Goal: Task Accomplishment & Management: Manage account settings

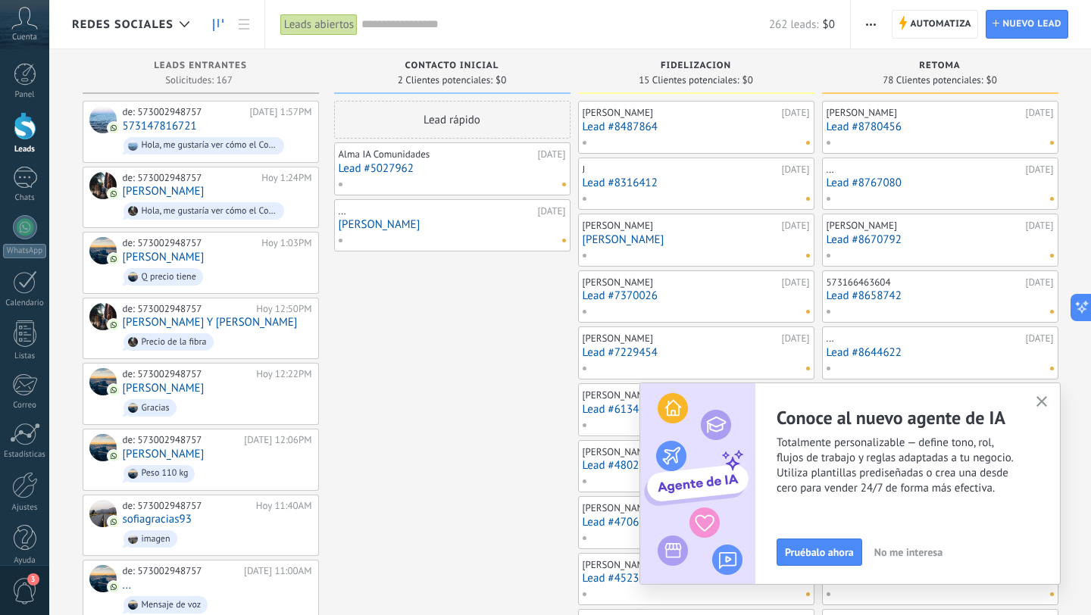
click at [1044, 401] on icon "button" at bounding box center [1041, 401] width 11 height 11
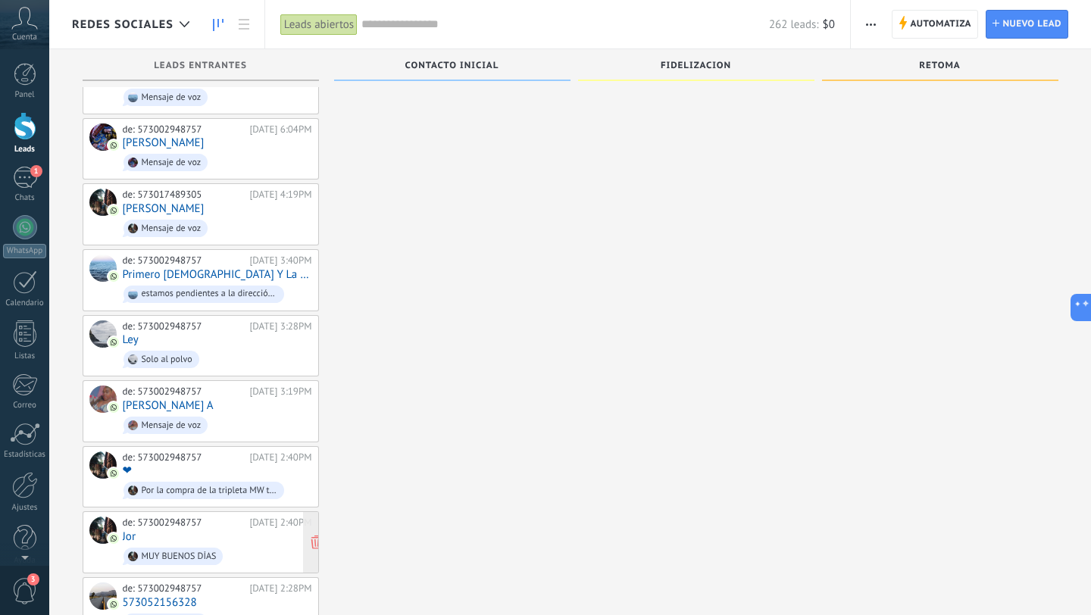
scroll to position [6860, 0]
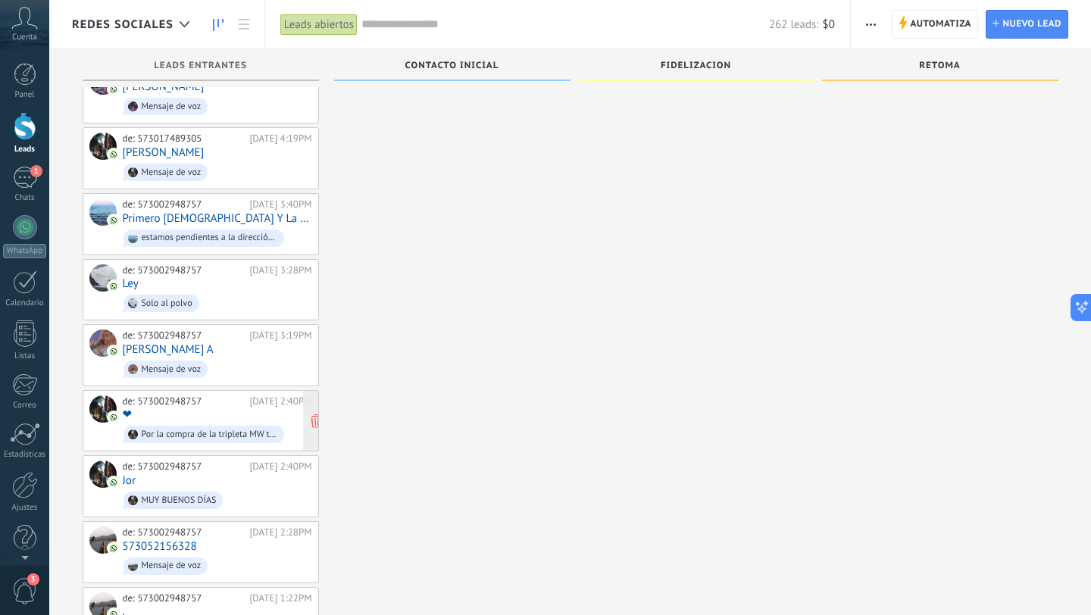
click at [273, 395] on div "[DATE] 2:40PM" at bounding box center [280, 401] width 62 height 12
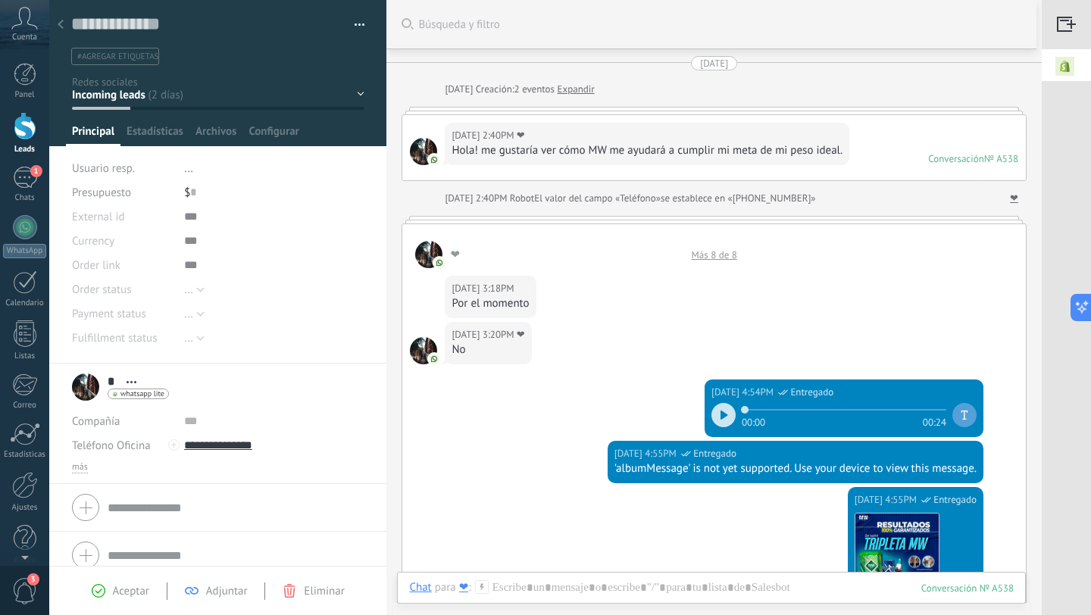
click at [64, 30] on div at bounding box center [60, 26] width 21 height 30
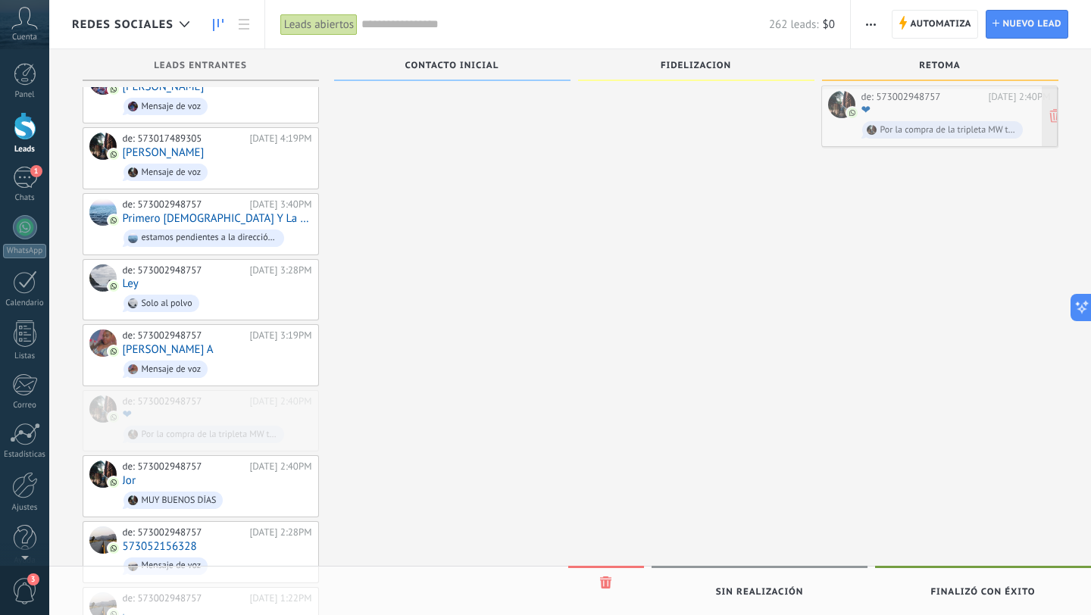
drag, startPoint x: 270, startPoint y: 345, endPoint x: 1009, endPoint y: 123, distance: 771.1
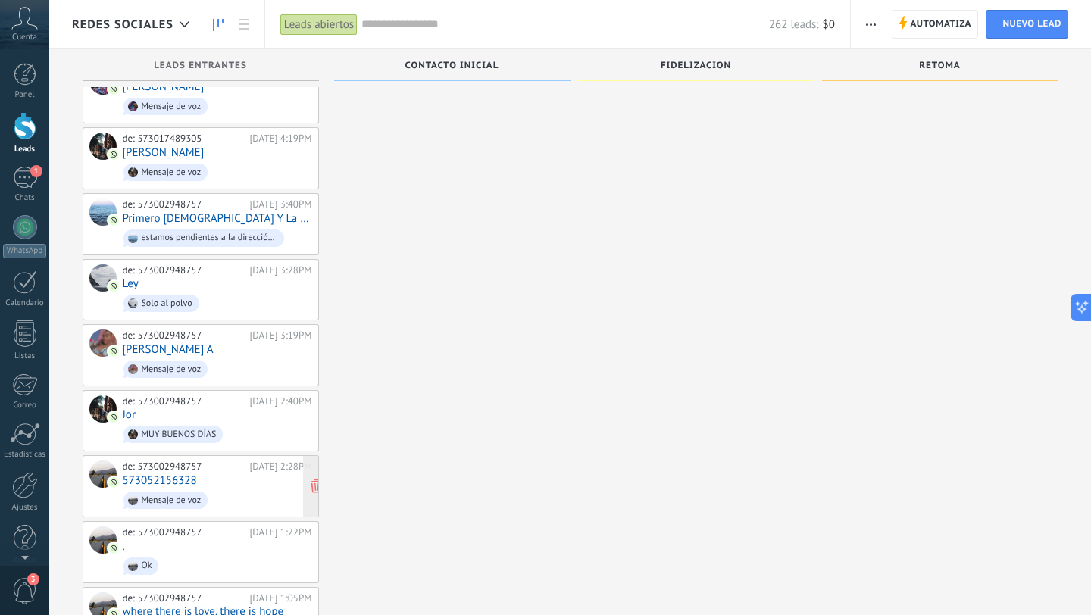
click at [233, 489] on span "Mensaje de voz" at bounding box center [217, 500] width 189 height 23
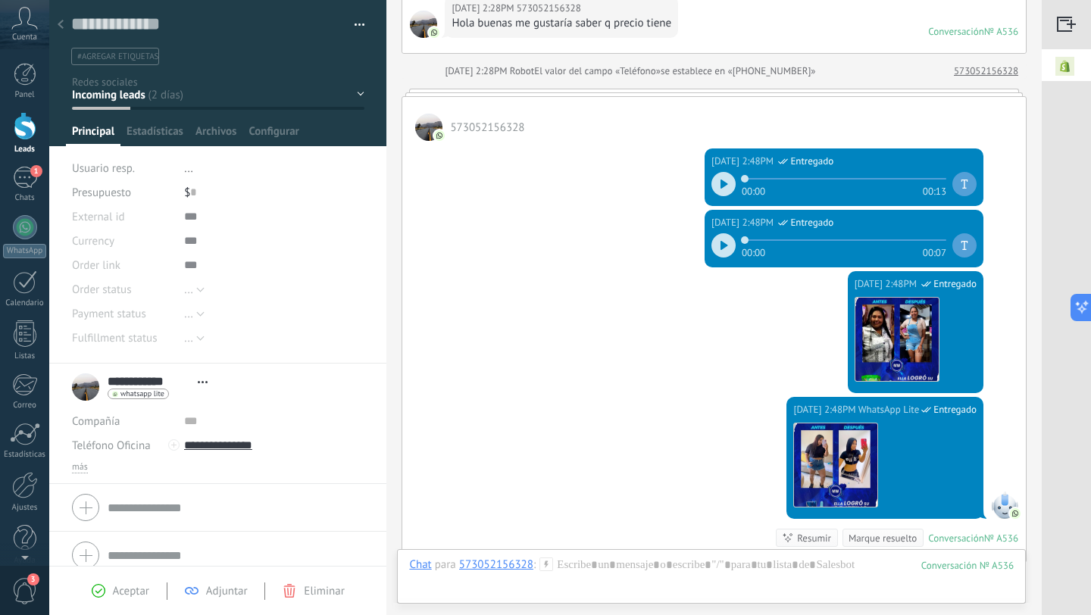
scroll to position [339, 0]
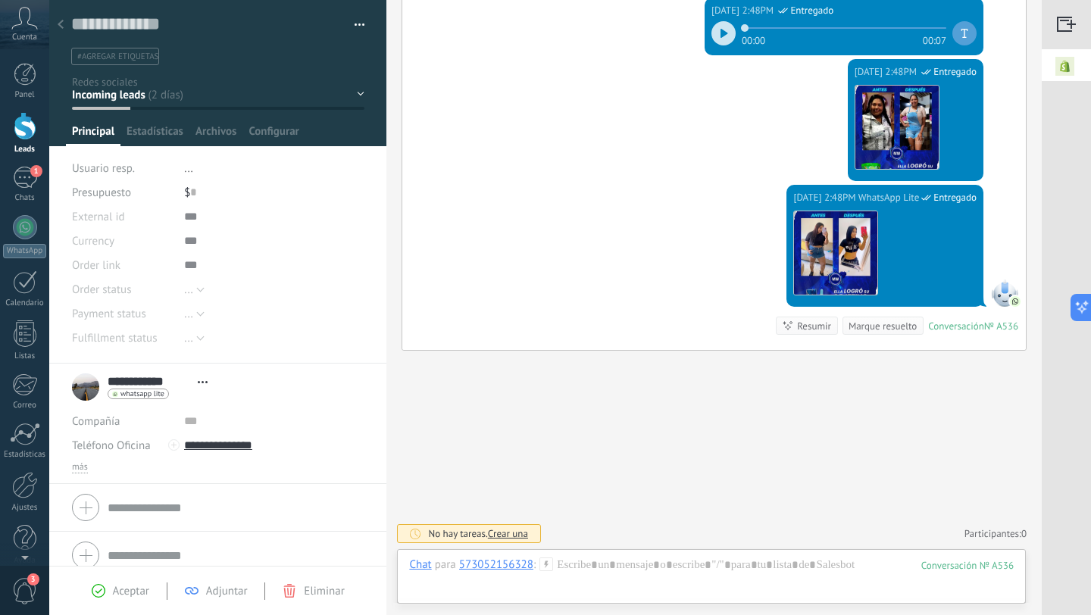
click at [60, 20] on icon at bounding box center [61, 24] width 6 height 9
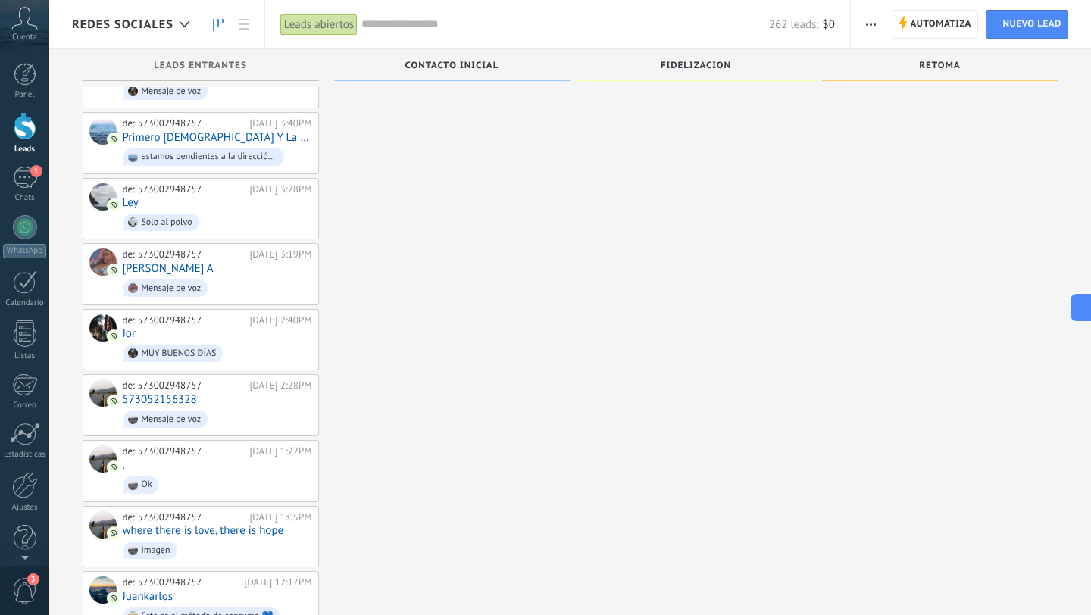
scroll to position [6942, 0]
click at [241, 340] on span "MUY BUENOS DÍAS" at bounding box center [217, 351] width 189 height 23
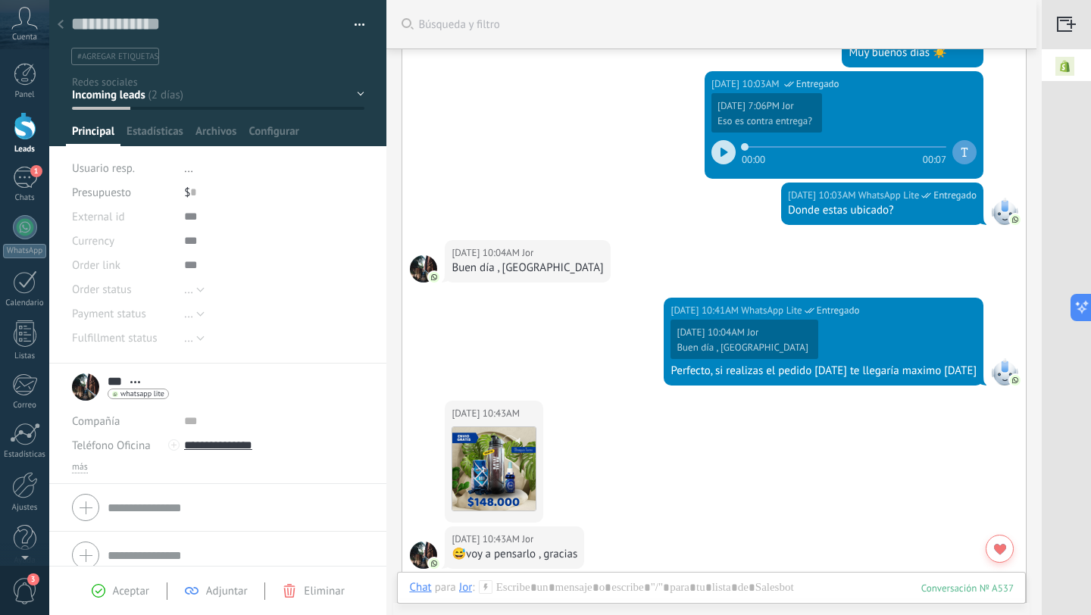
scroll to position [1635, 0]
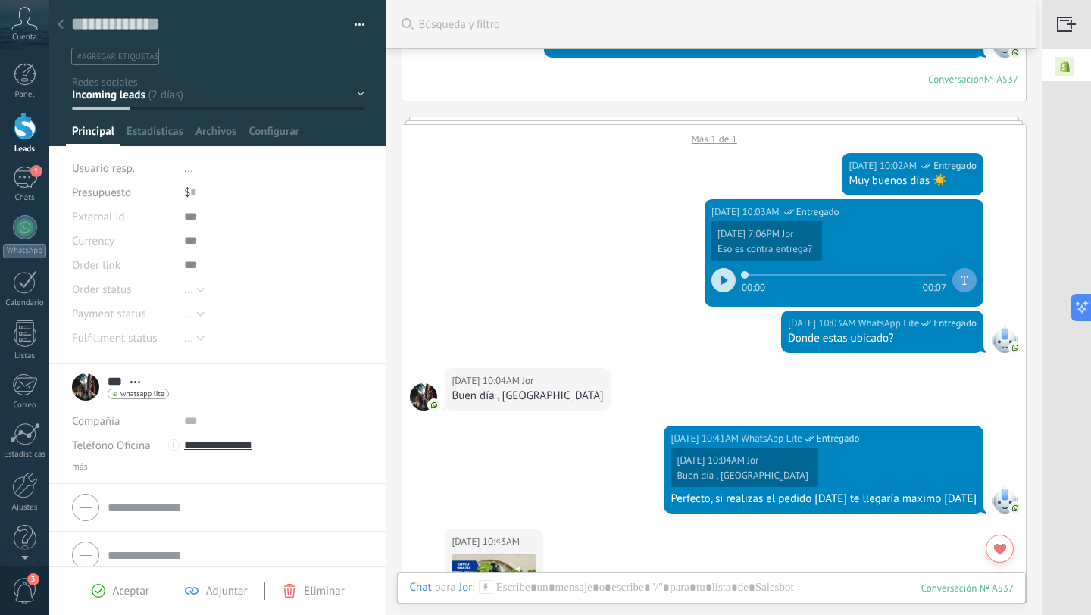
click at [64, 29] on div at bounding box center [60, 26] width 21 height 30
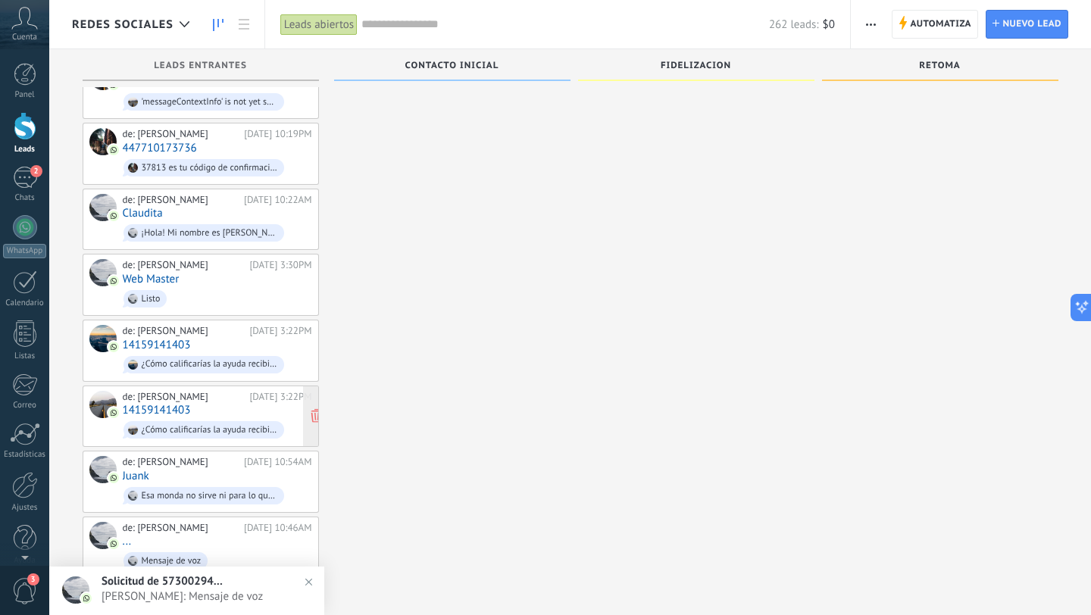
scroll to position [9945, 0]
click at [261, 326] on div "de: [PERSON_NAME] [DATE] 3:22PM 14159141403 ¿Cómo calificarías la ayuda recibid…" at bounding box center [217, 352] width 189 height 52
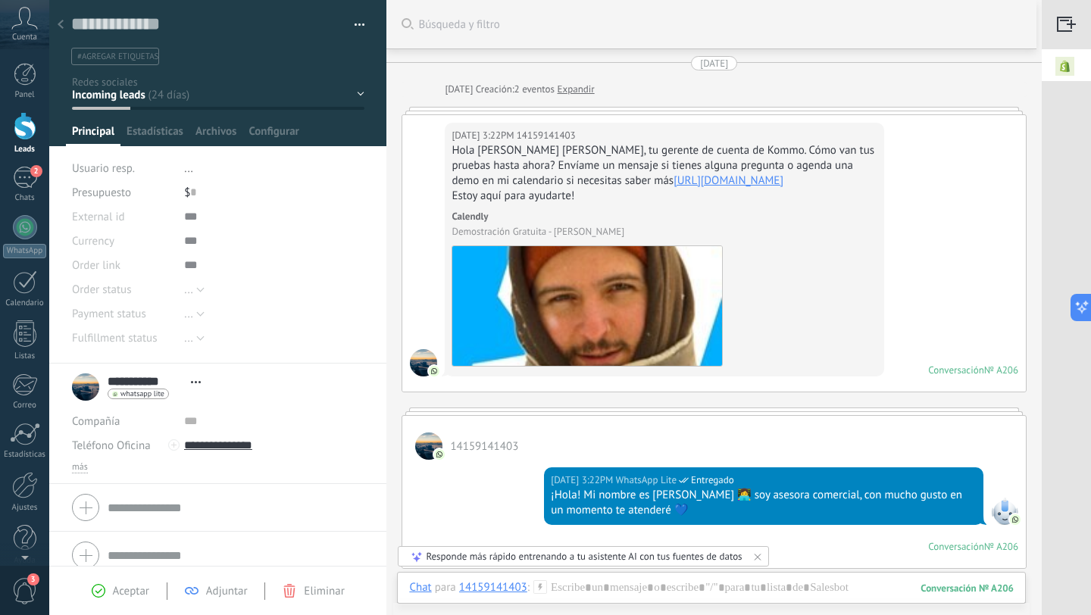
click at [62, 28] on use at bounding box center [61, 24] width 6 height 9
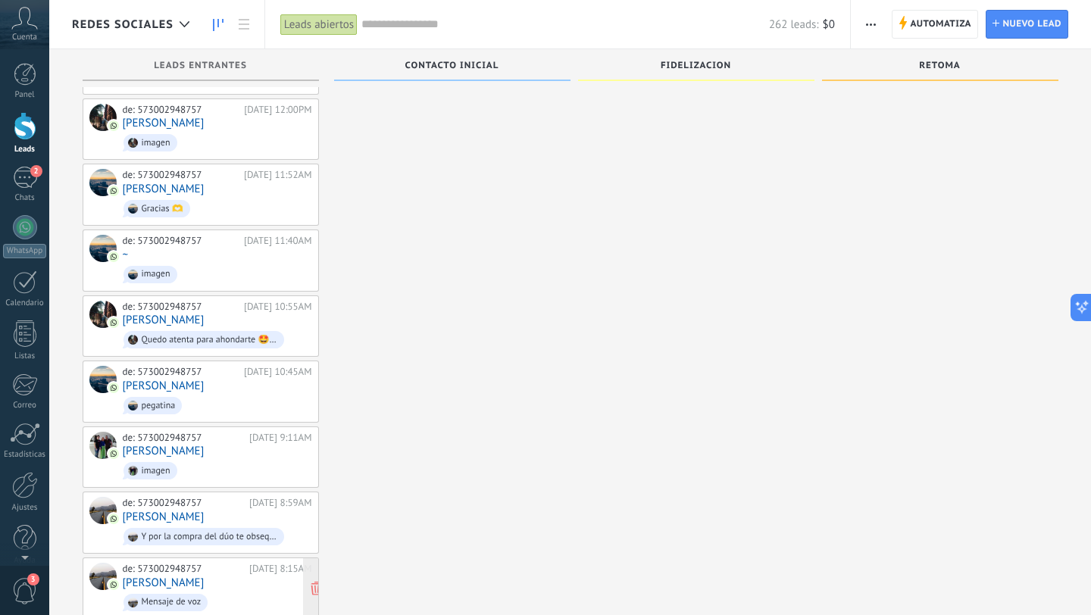
scroll to position [8595, 0]
click at [236, 457] on span "imagen" at bounding box center [217, 468] width 189 height 23
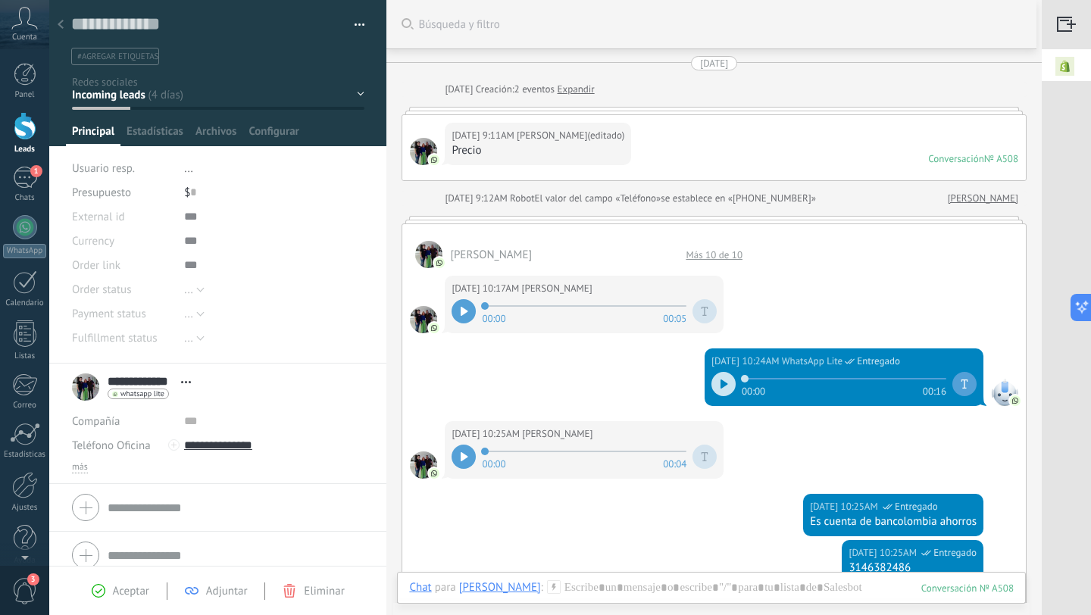
click at [469, 314] on div at bounding box center [463, 311] width 24 height 24
click at [720, 387] on icon at bounding box center [723, 383] width 7 height 9
click at [720, 385] on icon at bounding box center [721, 383] width 2 height 9
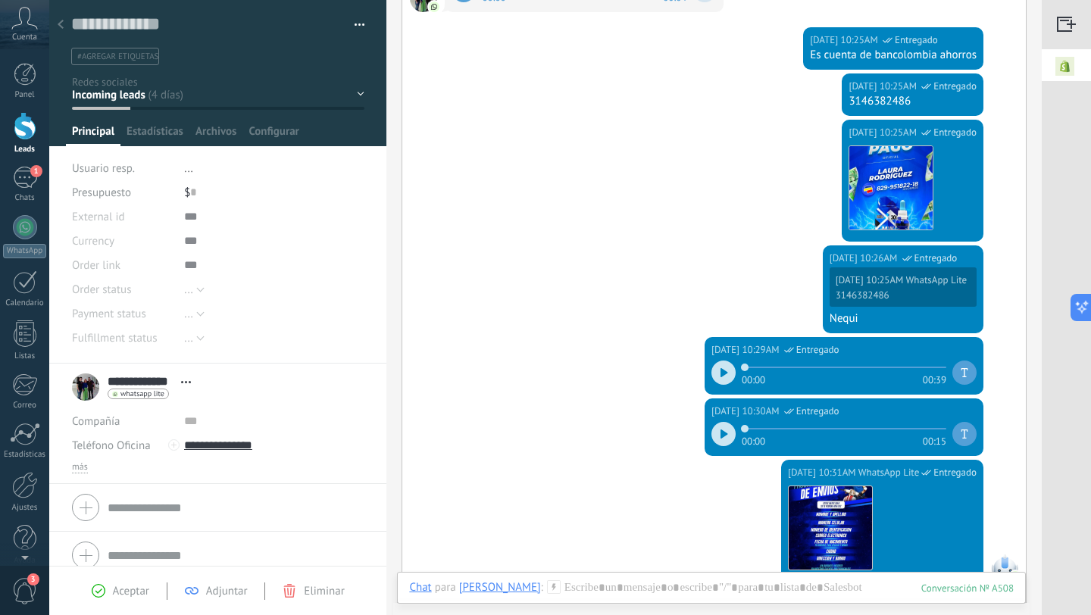
scroll to position [741, 0]
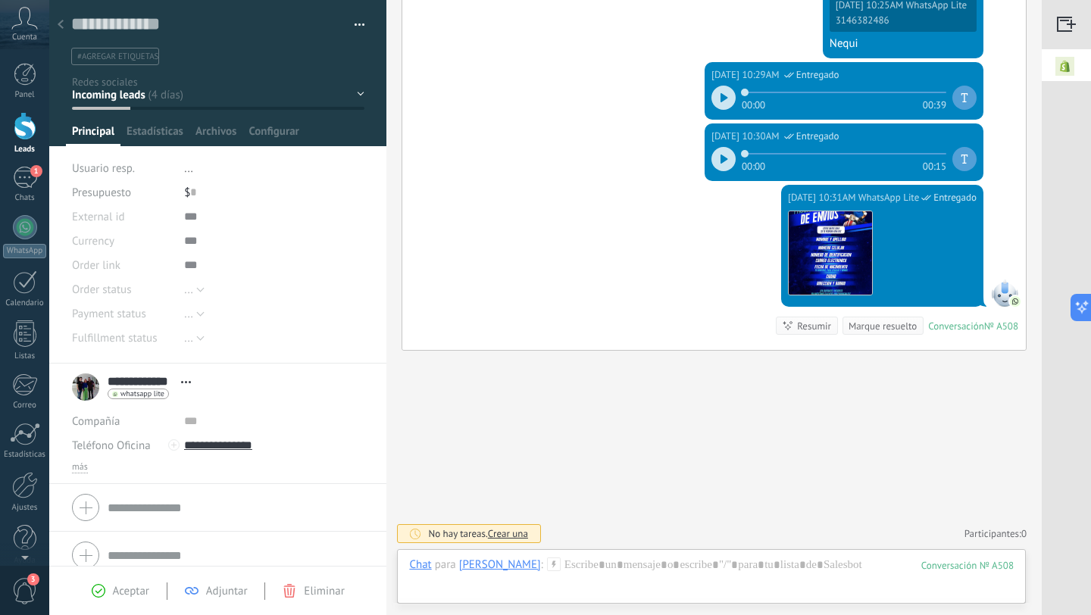
click at [64, 26] on div at bounding box center [60, 26] width 21 height 30
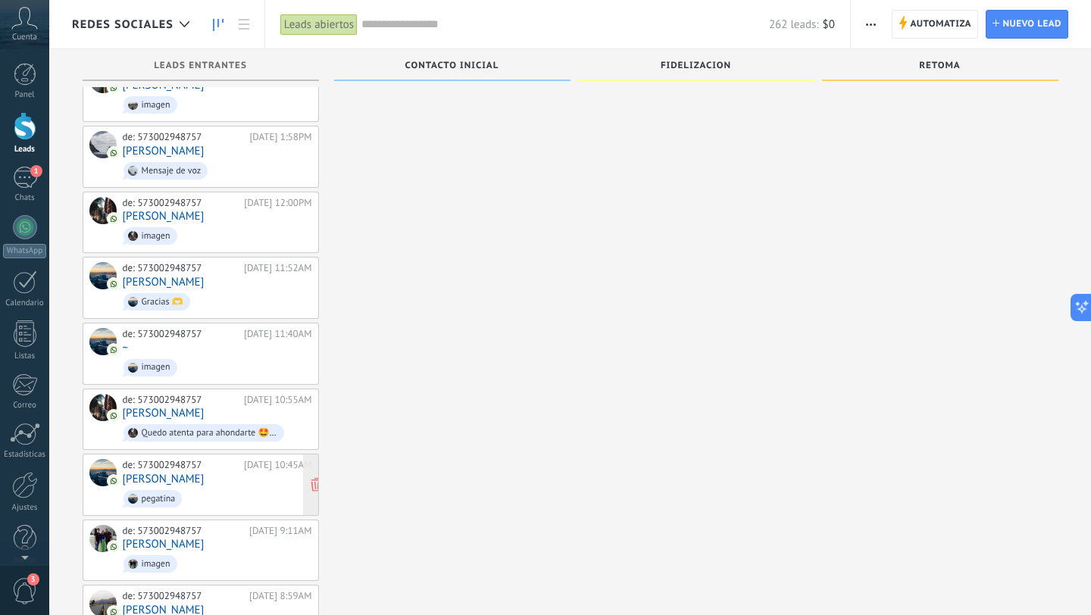
scroll to position [8438, 0]
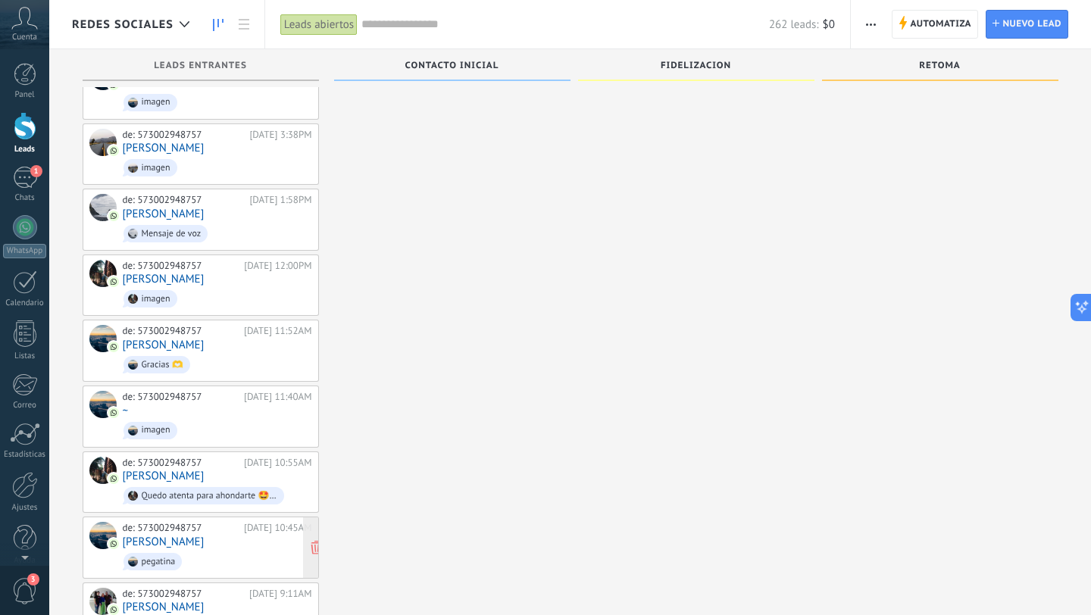
click at [223, 550] on span "pegatina" at bounding box center [217, 561] width 189 height 23
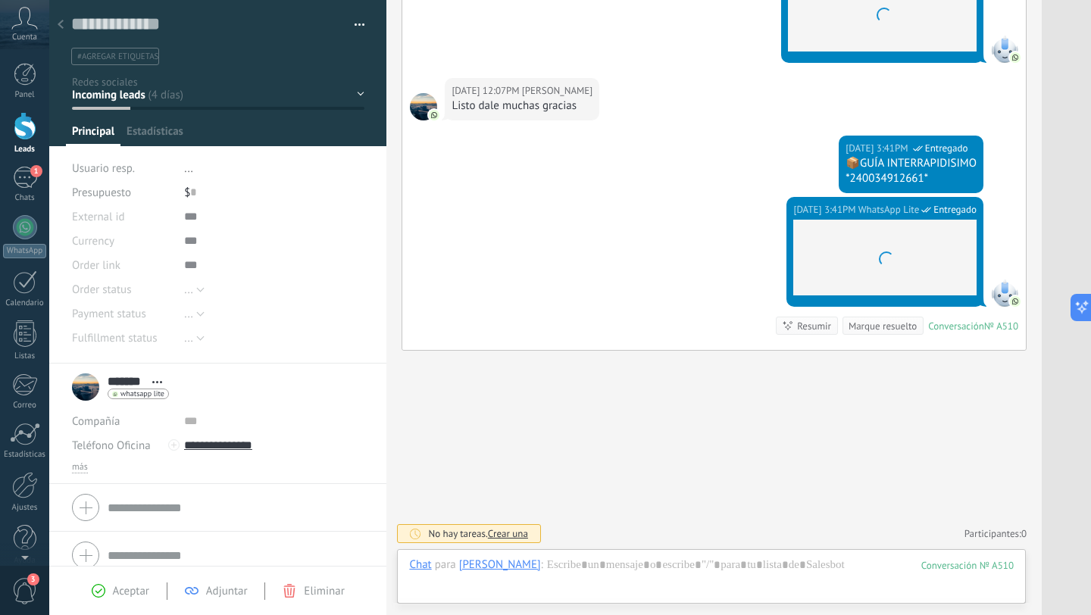
scroll to position [23, 0]
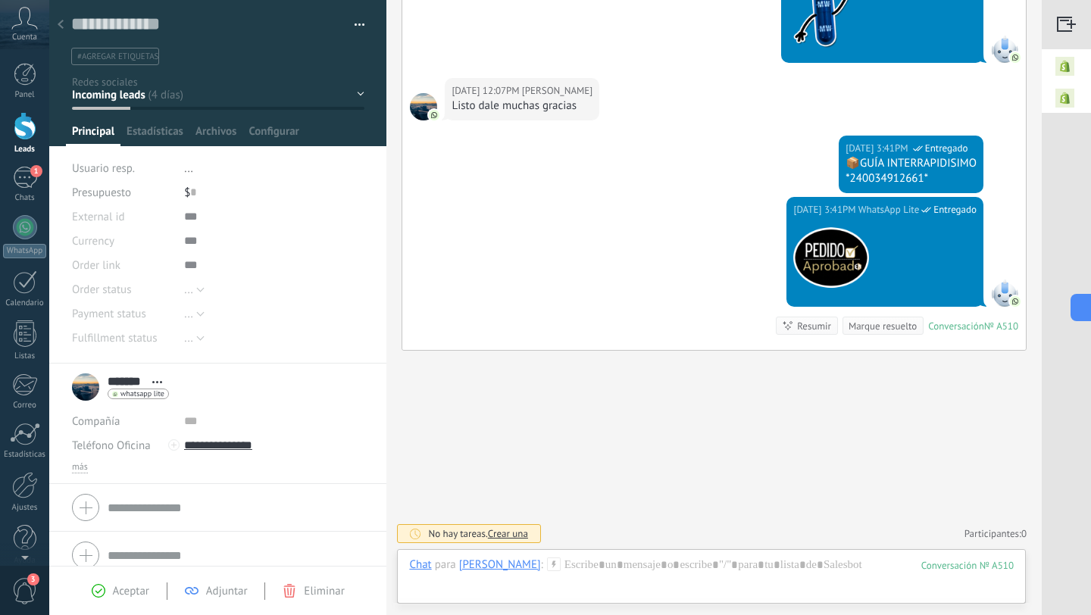
click at [61, 27] on icon at bounding box center [61, 24] width 6 height 9
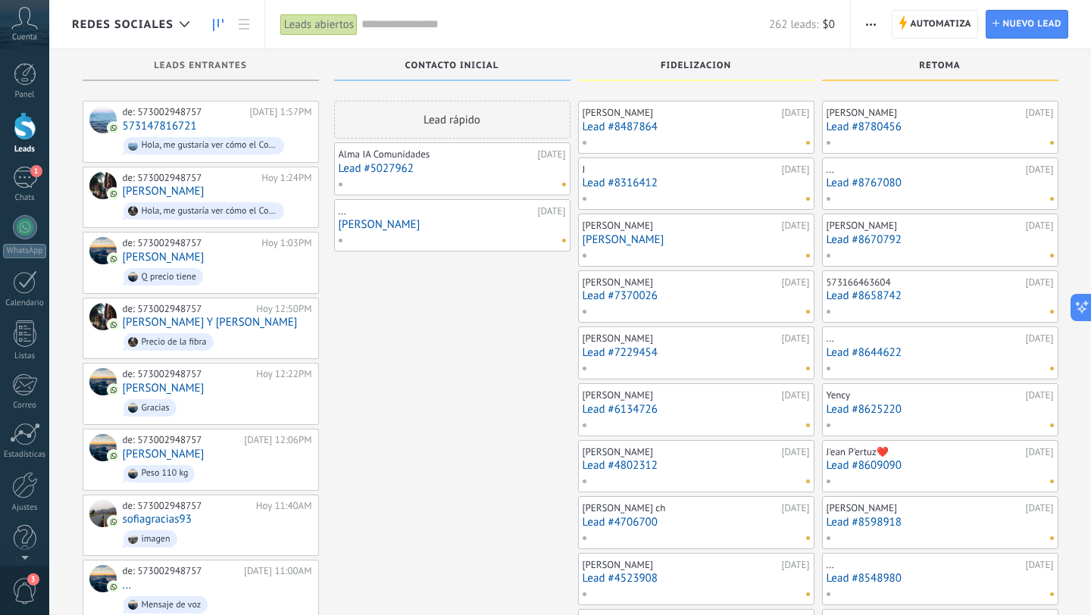
scroll to position [8438, 0]
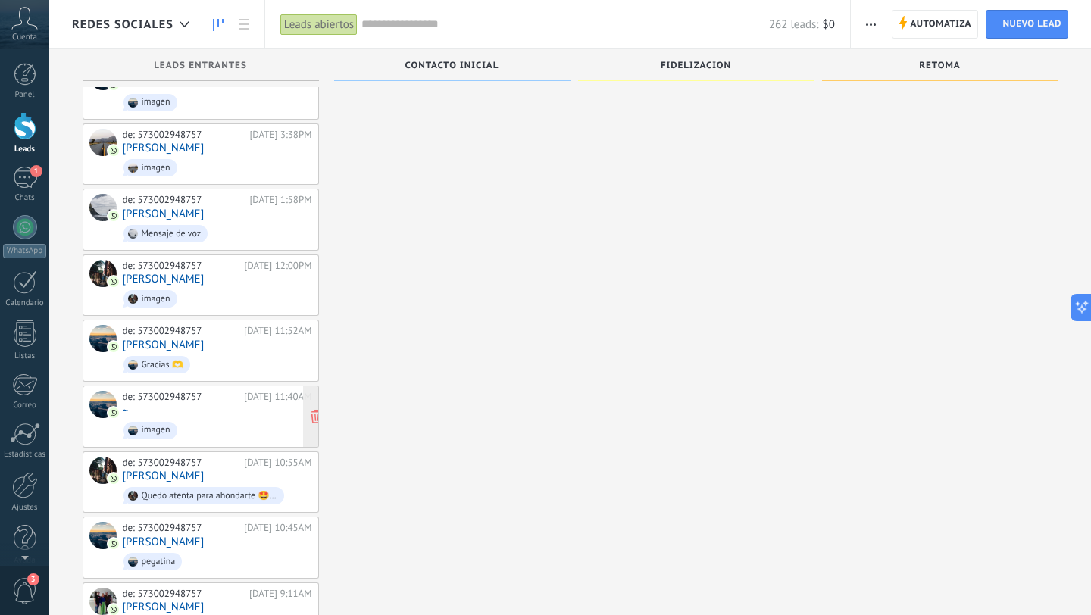
click at [233, 419] on span "imagen" at bounding box center [217, 430] width 189 height 23
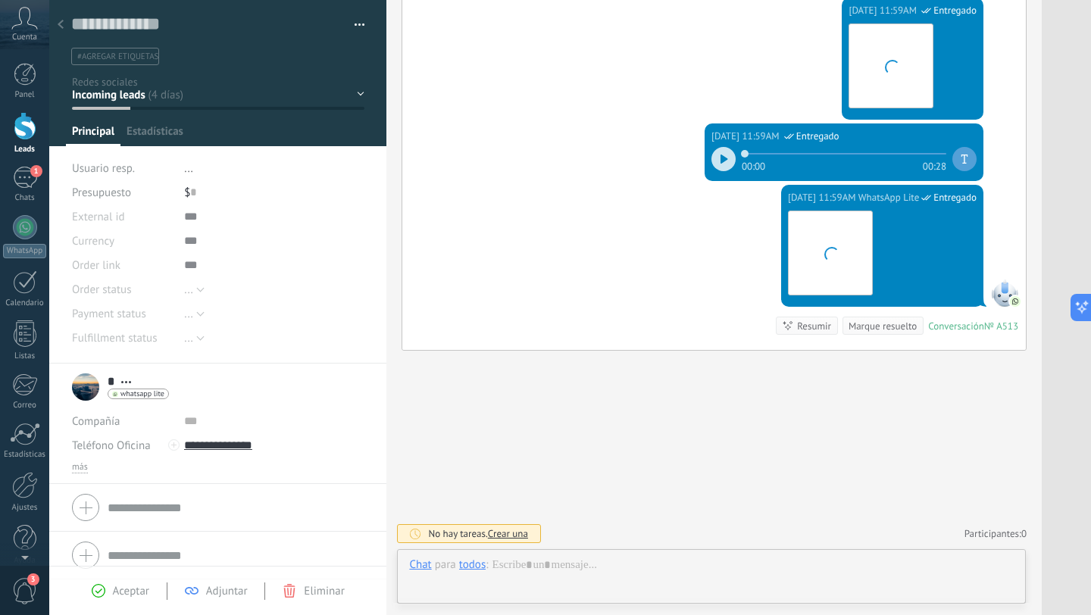
scroll to position [23, 0]
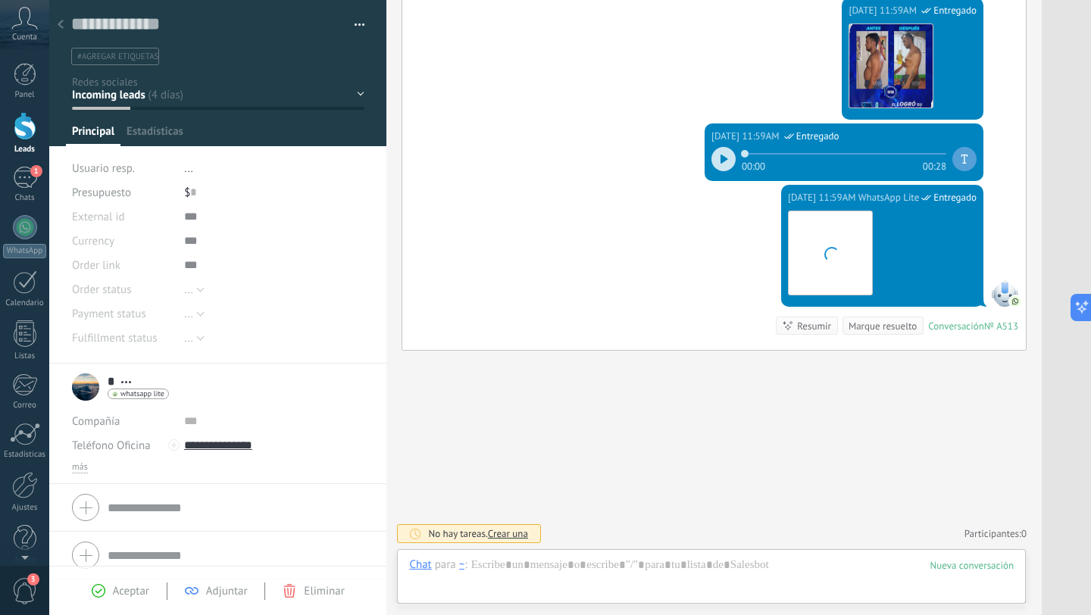
click at [60, 25] on icon at bounding box center [61, 24] width 6 height 9
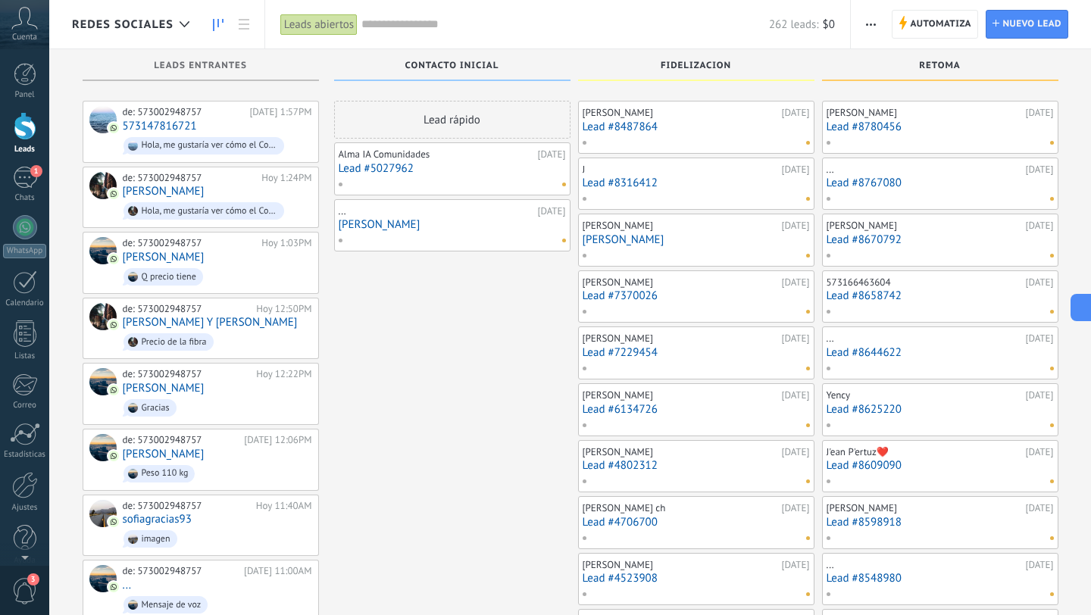
scroll to position [8438, 0]
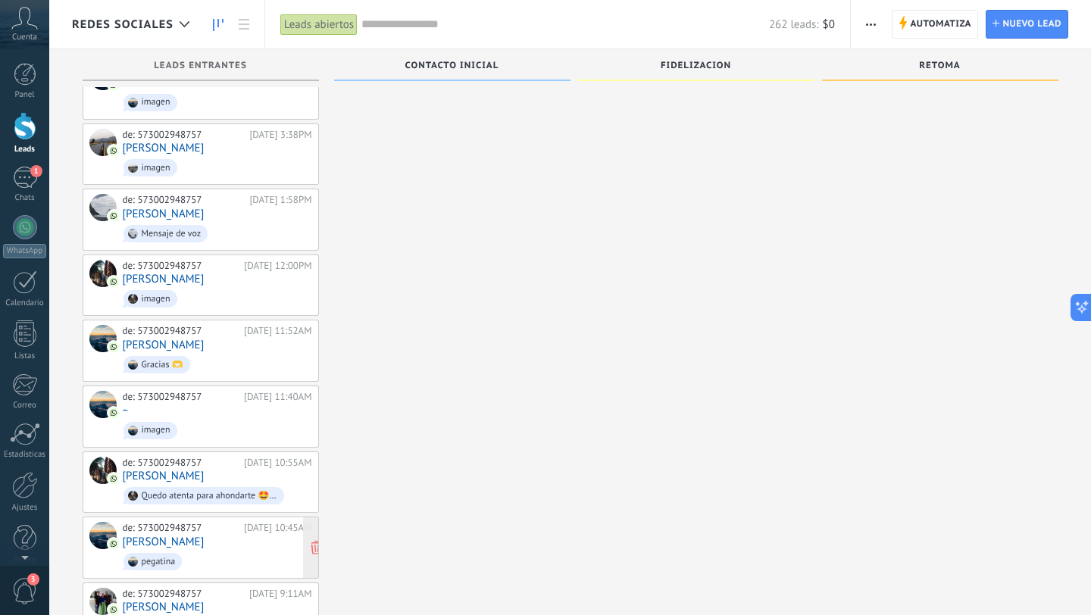
click at [218, 522] on div "de: 573002948757 [DATE] 10:45AM [PERSON_NAME]" at bounding box center [217, 548] width 189 height 52
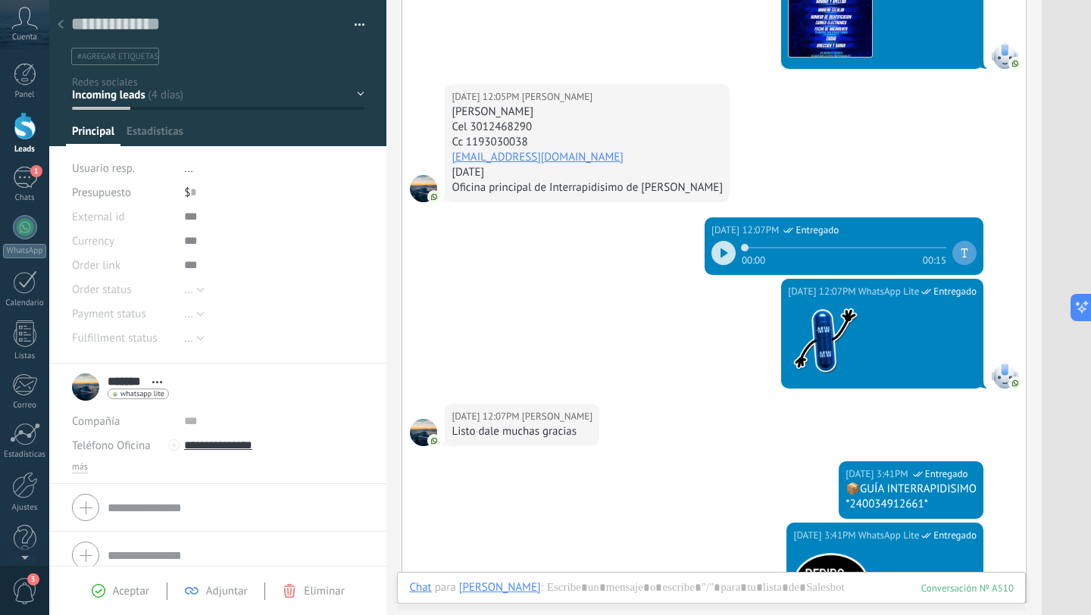
scroll to position [495, 0]
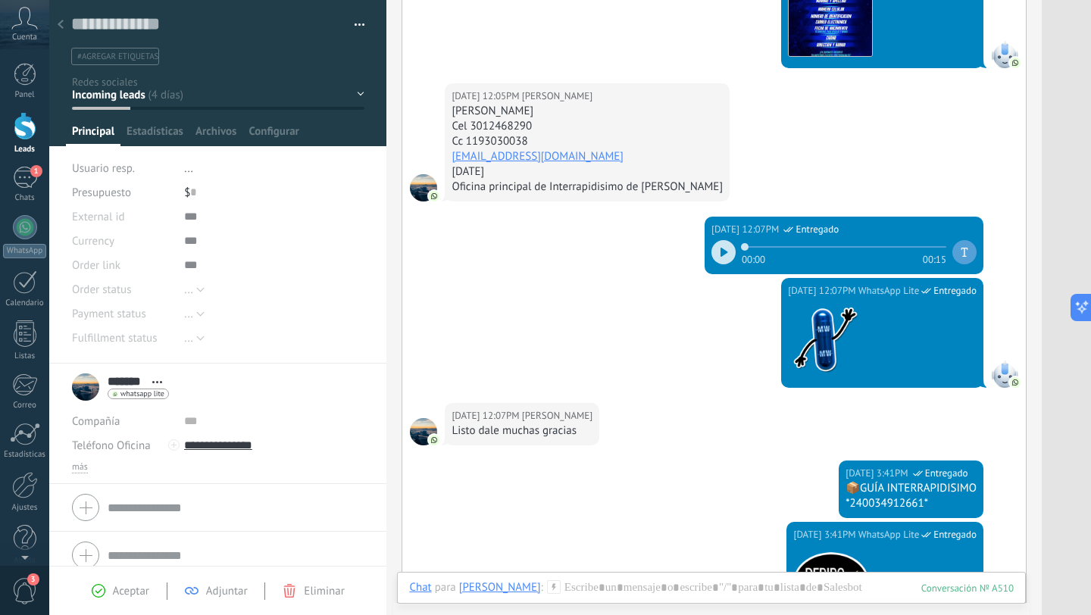
click at [64, 23] on div at bounding box center [60, 26] width 21 height 30
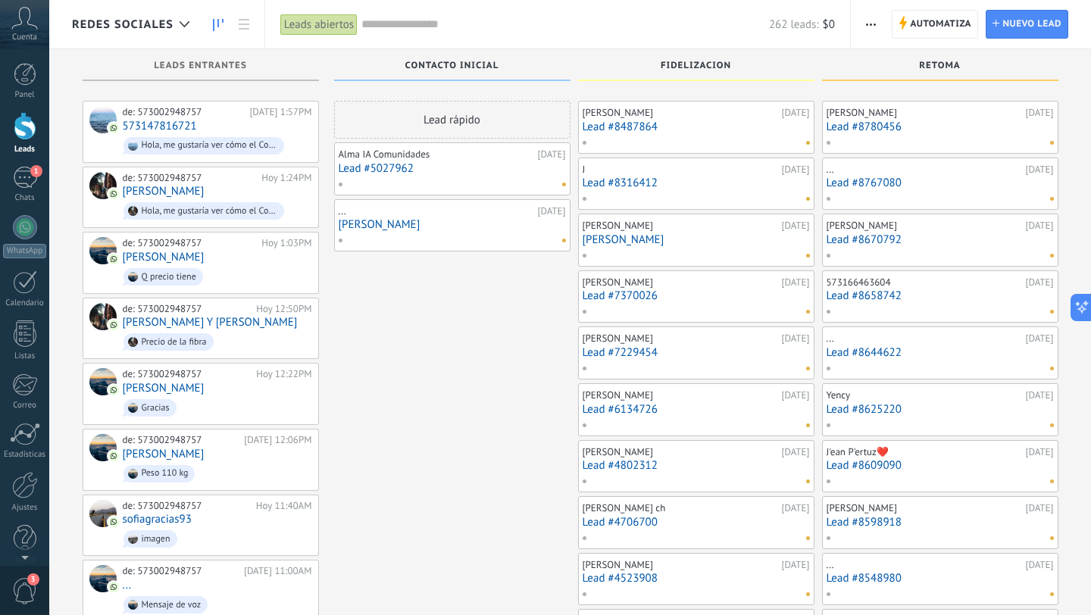
scroll to position [8438, 0]
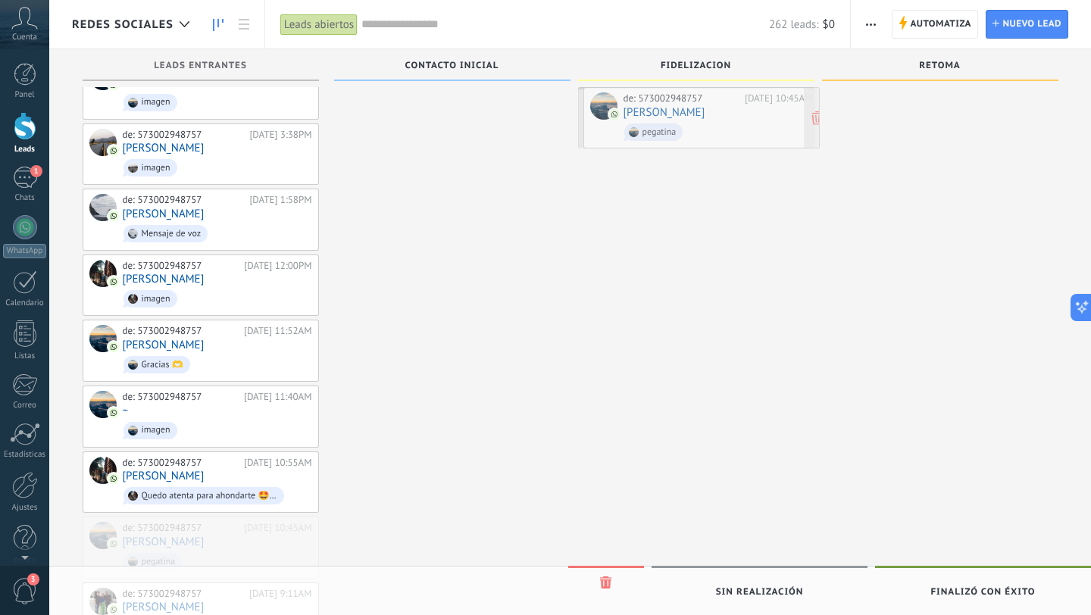
drag, startPoint x: 262, startPoint y: 457, endPoint x: 762, endPoint y: 130, distance: 597.4
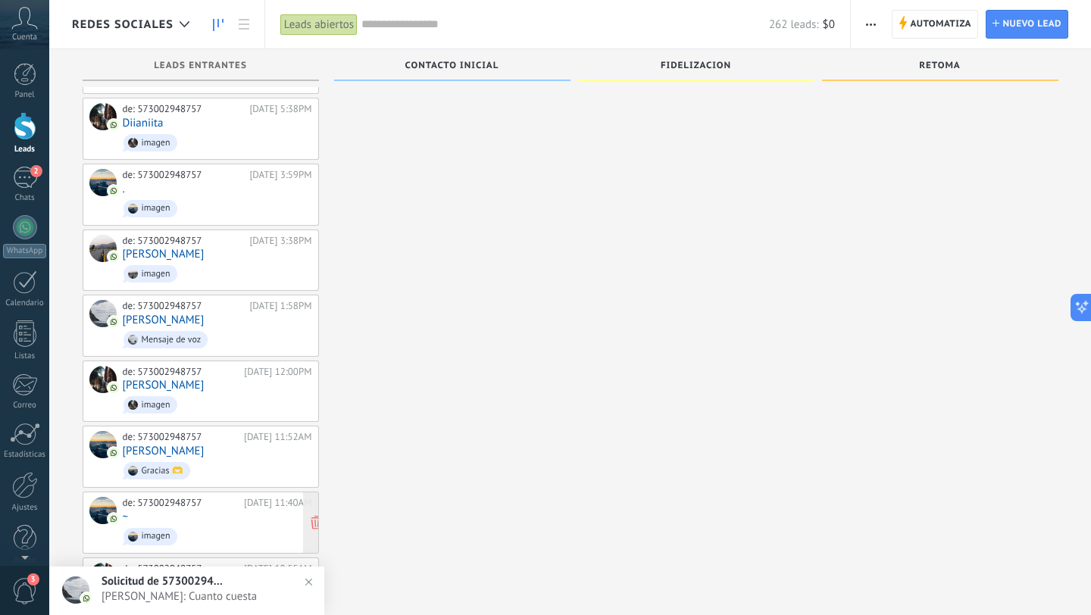
scroll to position [8333, 0]
click at [254, 392] on span "imagen" at bounding box center [217, 403] width 189 height 23
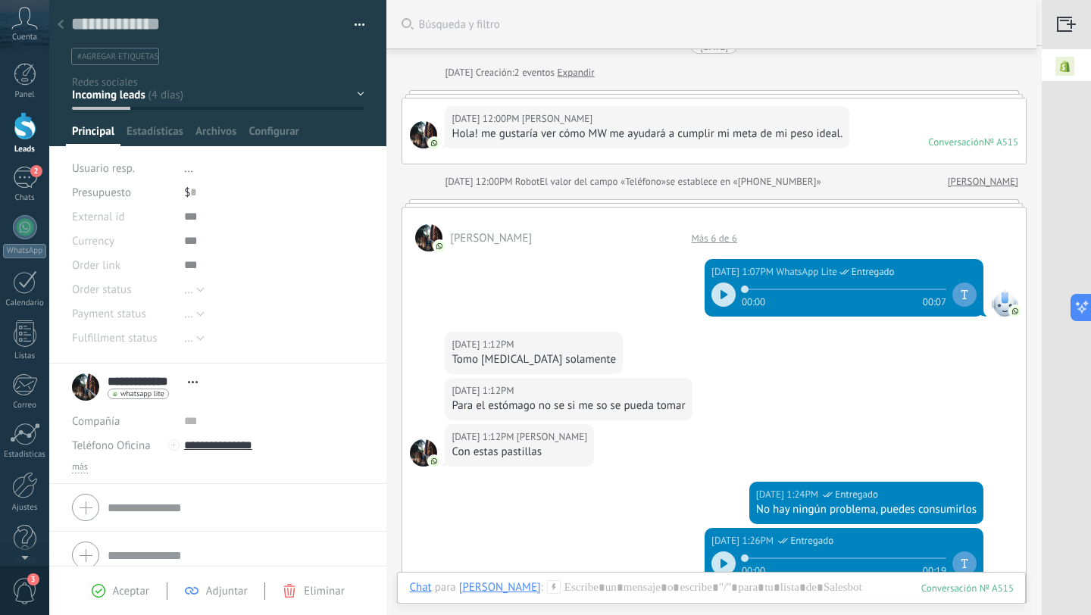
scroll to position [17, 0]
click at [64, 22] on div at bounding box center [60, 26] width 21 height 30
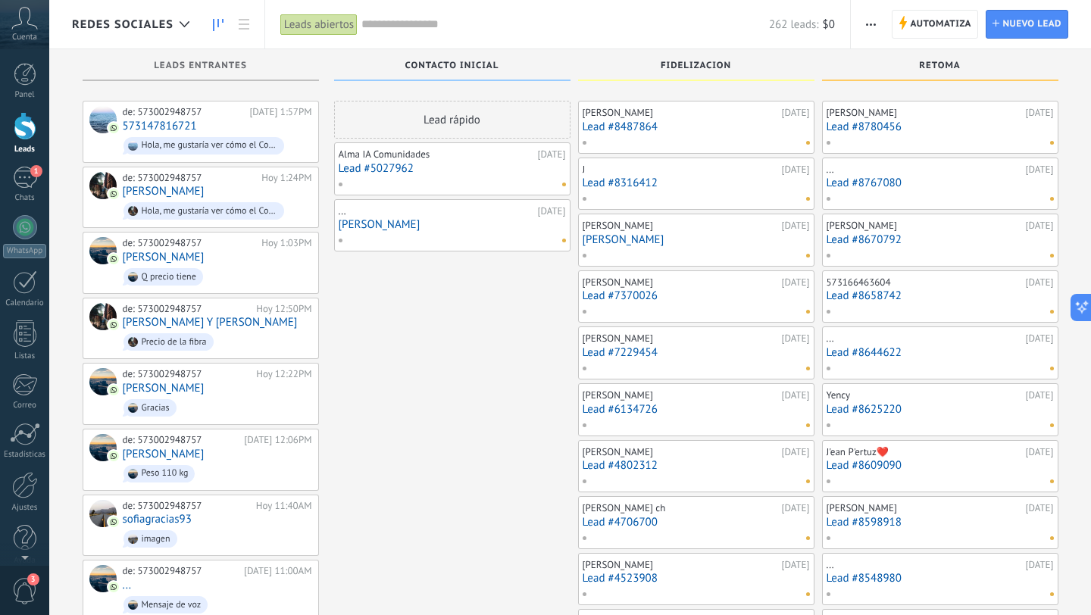
scroll to position [8333, 0]
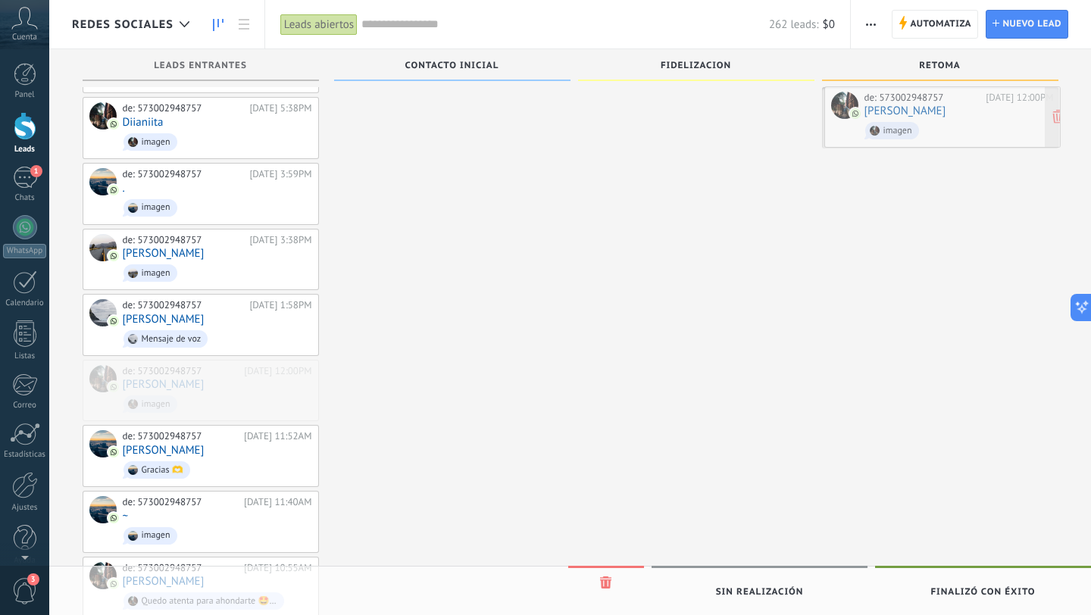
drag, startPoint x: 204, startPoint y: 278, endPoint x: 945, endPoint y: 104, distance: 761.7
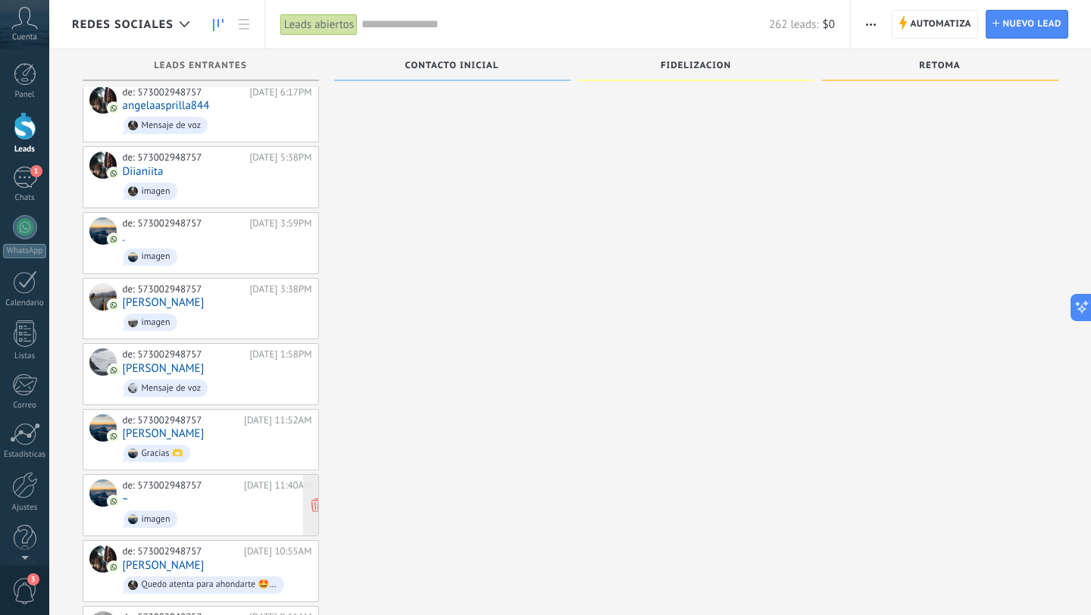
scroll to position [8278, 0]
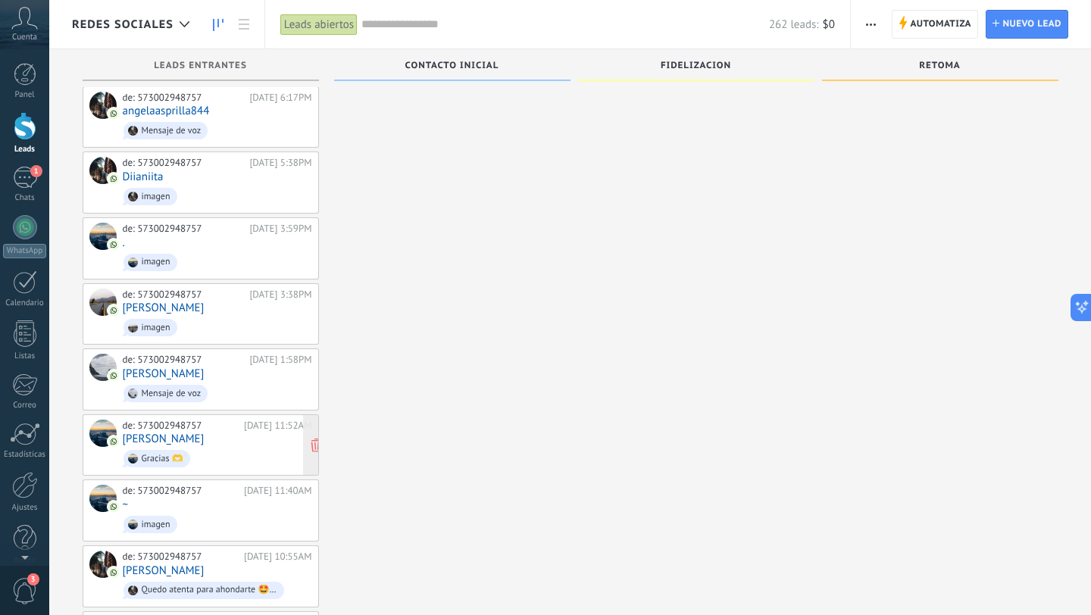
click at [220, 447] on span "Gracias 🫶" at bounding box center [217, 458] width 189 height 23
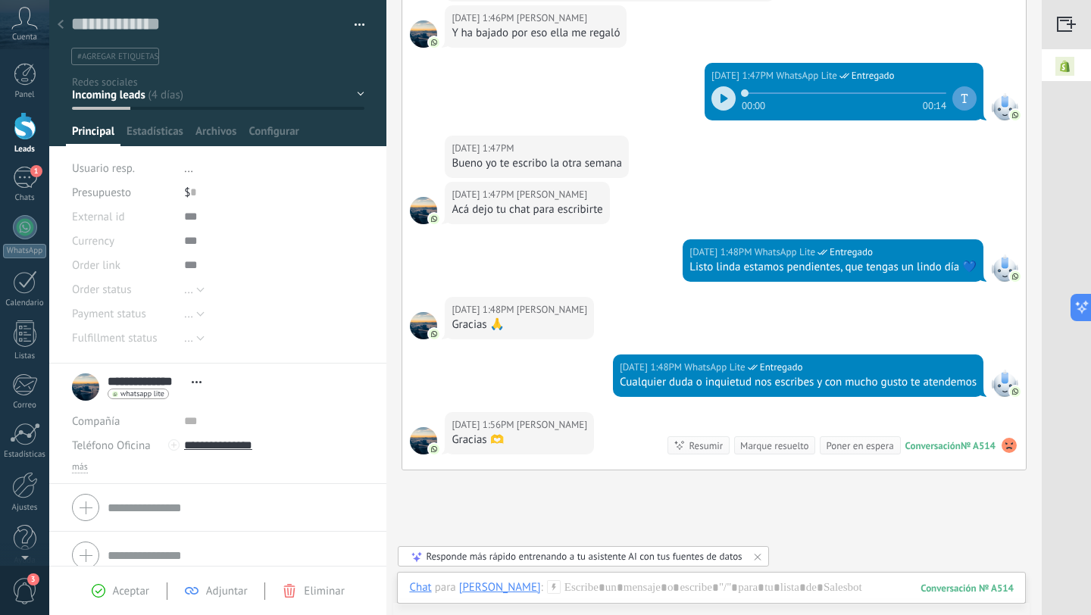
scroll to position [464, 0]
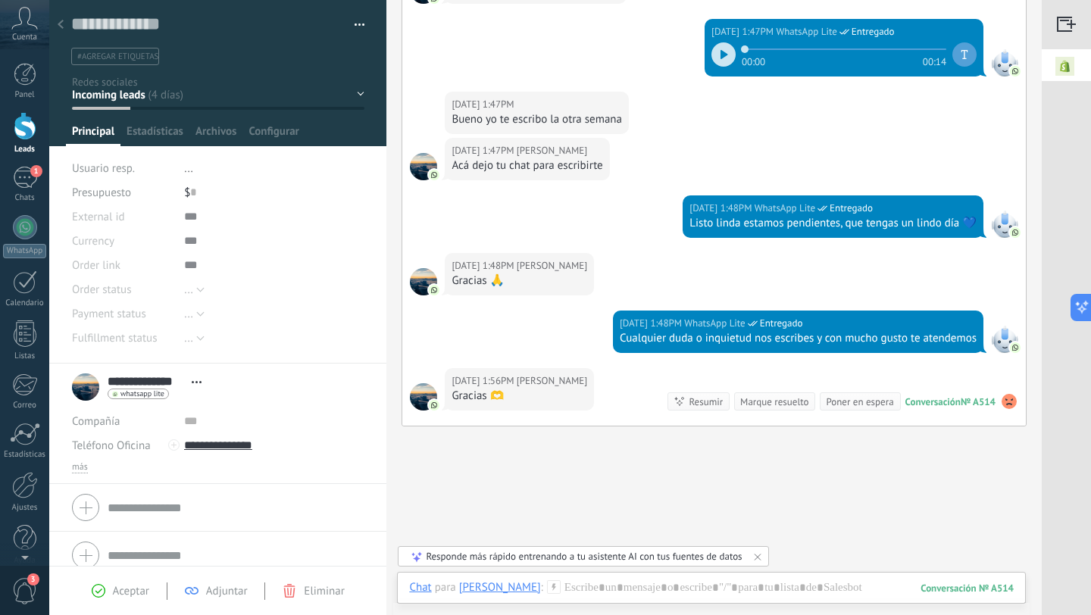
click at [58, 28] on icon at bounding box center [61, 24] width 6 height 9
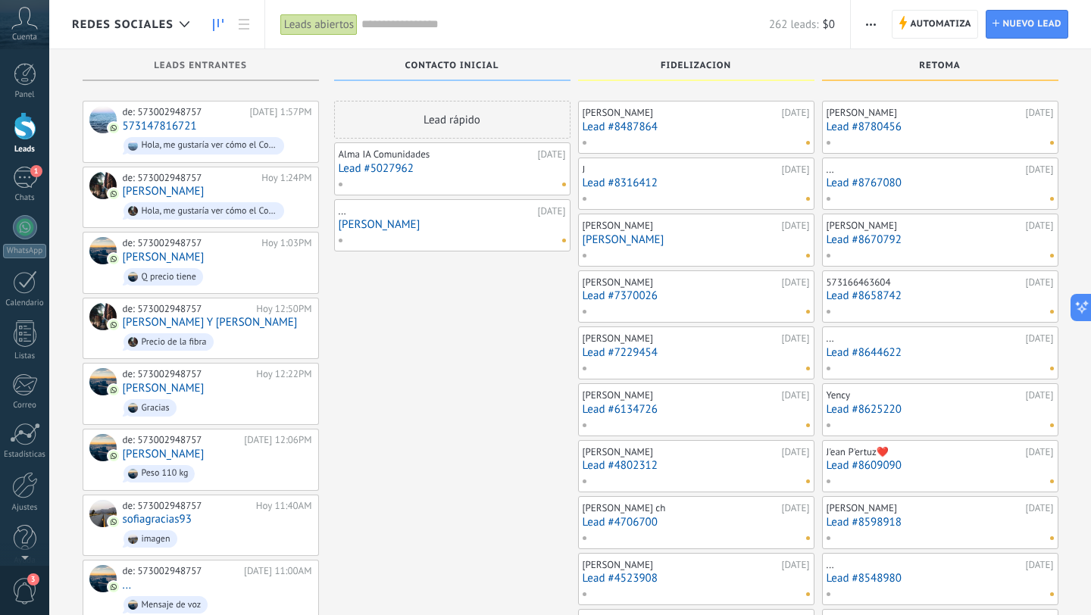
scroll to position [8278, 0]
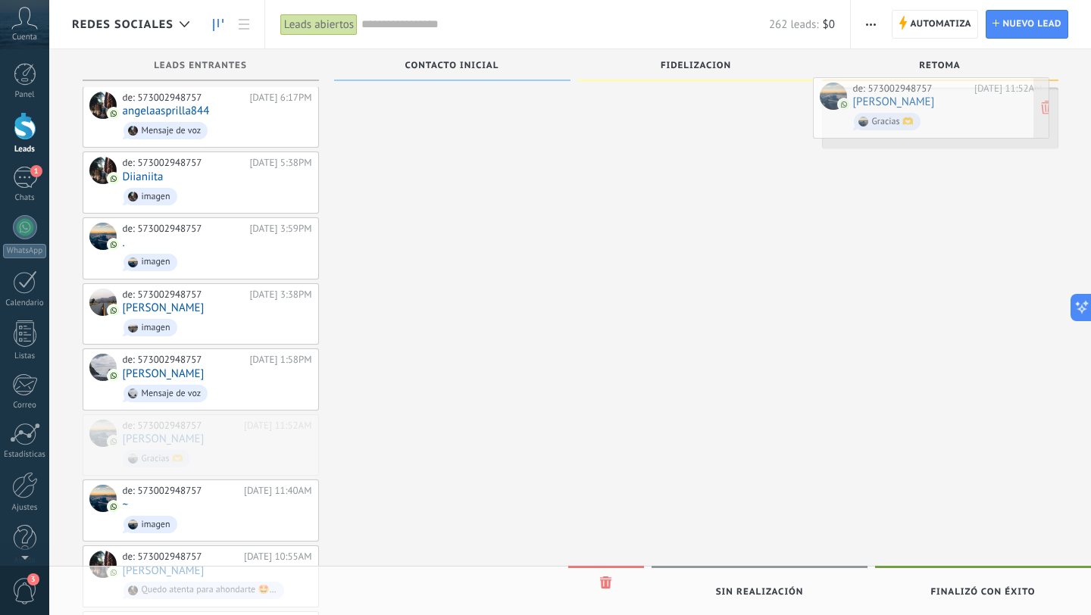
drag, startPoint x: 241, startPoint y: 341, endPoint x: 971, endPoint y: 103, distance: 767.9
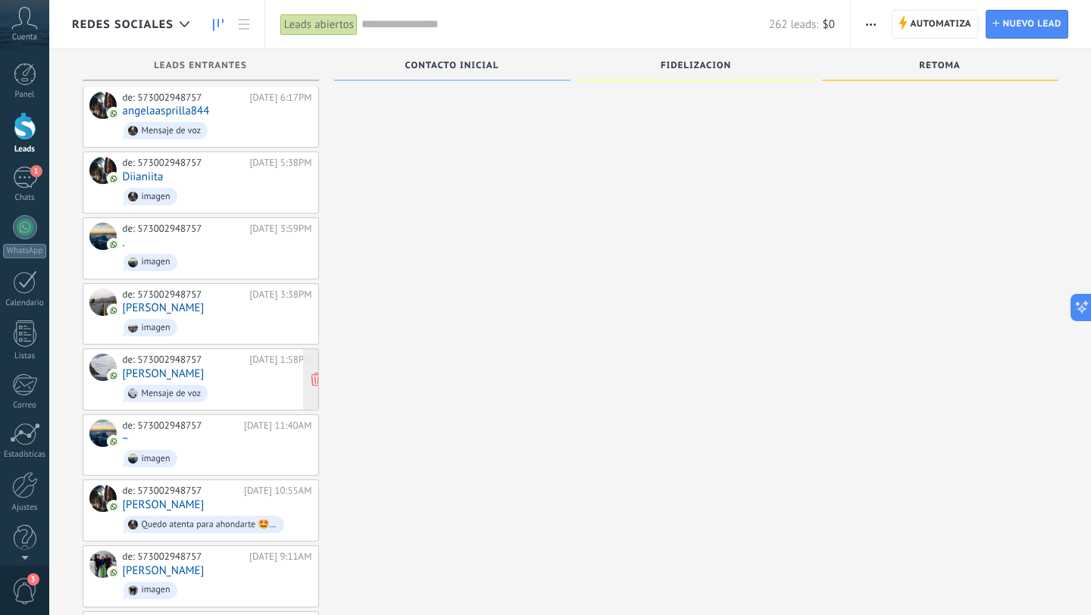
scroll to position [8180, 0]
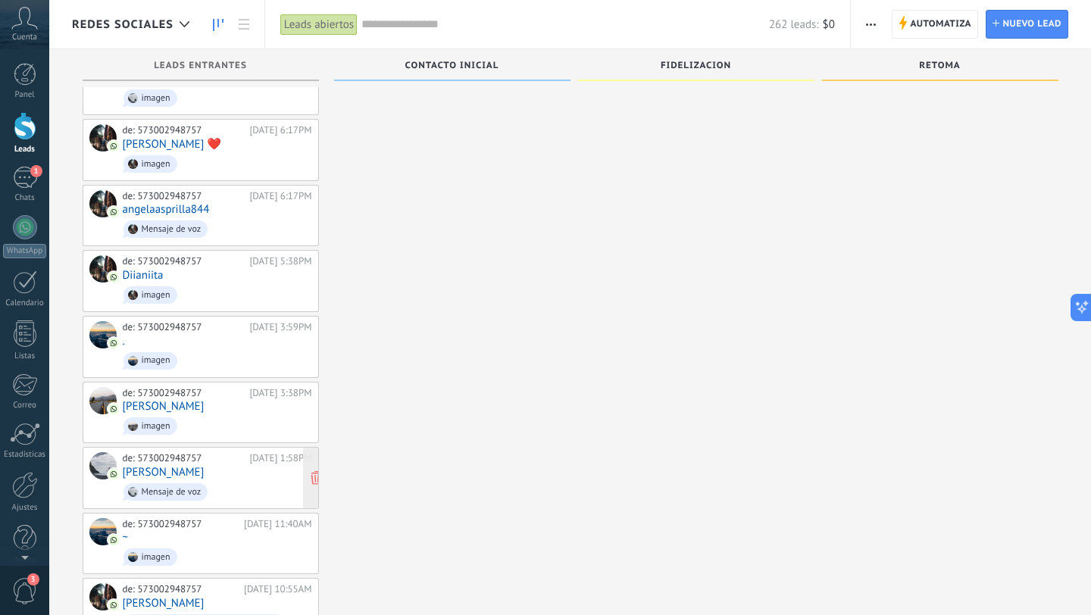
click at [210, 452] on div "de: 573002948757 [DATE] 1:58PM [PERSON_NAME] de voz" at bounding box center [217, 478] width 189 height 52
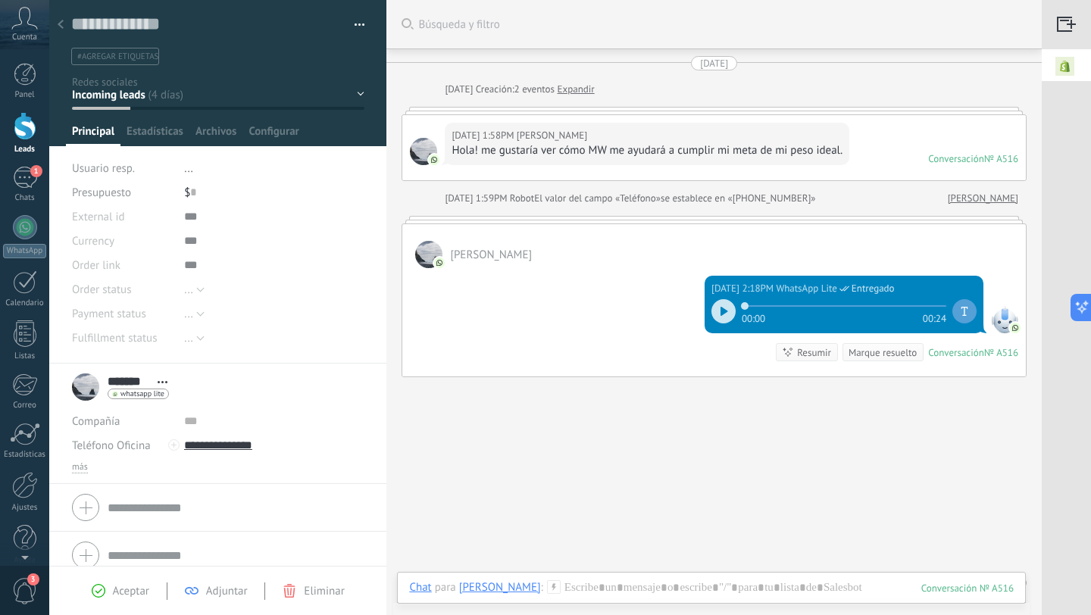
click at [61, 23] on use at bounding box center [61, 24] width 6 height 9
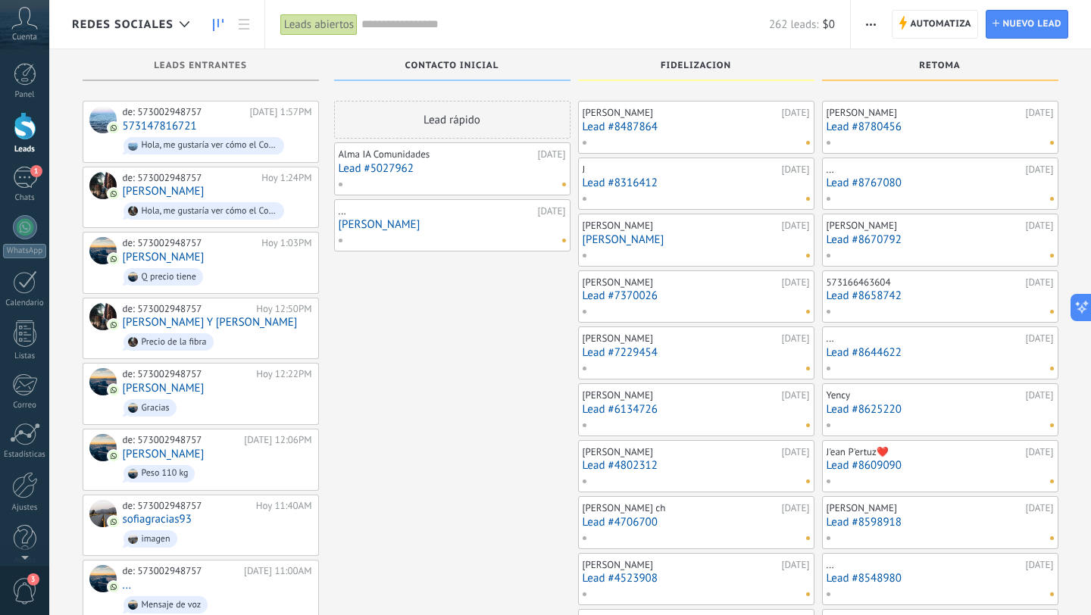
scroll to position [8180, 0]
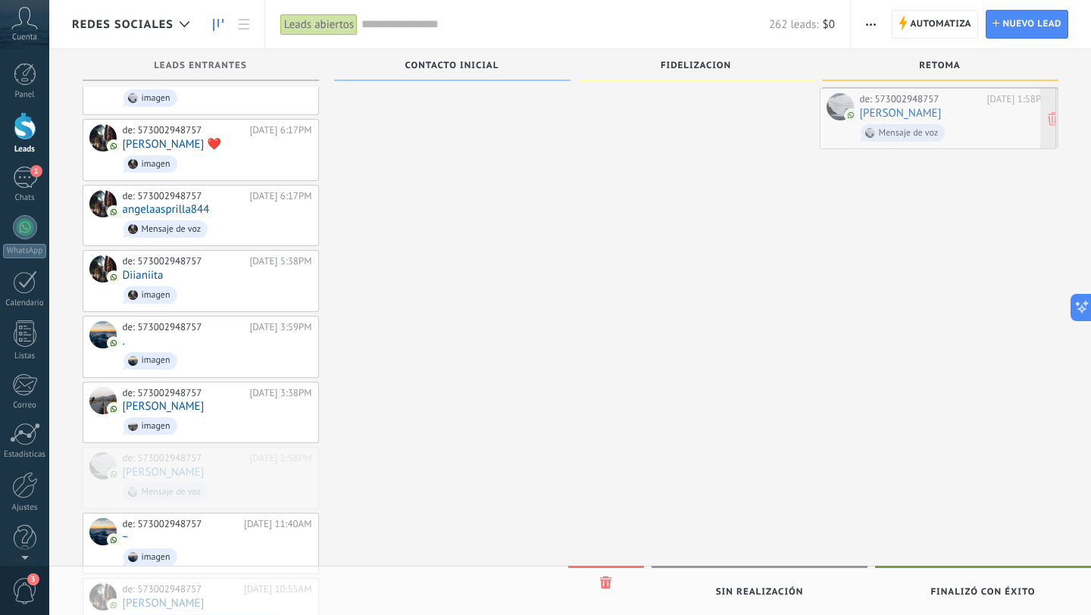
drag, startPoint x: 223, startPoint y: 383, endPoint x: 960, endPoint y: 123, distance: 781.6
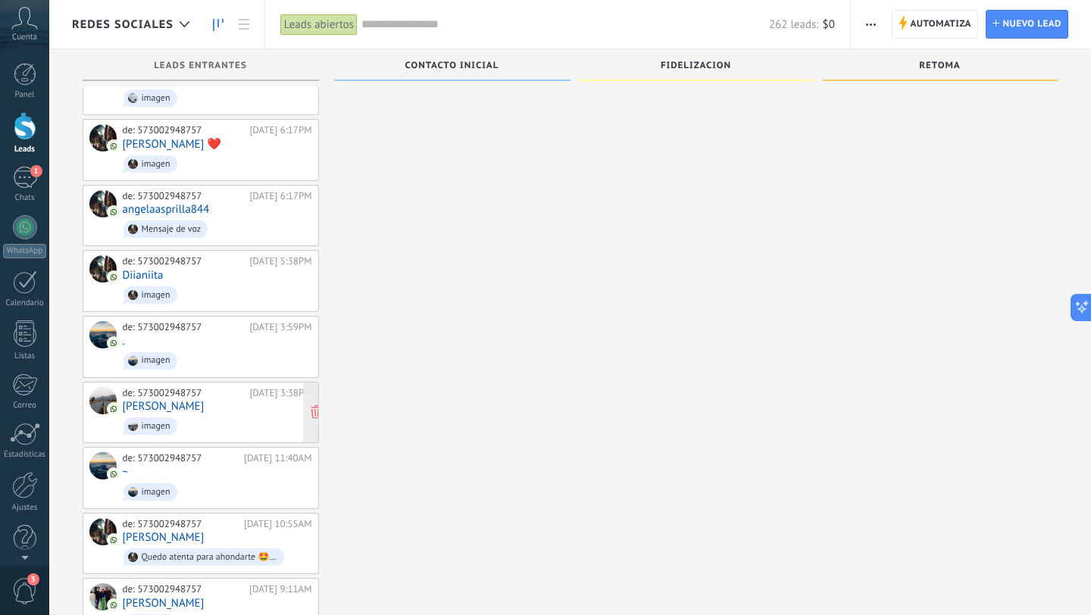
click at [224, 414] on span "imagen" at bounding box center [217, 425] width 189 height 23
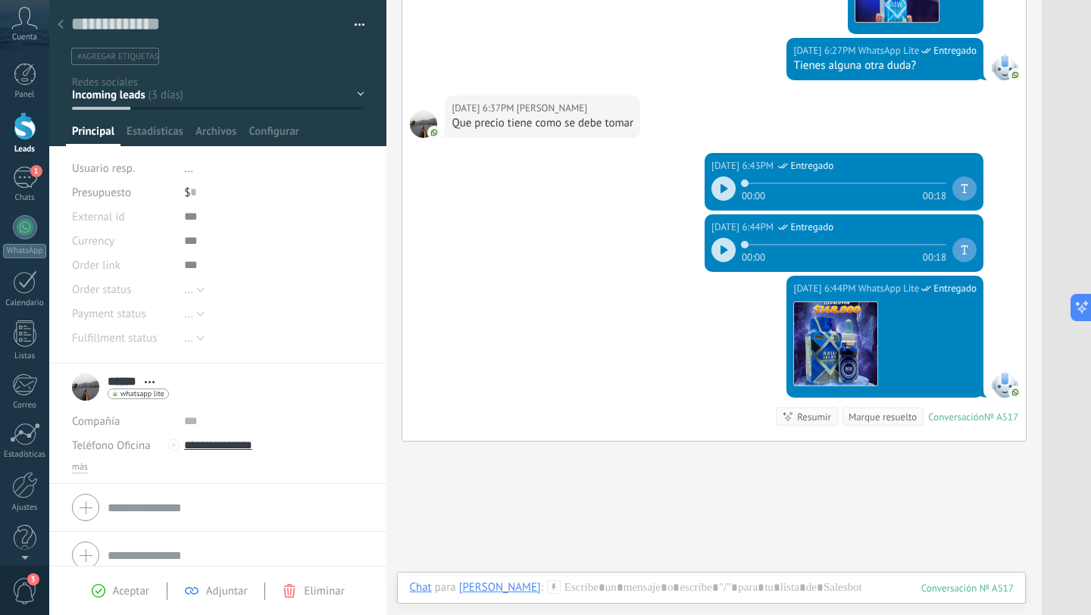
scroll to position [630, 0]
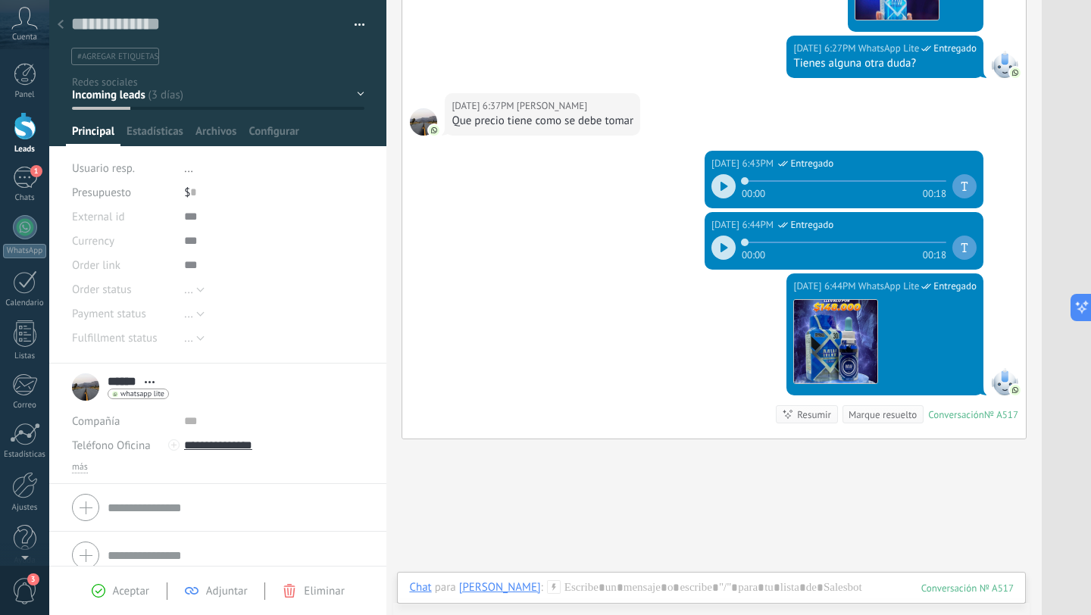
click at [60, 22] on use at bounding box center [61, 24] width 6 height 9
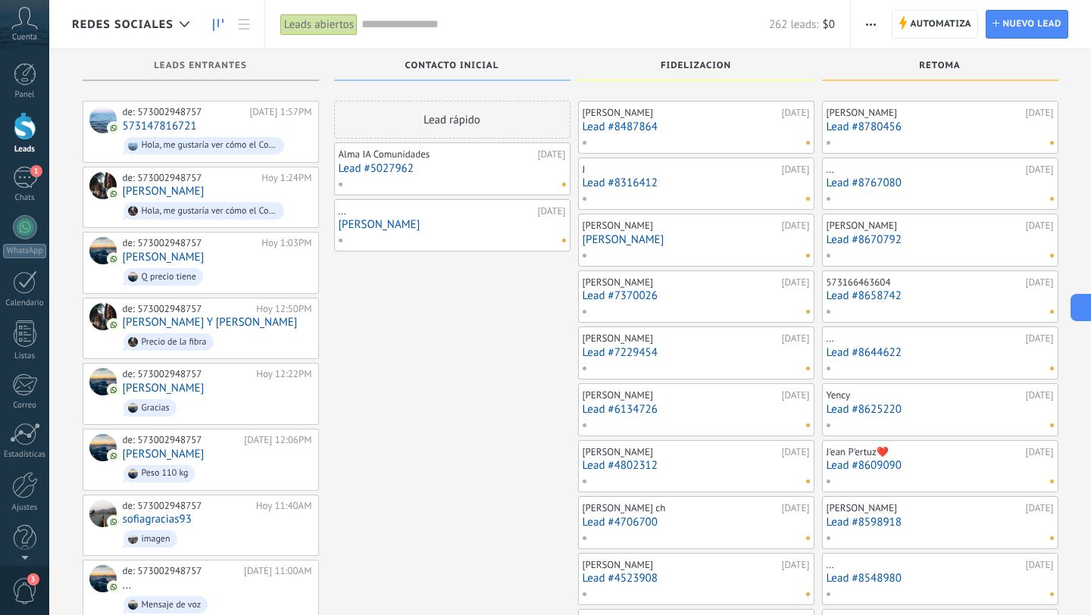
scroll to position [8180, 0]
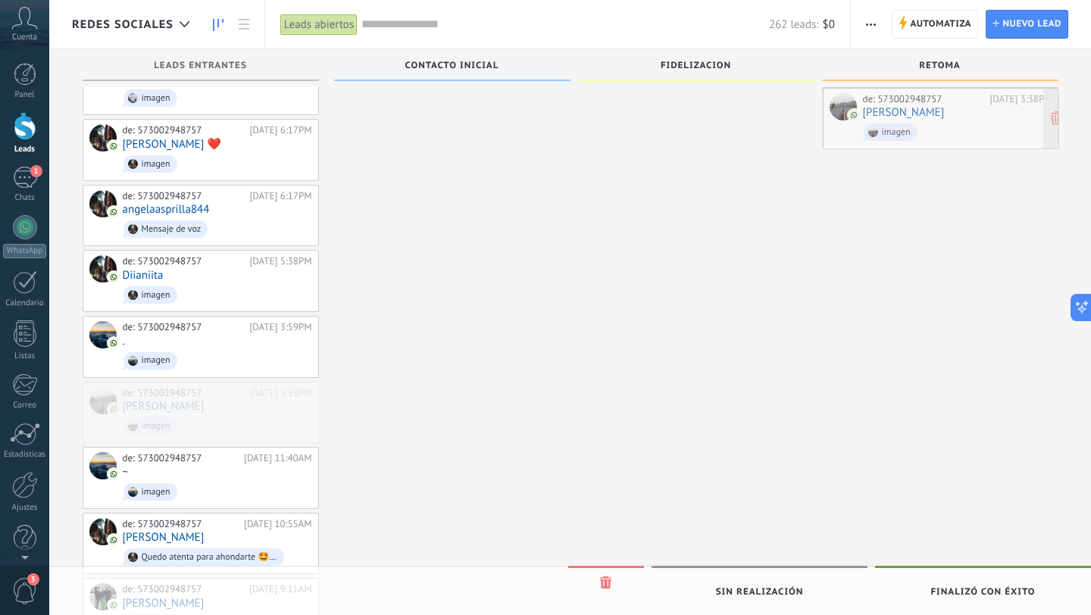
drag, startPoint x: 225, startPoint y: 319, endPoint x: 965, endPoint y: 123, distance: 765.5
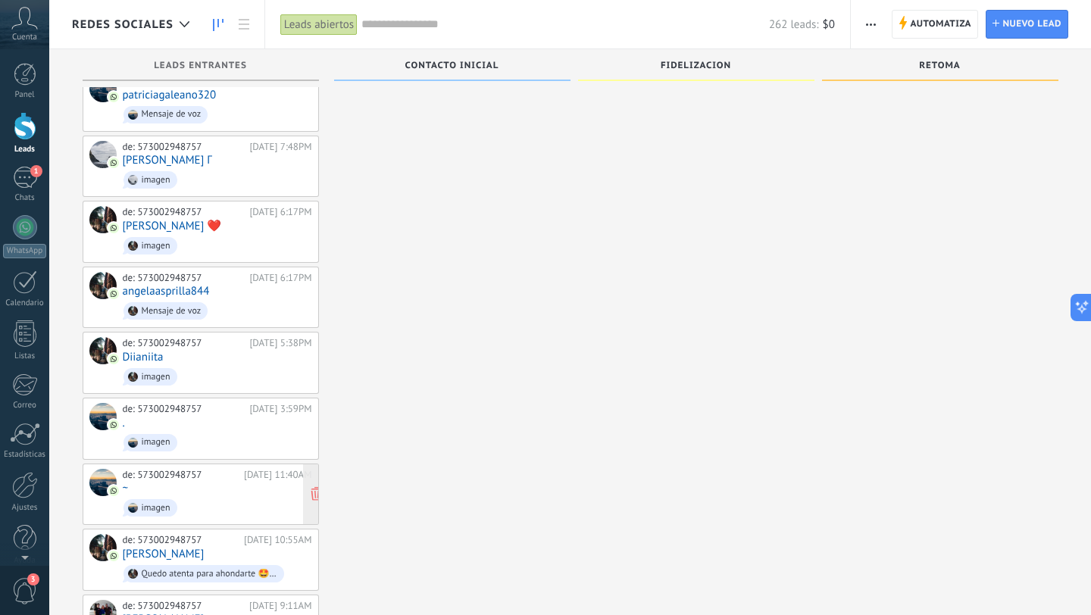
scroll to position [8077, 0]
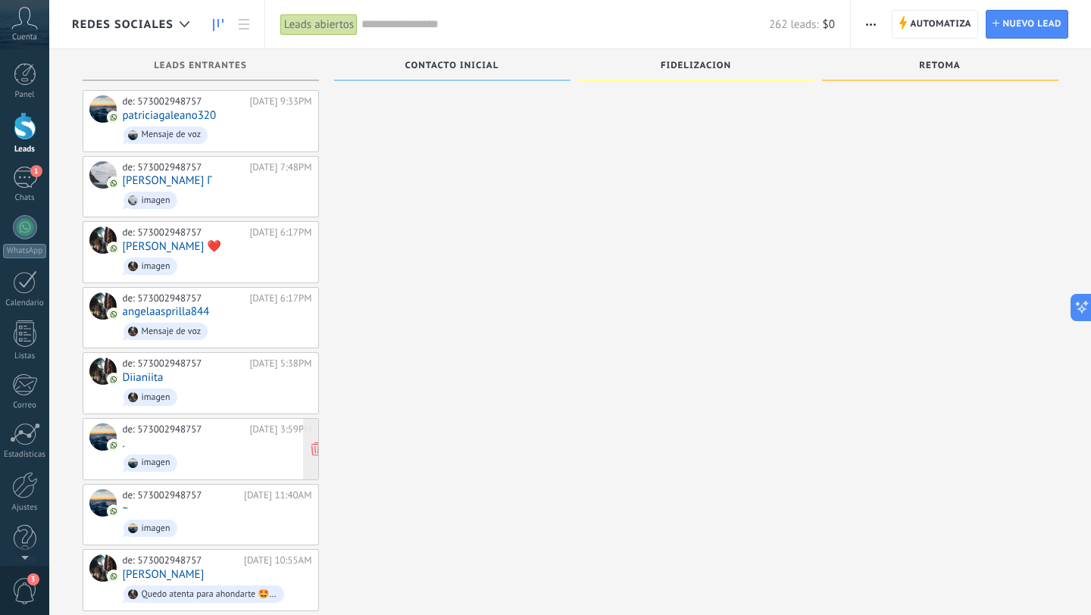
click at [251, 451] on span "imagen" at bounding box center [217, 462] width 189 height 23
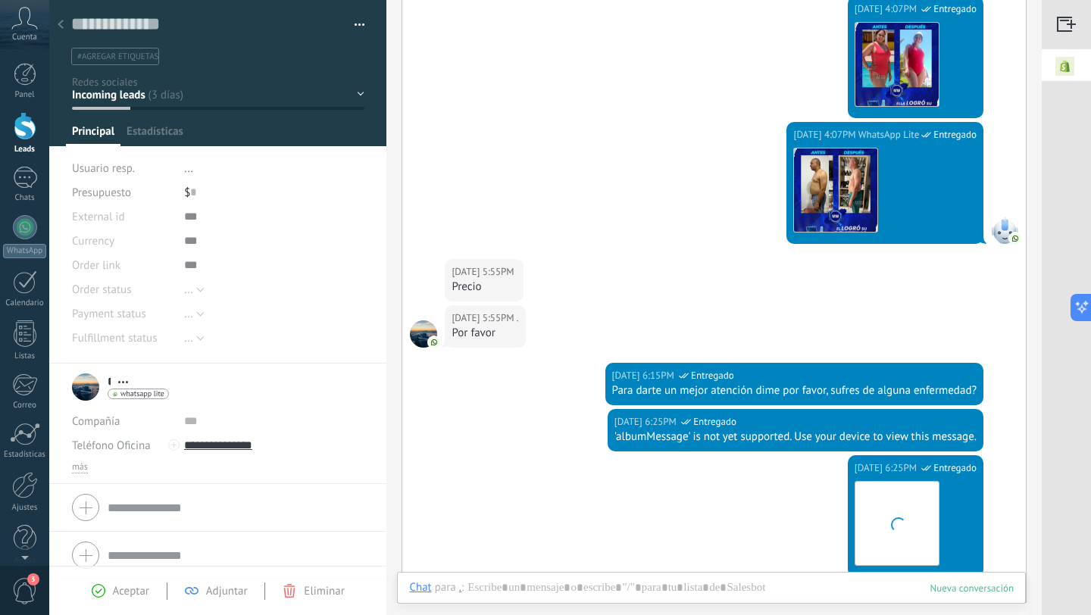
scroll to position [389, 0]
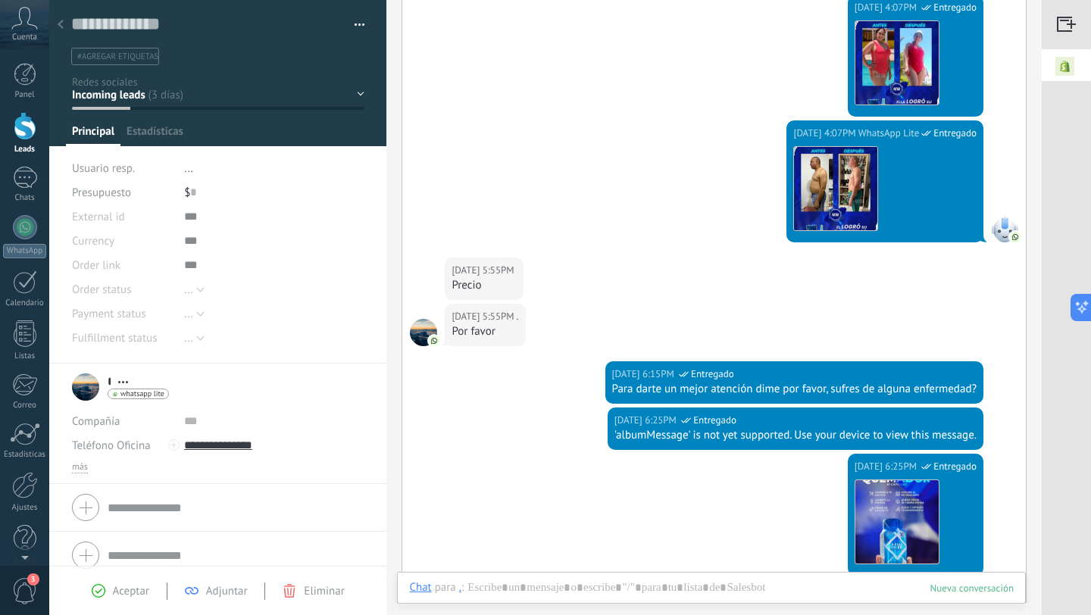
click at [62, 27] on icon at bounding box center [61, 24] width 6 height 9
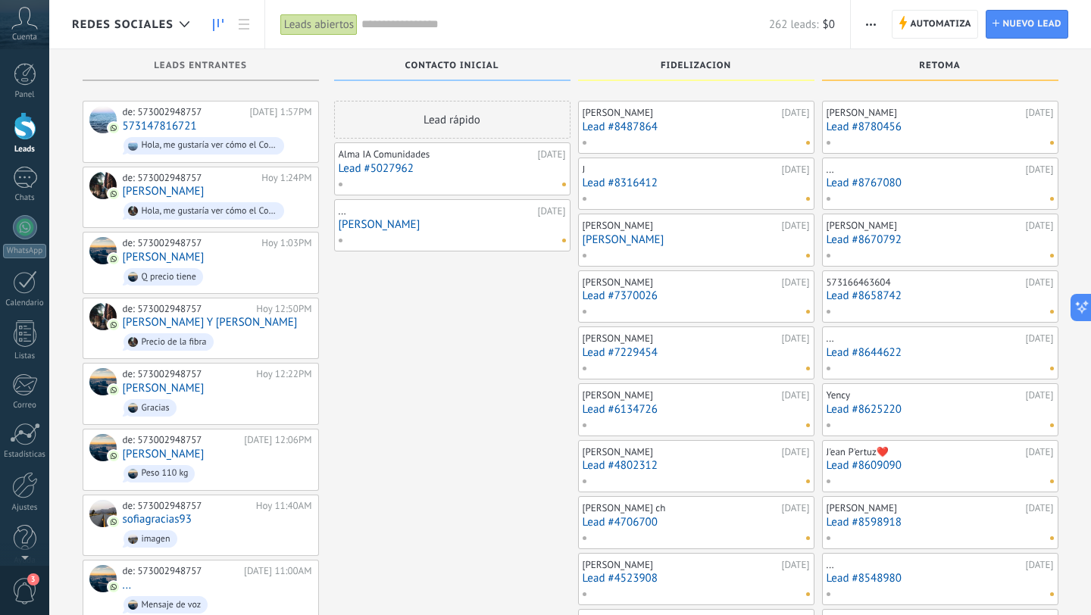
scroll to position [8077, 0]
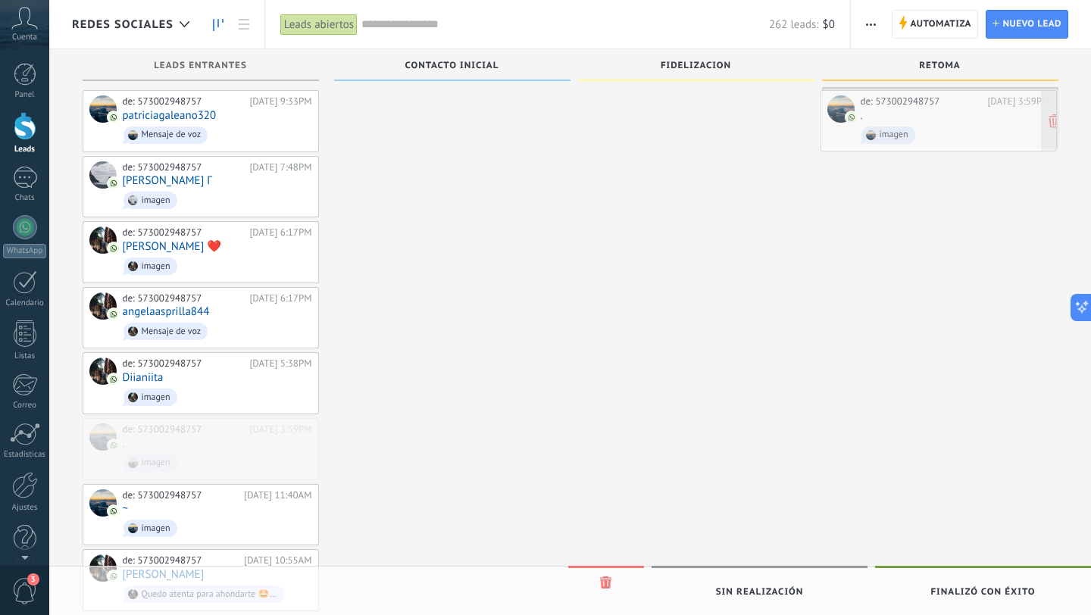
drag, startPoint x: 233, startPoint y: 344, endPoint x: 971, endPoint y: 113, distance: 773.0
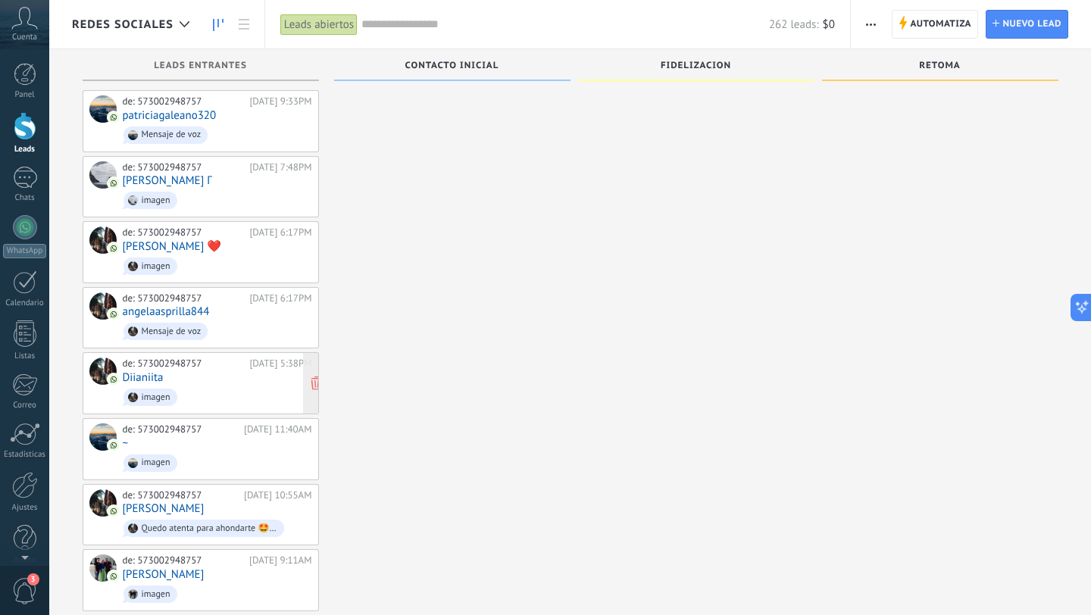
click at [213, 357] on div "de: 573002948757 [DATE] 5:38PM Diianiita imagen" at bounding box center [217, 383] width 189 height 52
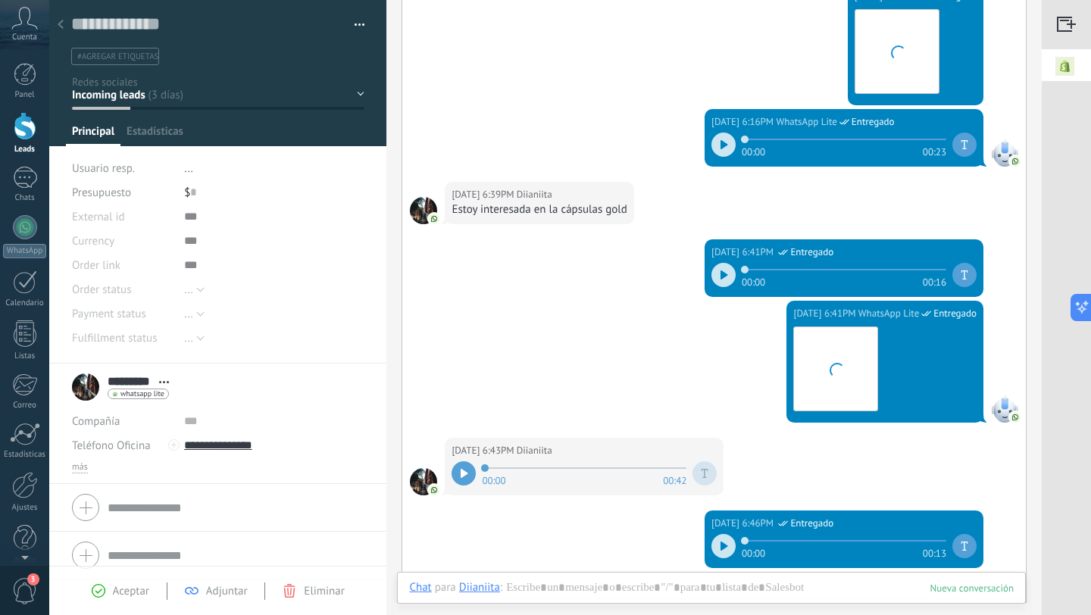
scroll to position [420, 0]
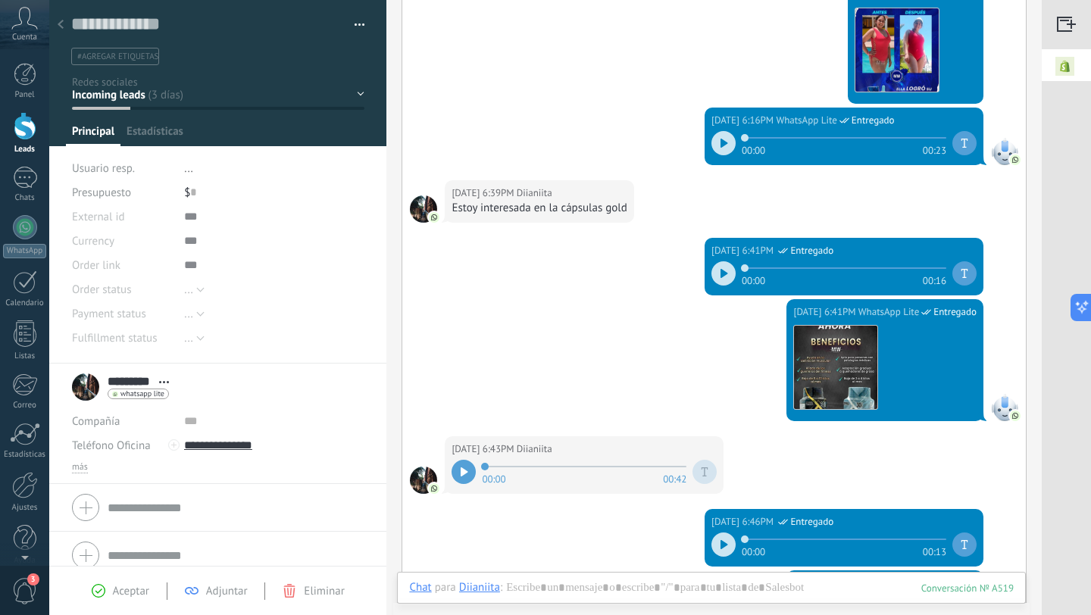
click at [63, 21] on icon at bounding box center [61, 24] width 6 height 9
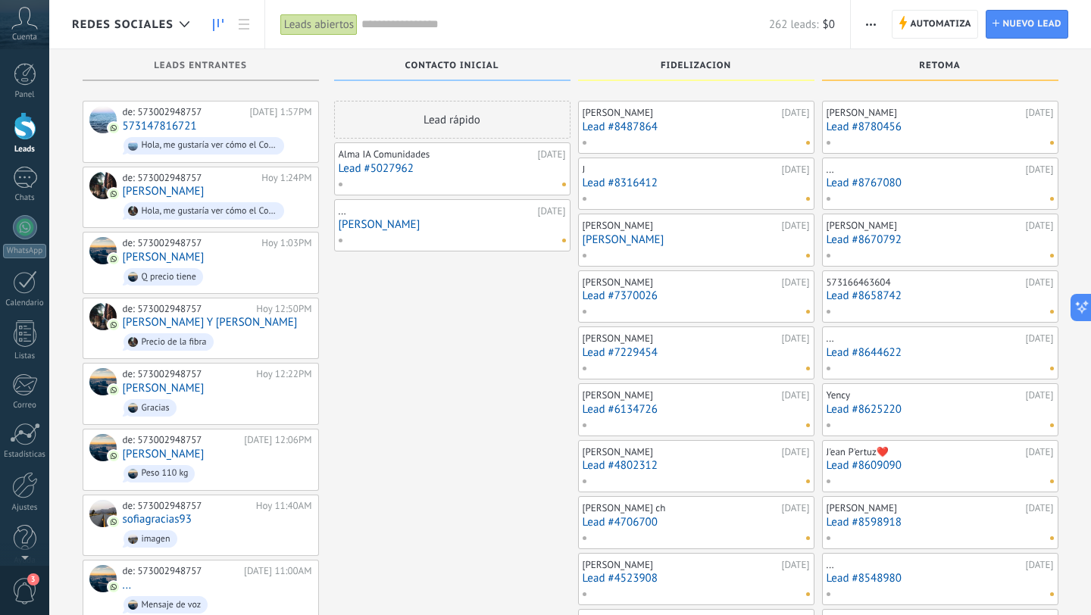
scroll to position [8077, 0]
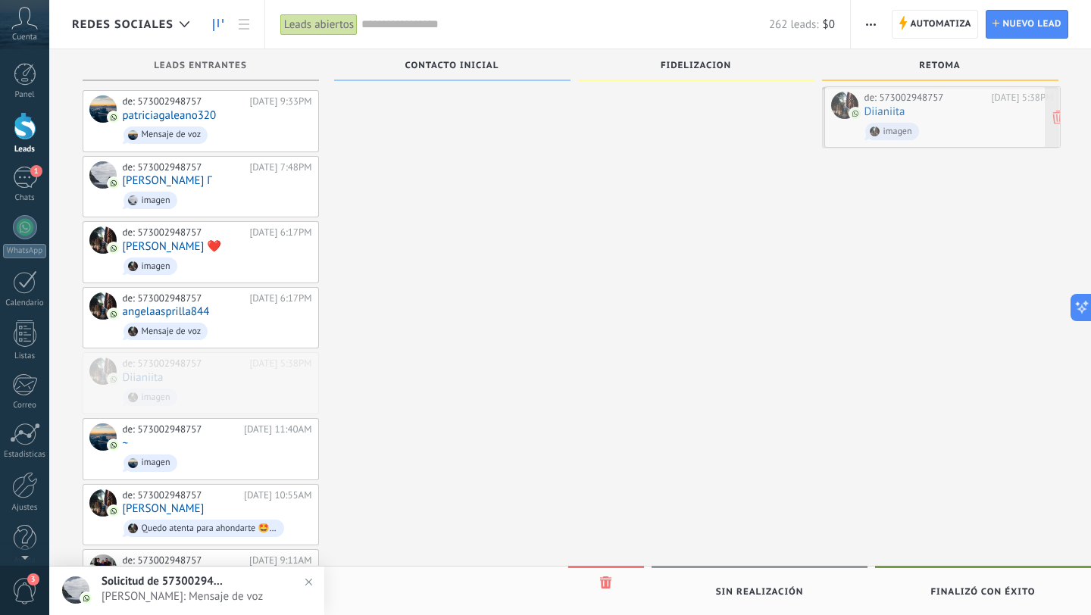
drag, startPoint x: 239, startPoint y: 276, endPoint x: 981, endPoint y: 107, distance: 760.6
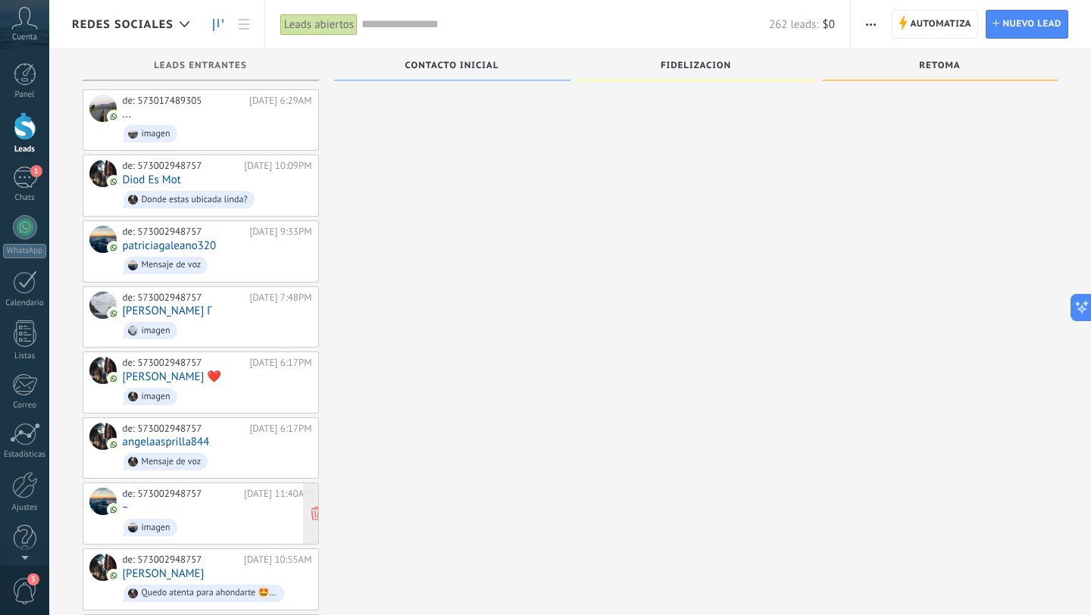
scroll to position [7948, 0]
click at [210, 487] on div "de: 573002948757 [DATE] 11:40AM ~ imagen" at bounding box center [217, 513] width 189 height 52
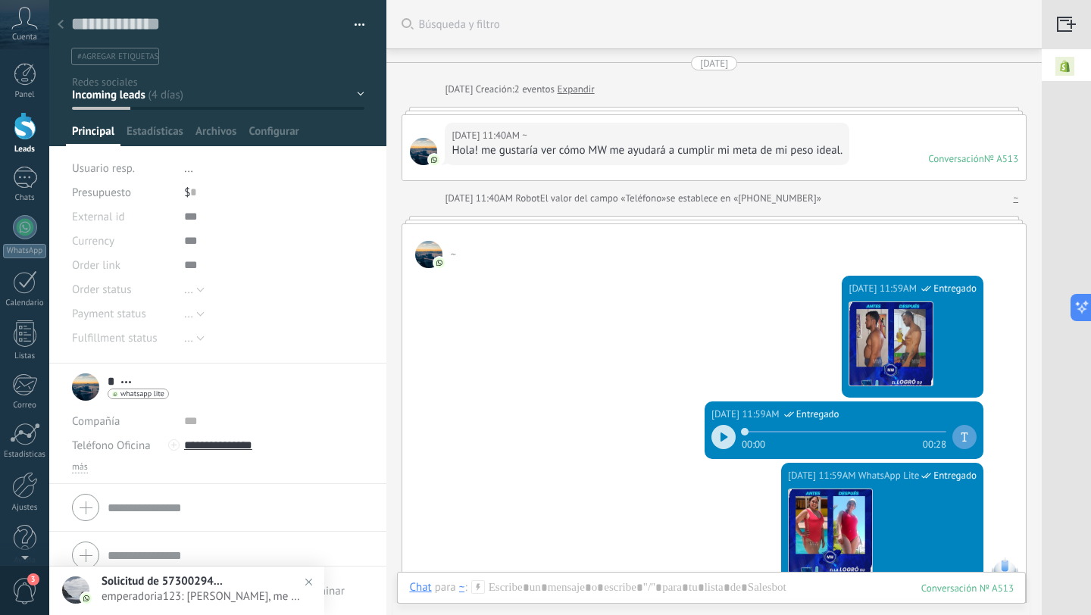
click at [64, 23] on div at bounding box center [60, 26] width 21 height 30
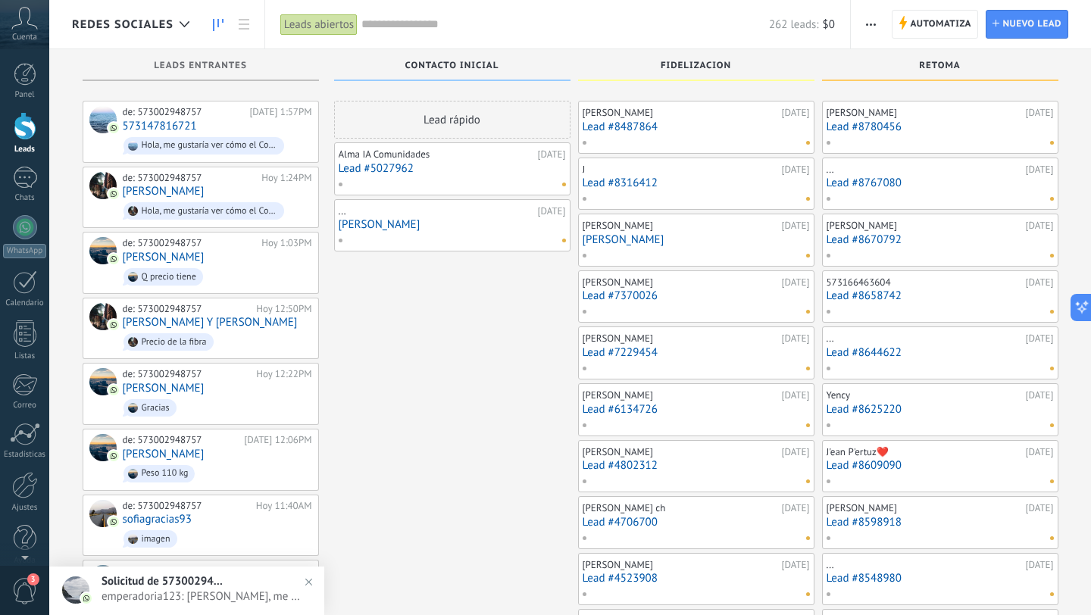
scroll to position [7948, 0]
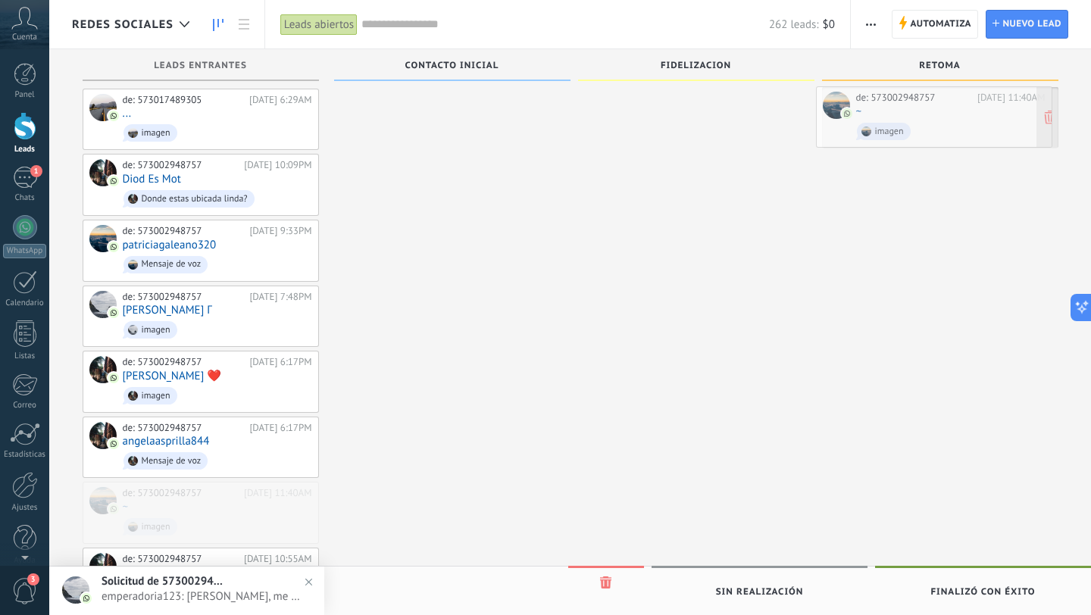
drag, startPoint x: 229, startPoint y: 417, endPoint x: 963, endPoint y: 117, distance: 791.8
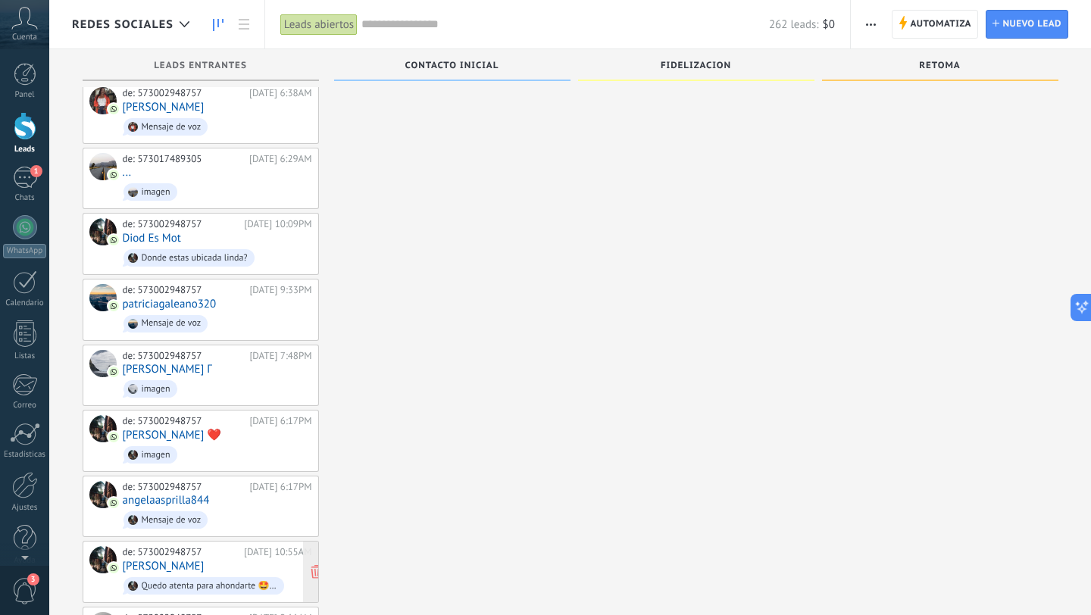
scroll to position [7892, 0]
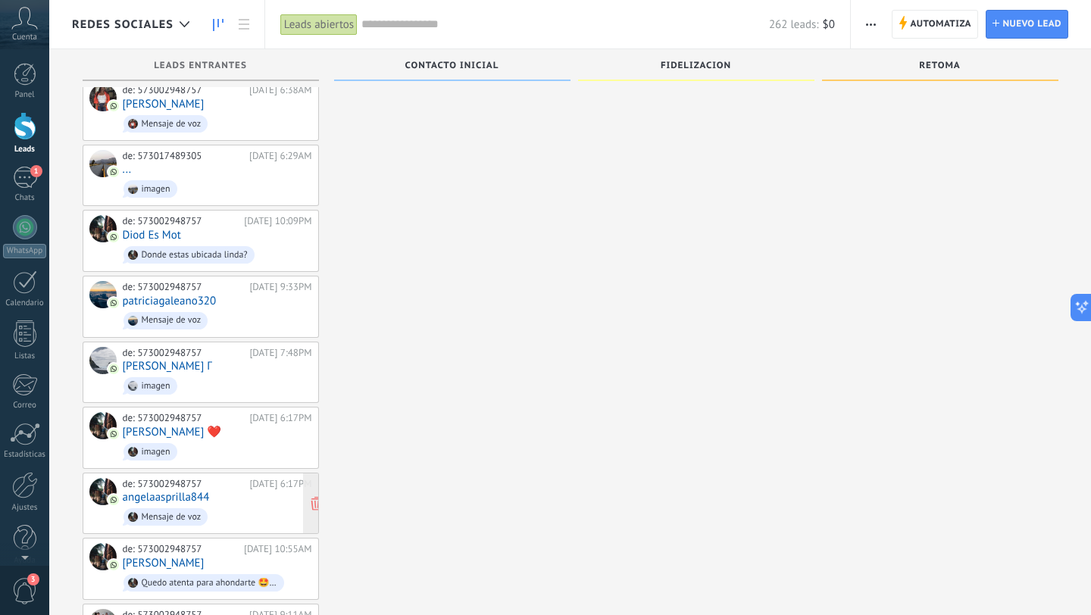
click at [260, 478] on div "de: 573002948757 [DATE] 6:17PM angelaasprilla844 Mensaje de voz" at bounding box center [217, 504] width 189 height 52
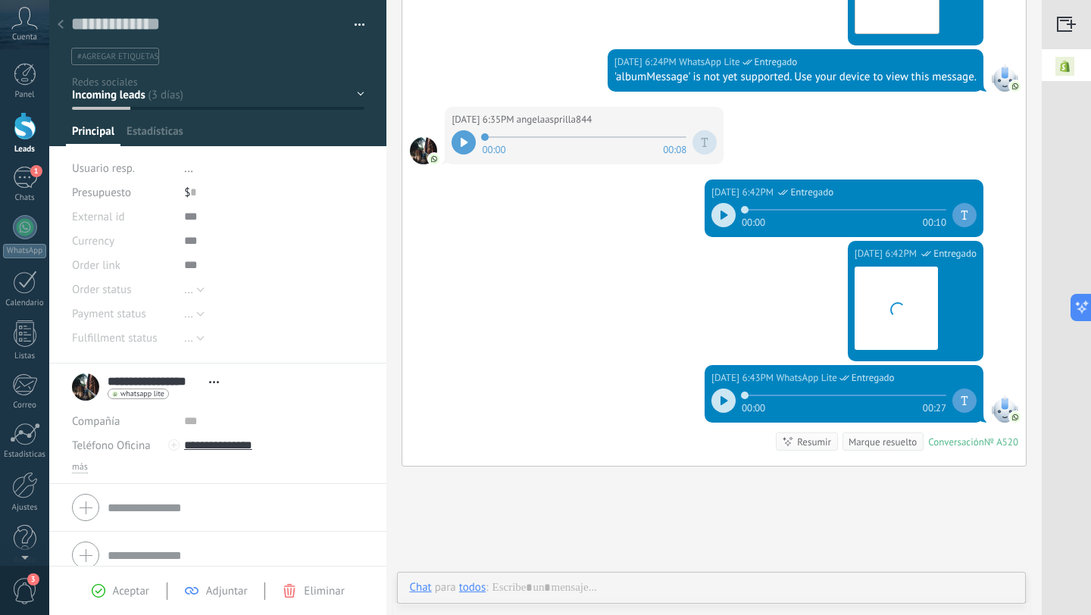
scroll to position [782, 0]
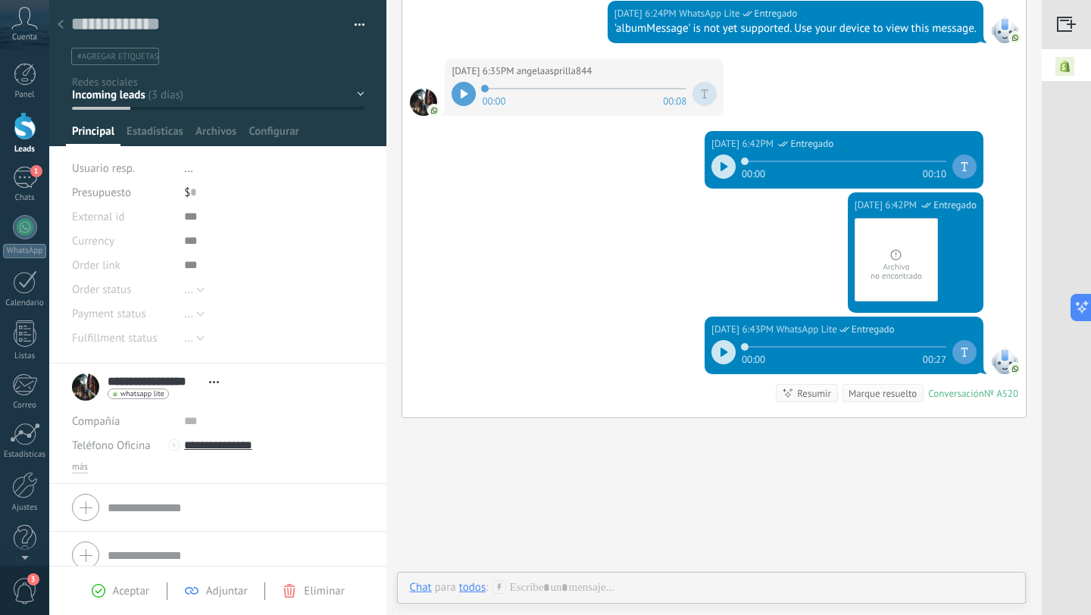
click at [61, 27] on use at bounding box center [61, 24] width 6 height 9
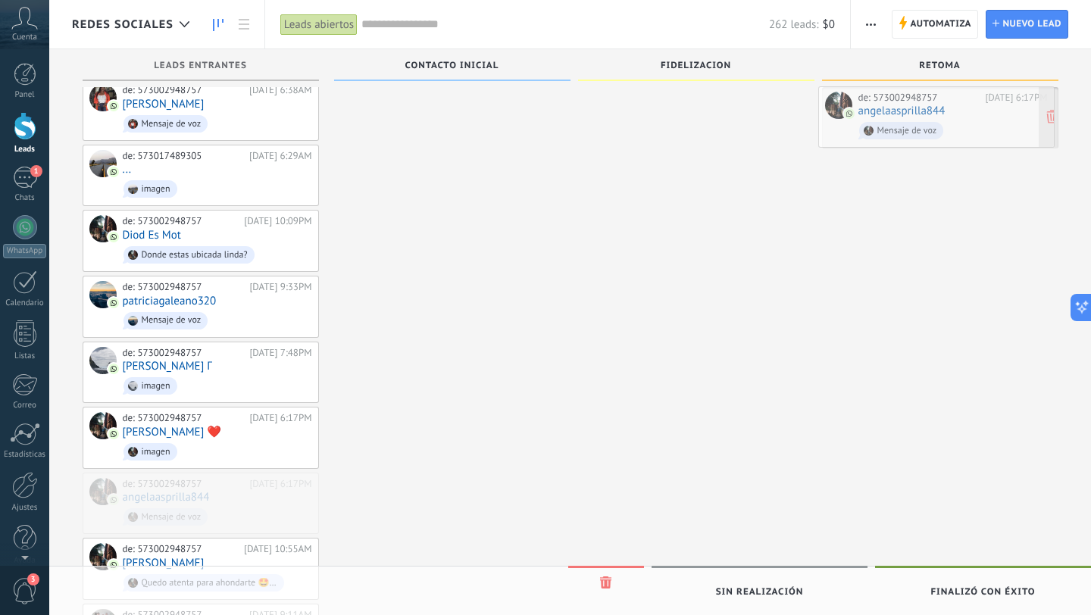
drag, startPoint x: 261, startPoint y: 414, endPoint x: 996, endPoint y: 123, distance: 790.8
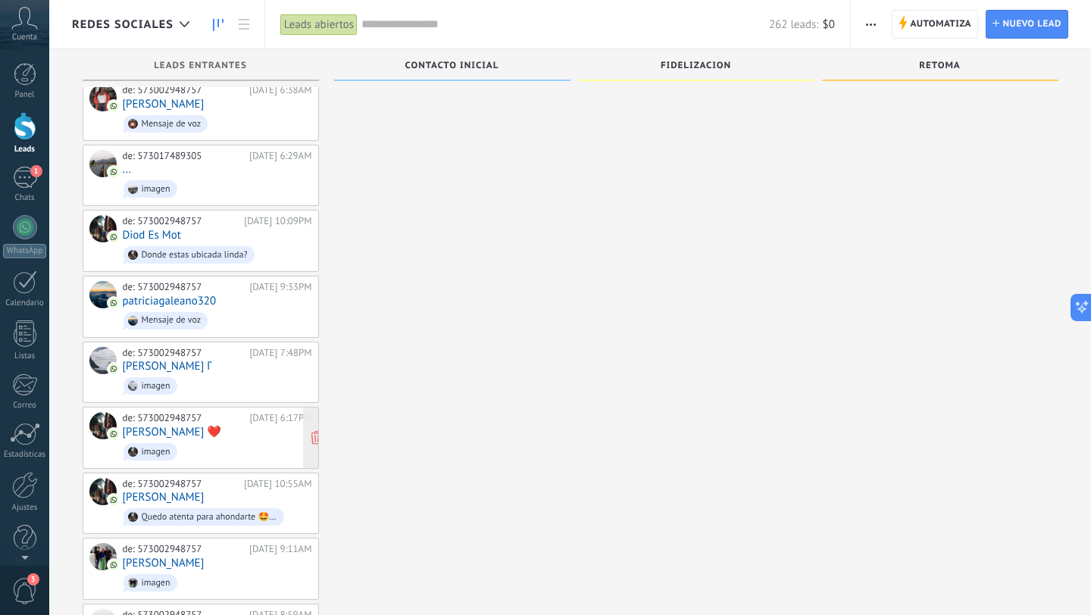
click at [270, 412] on div "de: 573002948757 [DATE] 6:17PM [PERSON_NAME] ❤️‍ imagen" at bounding box center [217, 438] width 189 height 52
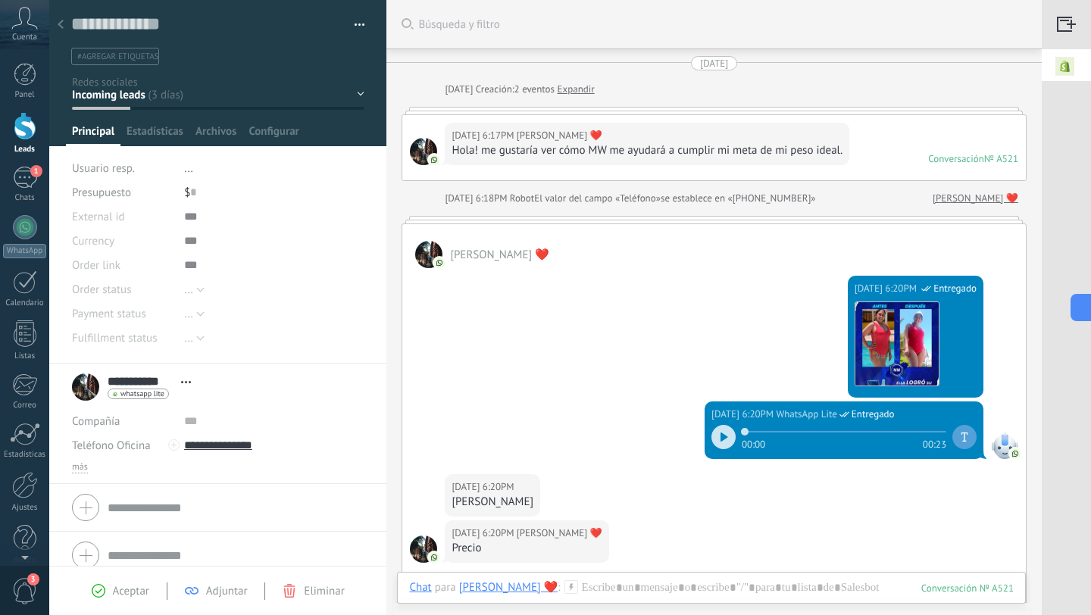
click at [64, 27] on div at bounding box center [60, 26] width 21 height 30
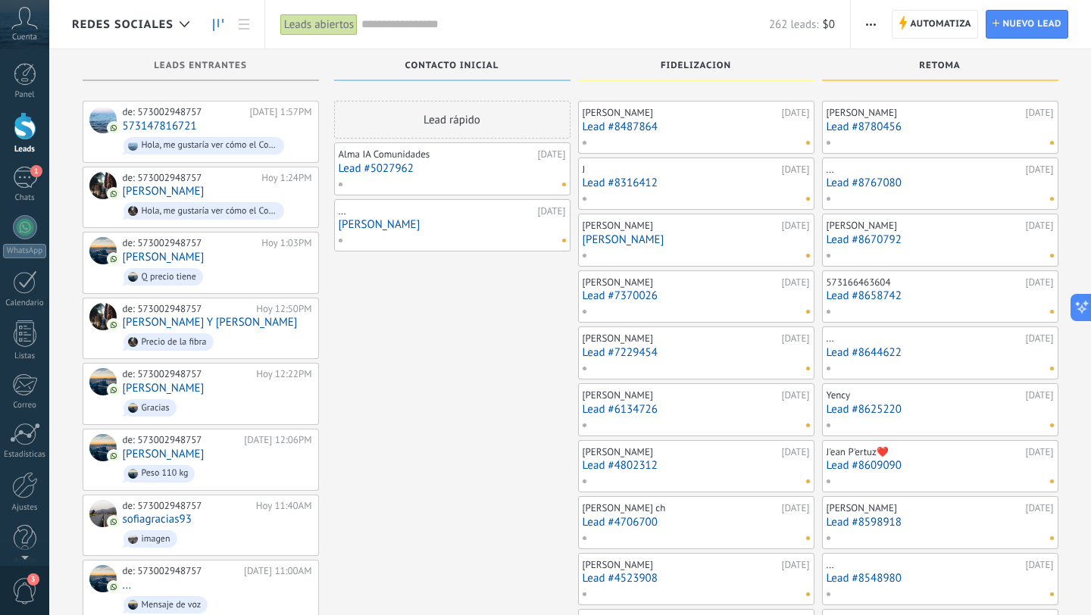
scroll to position [7892, 0]
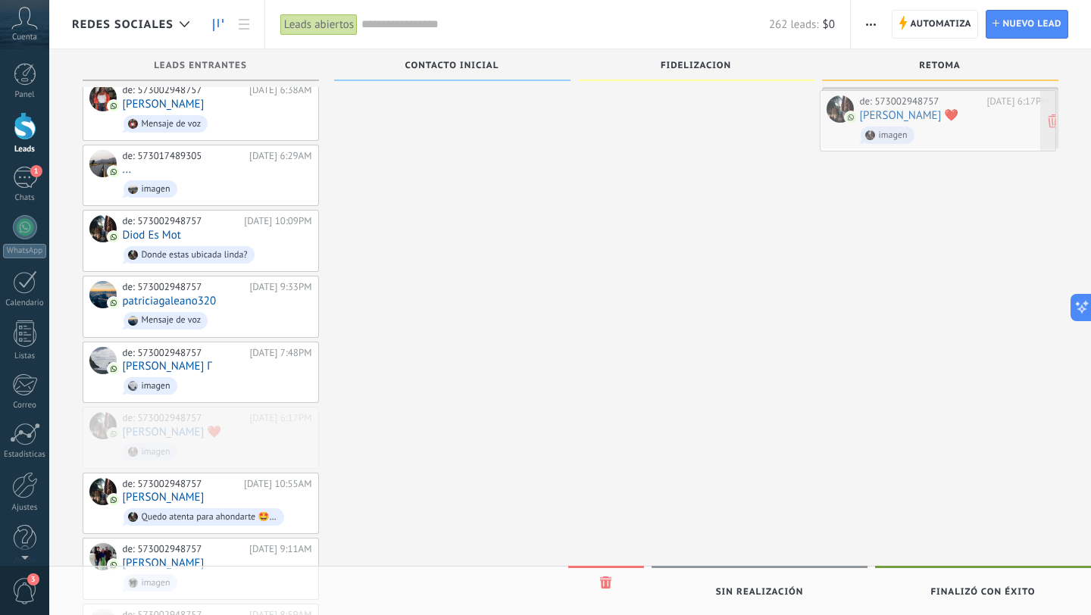
drag, startPoint x: 246, startPoint y: 354, endPoint x: 982, endPoint y: 133, distance: 768.7
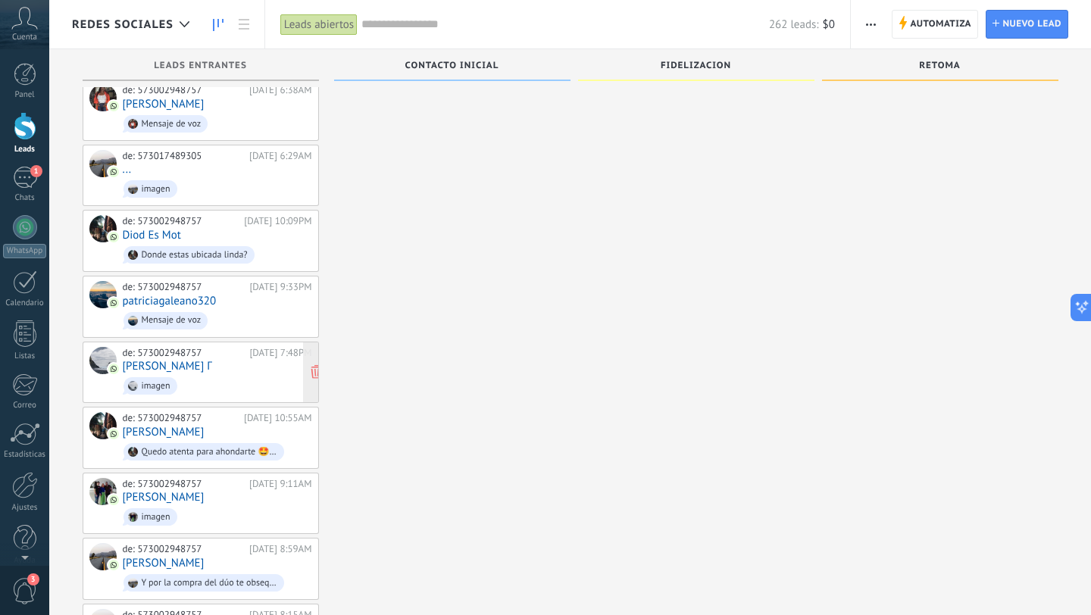
click at [257, 374] on span "imagen" at bounding box center [217, 385] width 189 height 23
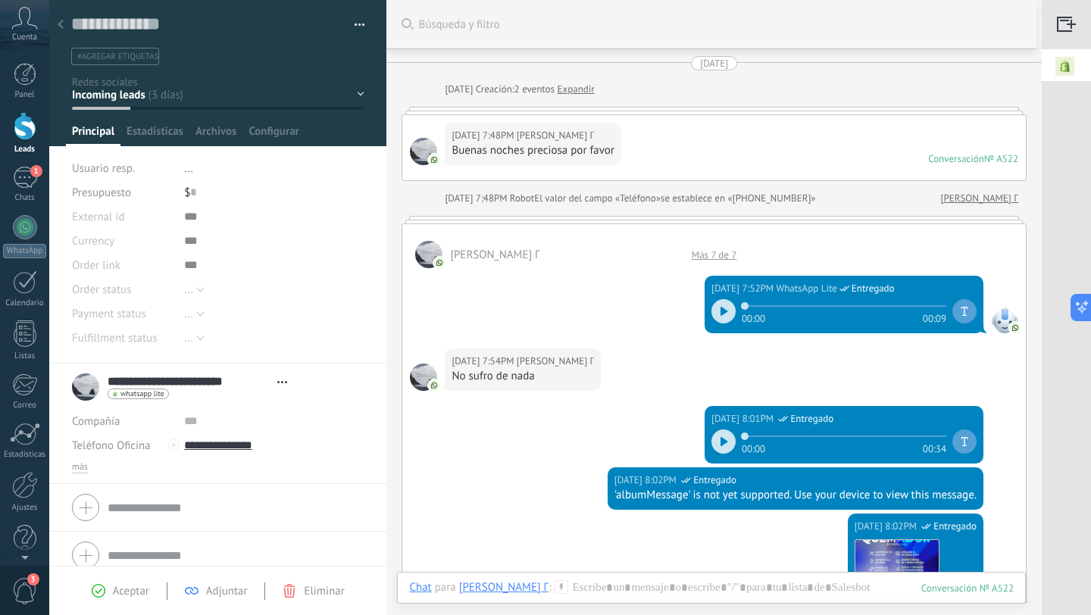
click at [59, 18] on div at bounding box center [60, 26] width 21 height 30
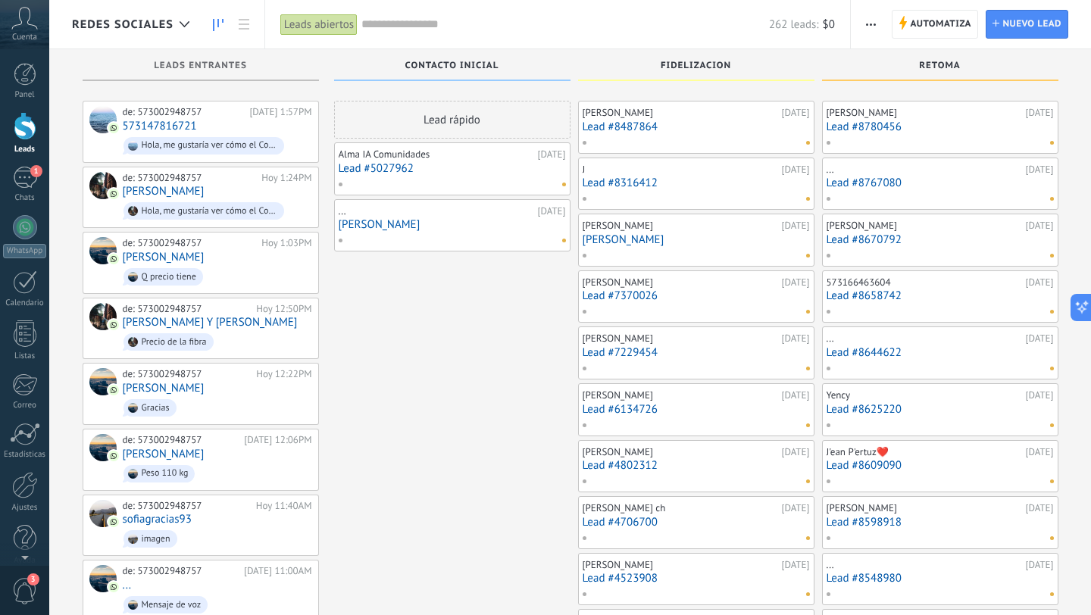
scroll to position [7892, 0]
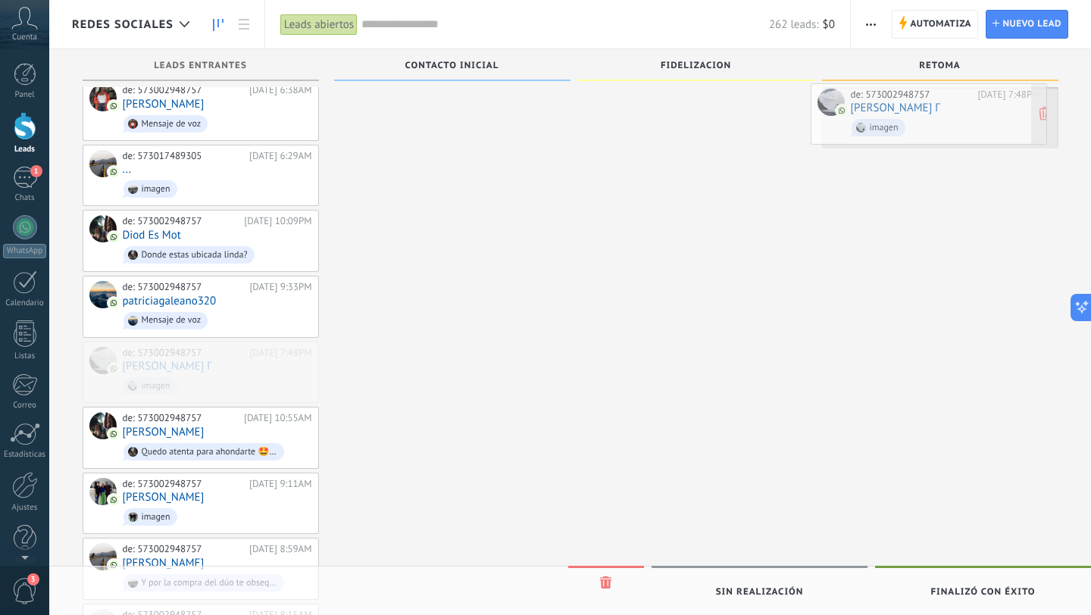
drag, startPoint x: 267, startPoint y: 282, endPoint x: 994, endPoint y: 117, distance: 746.2
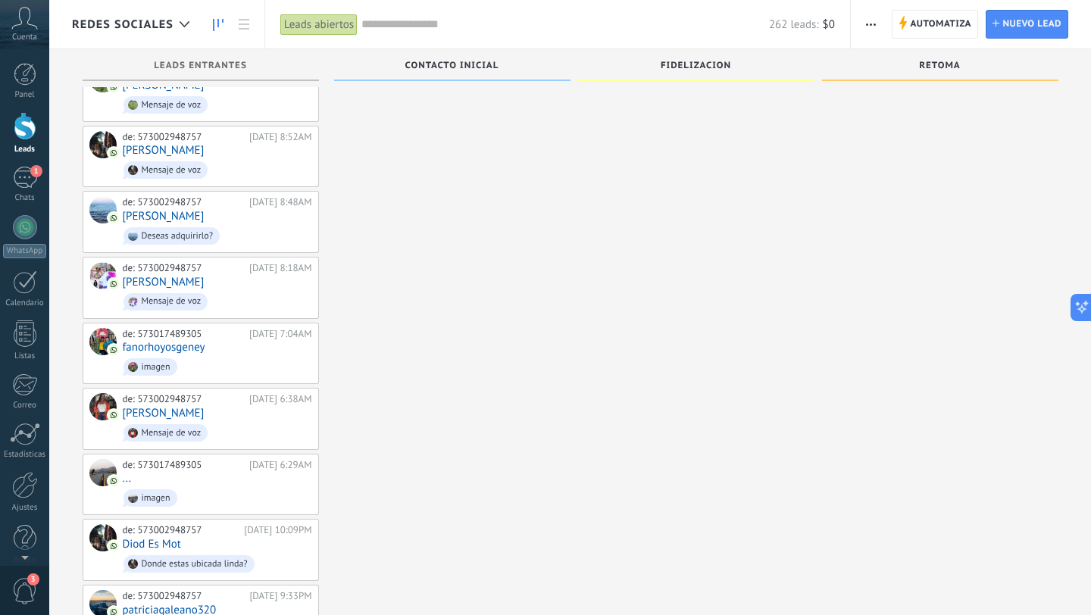
scroll to position [7580, 0]
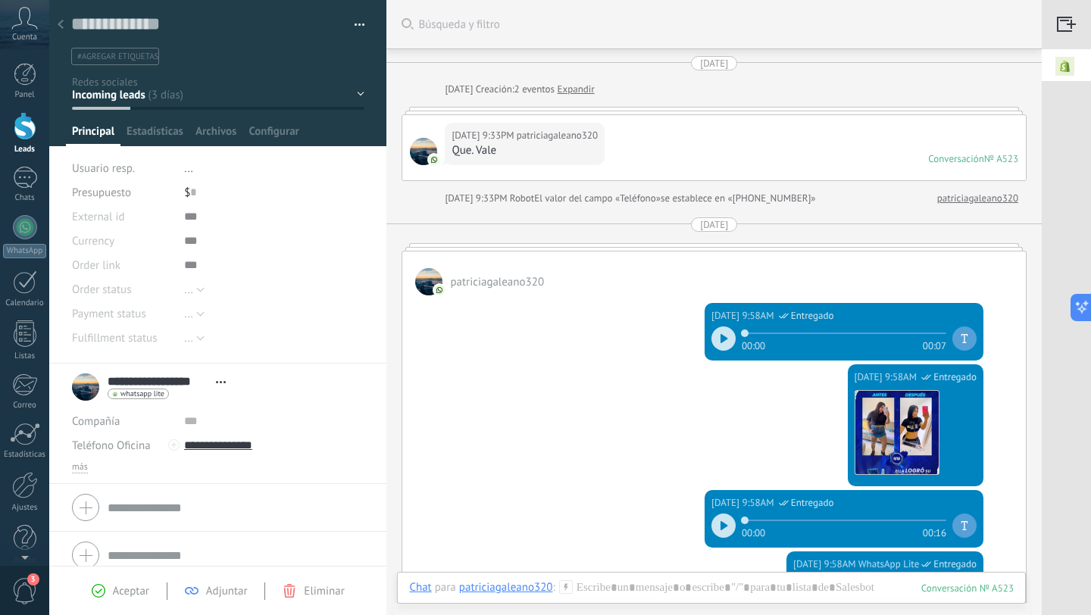
click at [63, 25] on icon at bounding box center [61, 24] width 6 height 9
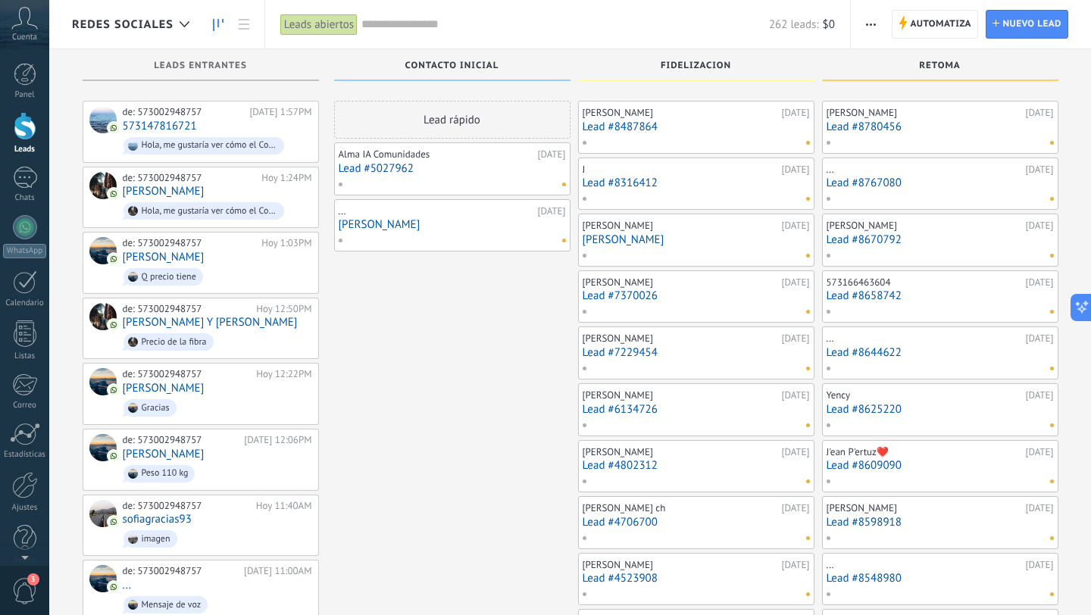
scroll to position [7580, 0]
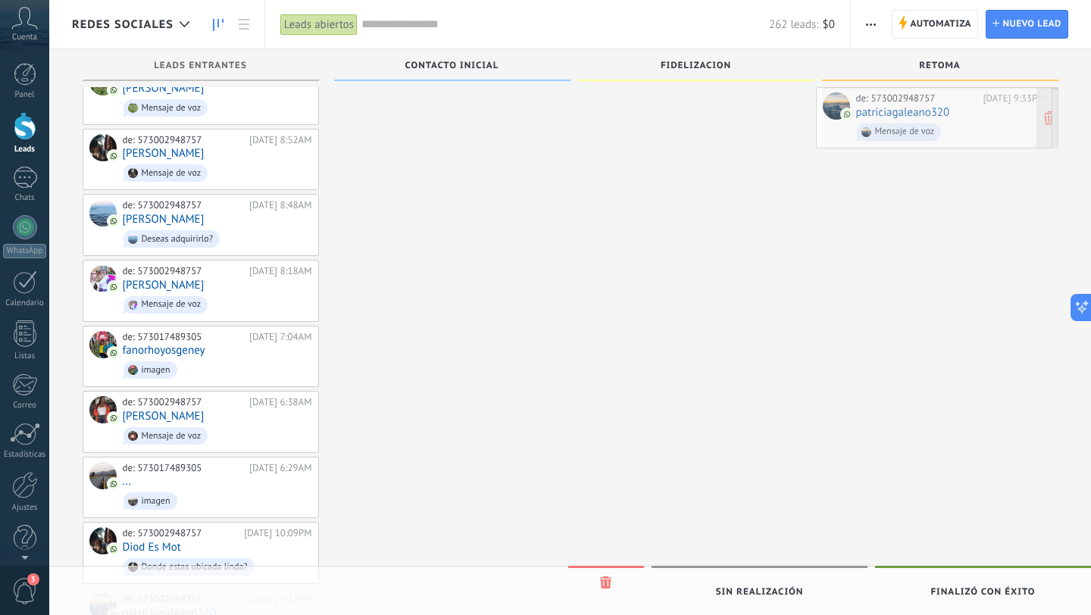
drag, startPoint x: 248, startPoint y: 523, endPoint x: 981, endPoint y: 115, distance: 838.8
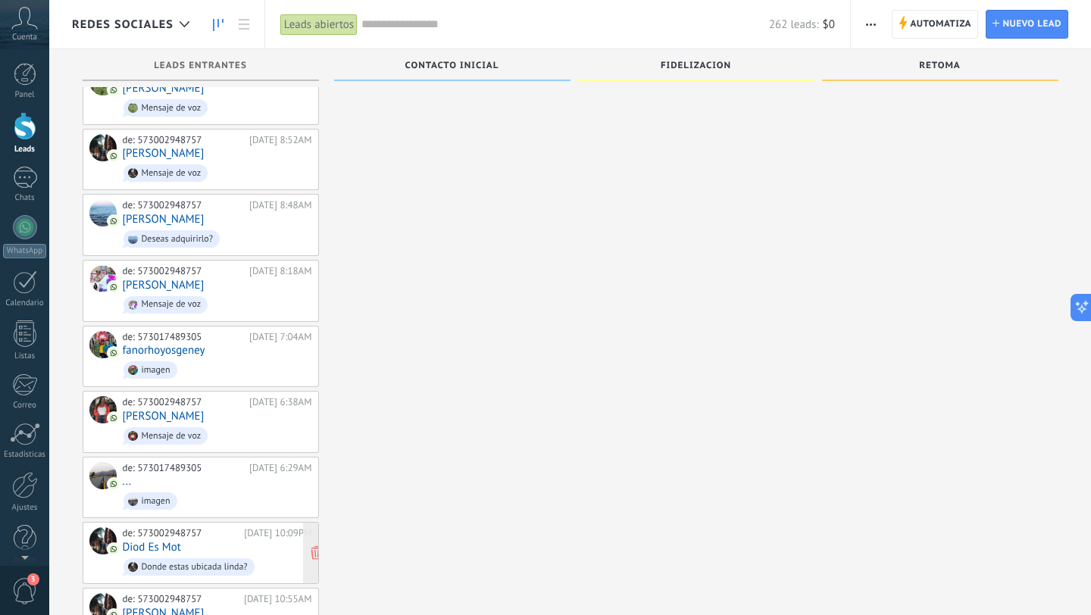
click at [258, 527] on div "de: 573002948757 [DATE] 10:09PM Diod Es Mot Donde estas ubicada linda?" at bounding box center [217, 553] width 189 height 52
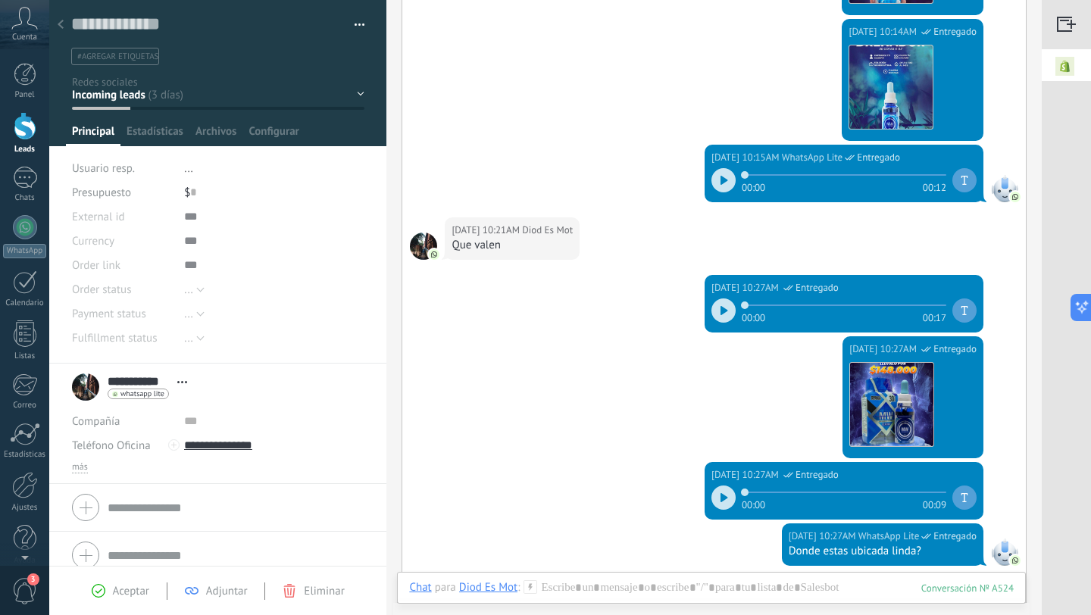
scroll to position [562, 0]
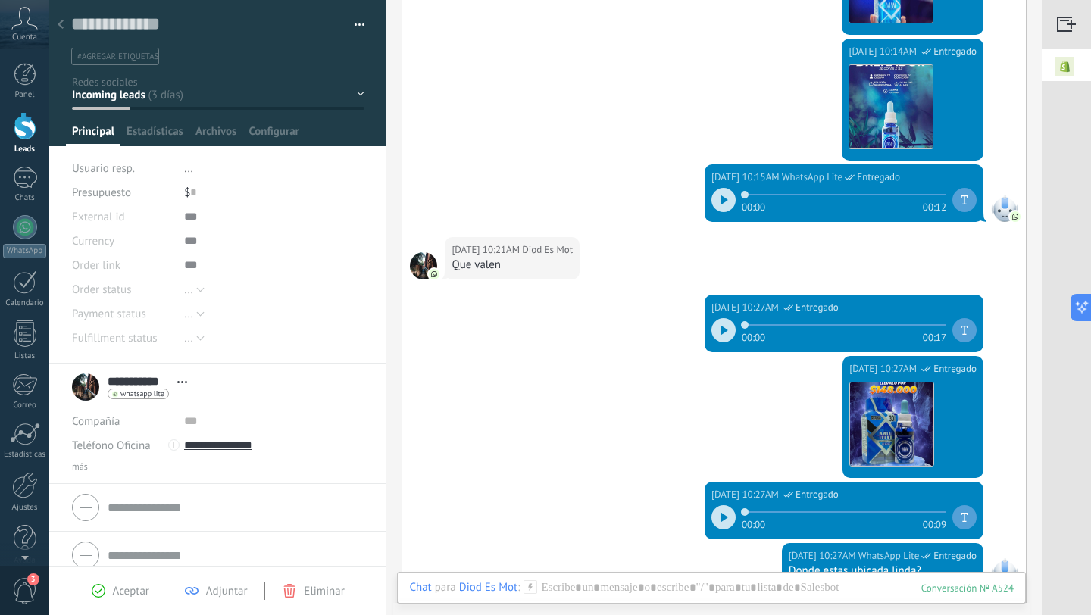
click at [58, 20] on icon at bounding box center [61, 24] width 6 height 9
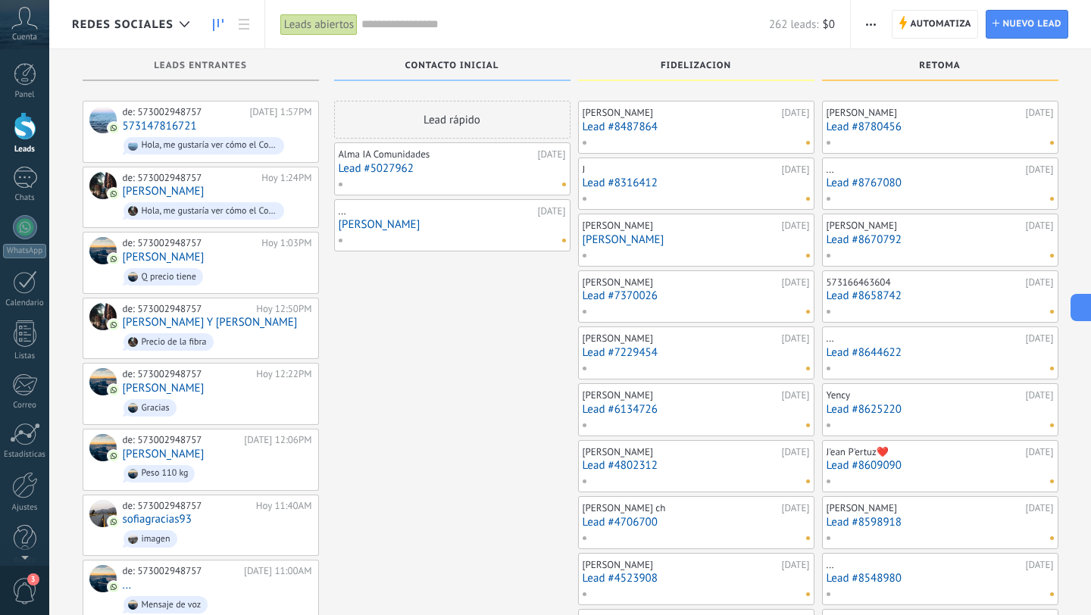
scroll to position [7580, 0]
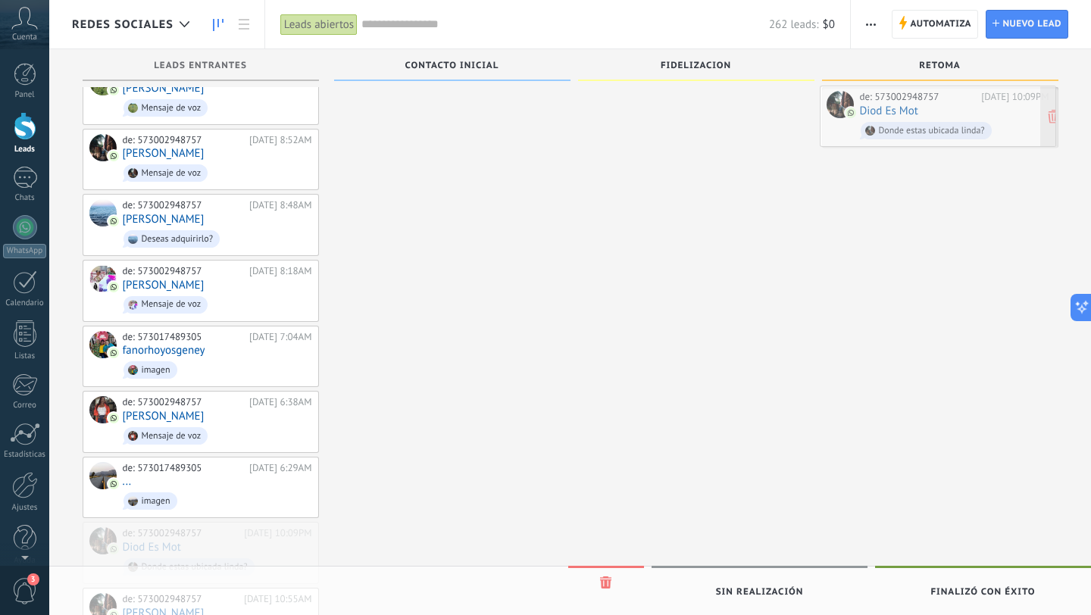
drag, startPoint x: 207, startPoint y: 452, endPoint x: 944, endPoint y: 108, distance: 813.2
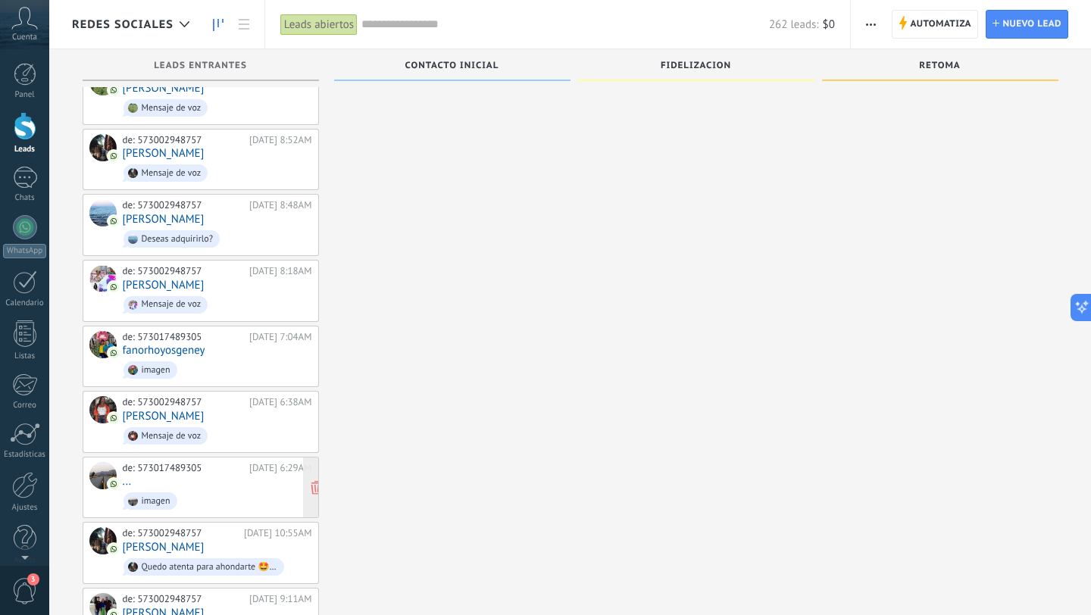
click at [231, 489] on span "imagen" at bounding box center [217, 500] width 189 height 23
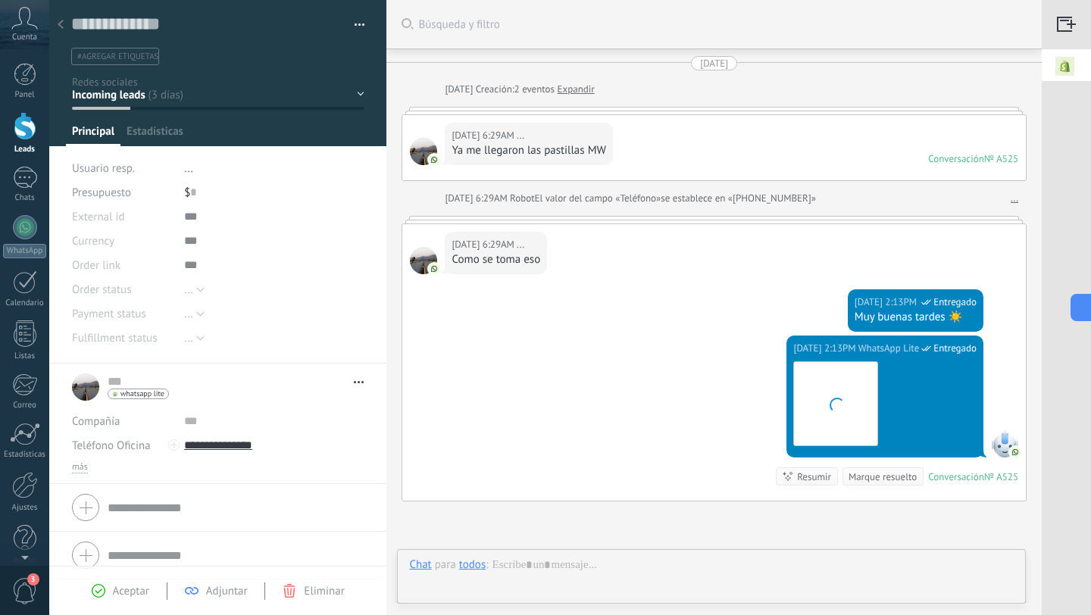
scroll to position [151, 0]
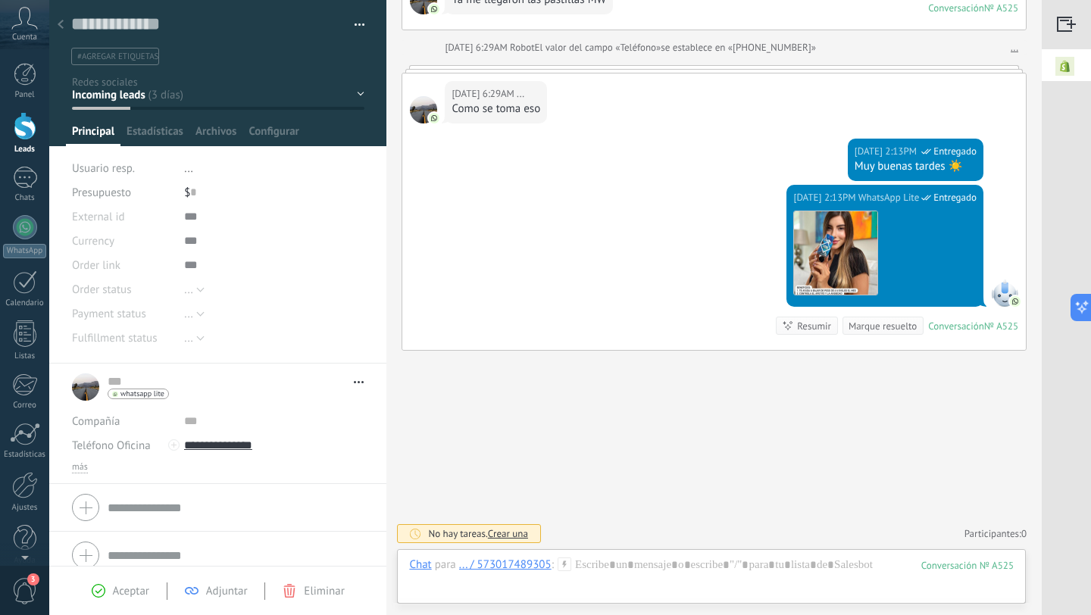
click at [60, 23] on use at bounding box center [61, 24] width 6 height 9
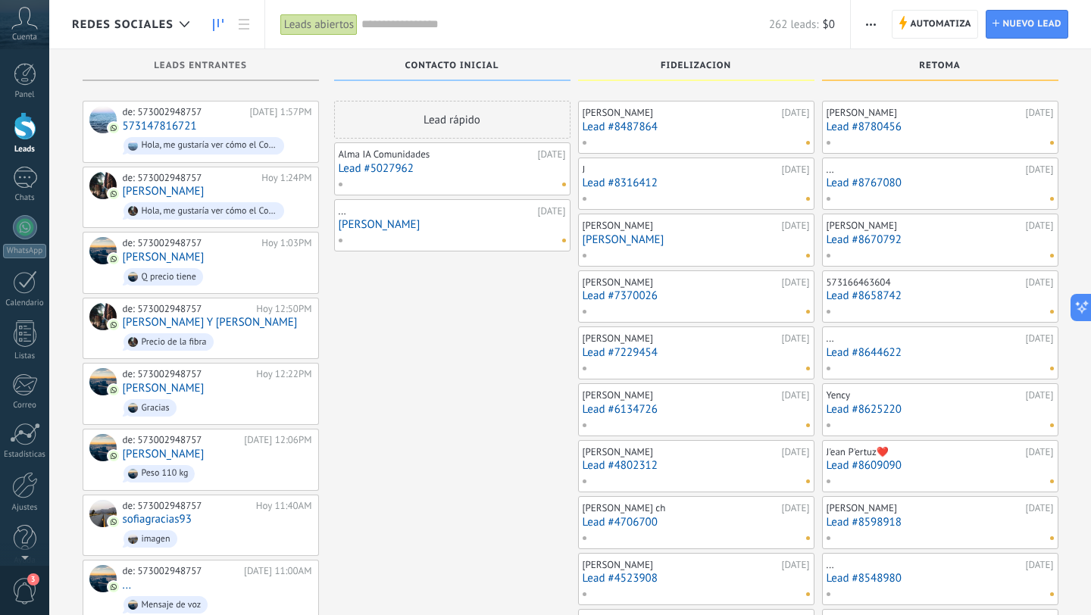
scroll to position [7580, 0]
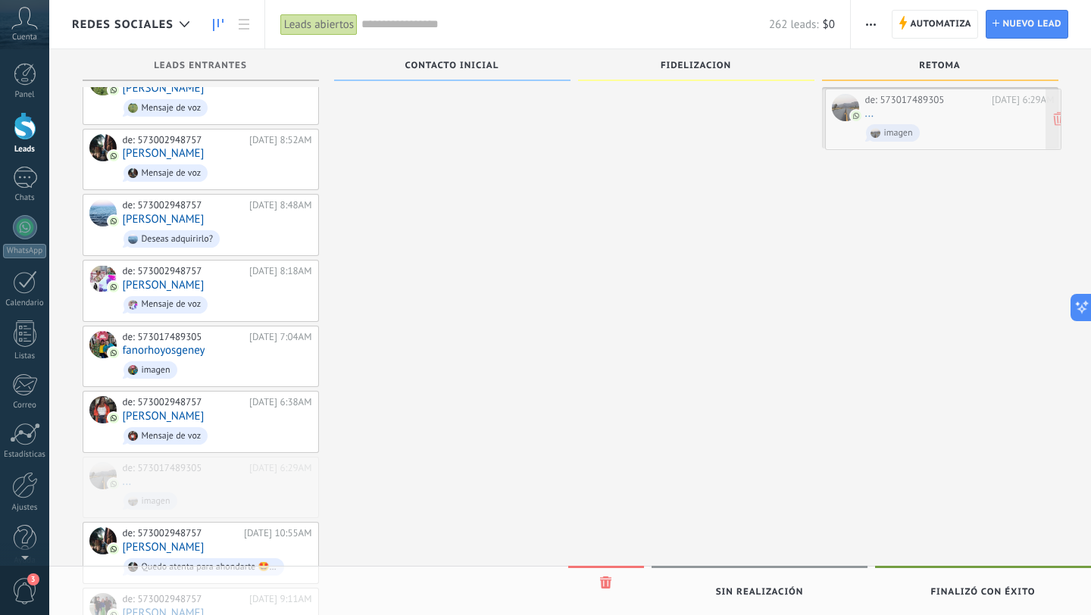
drag, startPoint x: 180, startPoint y: 407, endPoint x: 922, endPoint y: 130, distance: 792.3
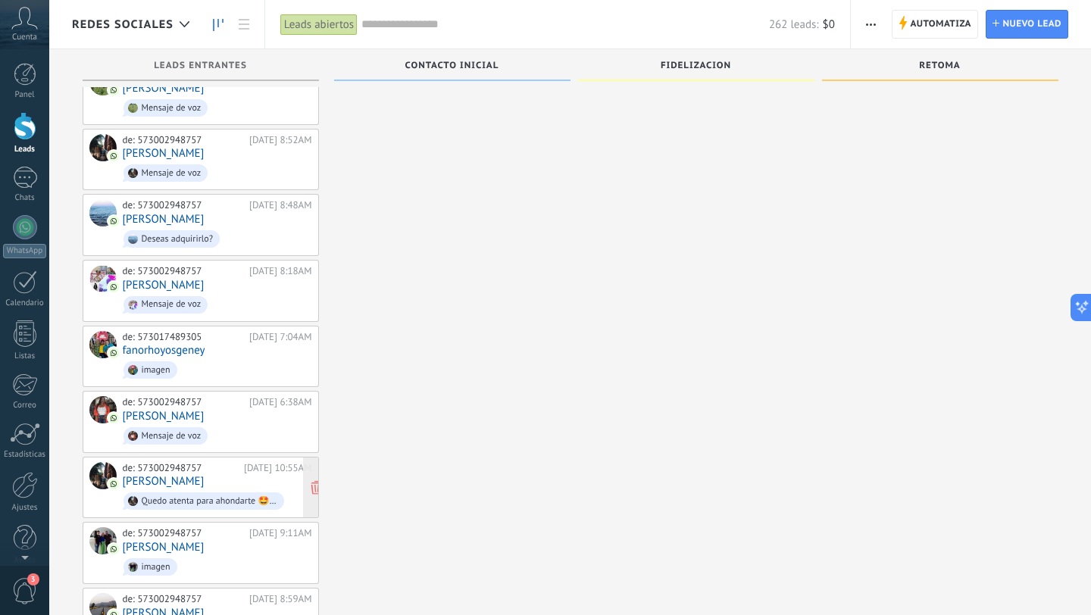
scroll to position [7496, 0]
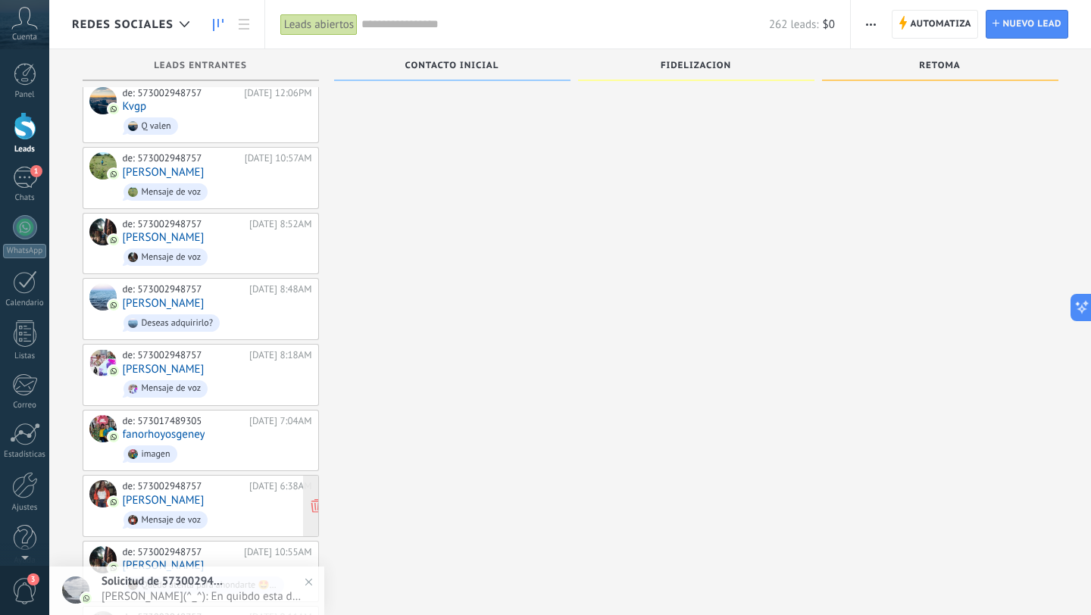
click at [257, 508] on span "Mensaje de voz" at bounding box center [217, 519] width 189 height 23
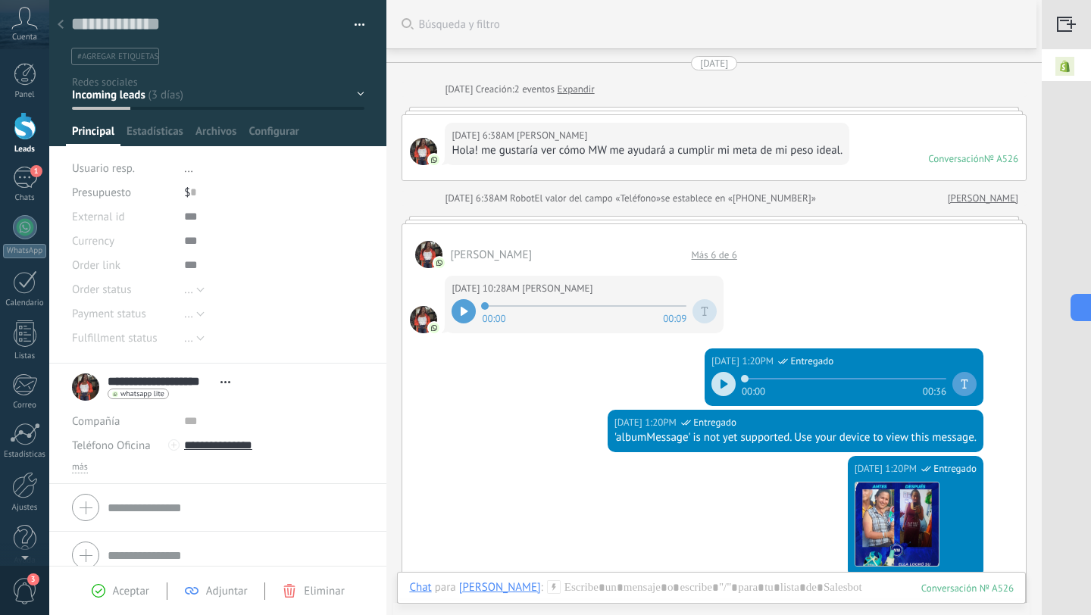
click at [59, 23] on use at bounding box center [61, 24] width 6 height 9
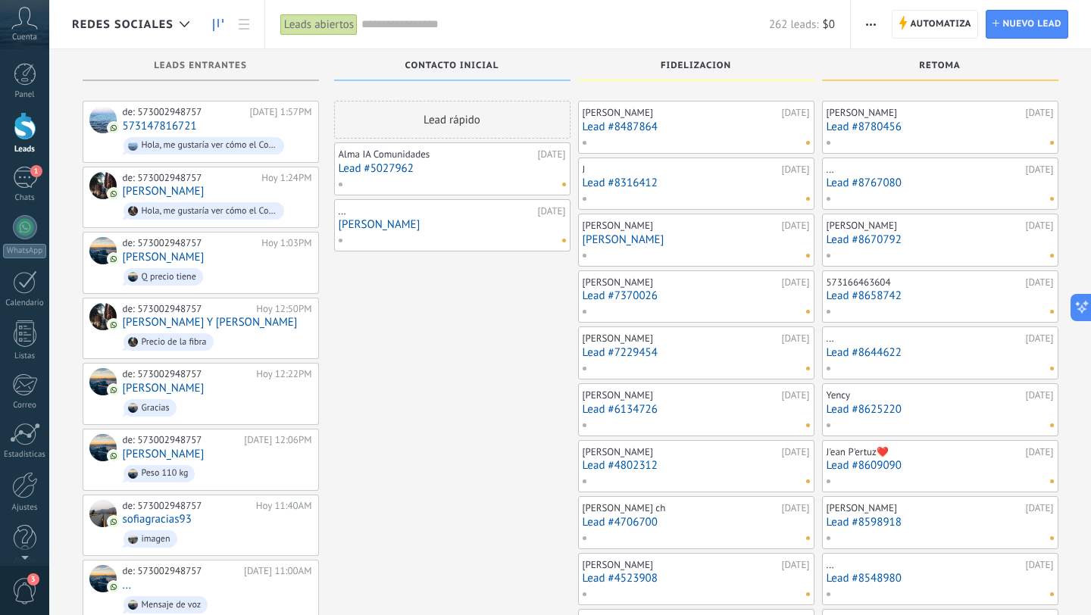
scroll to position [7496, 0]
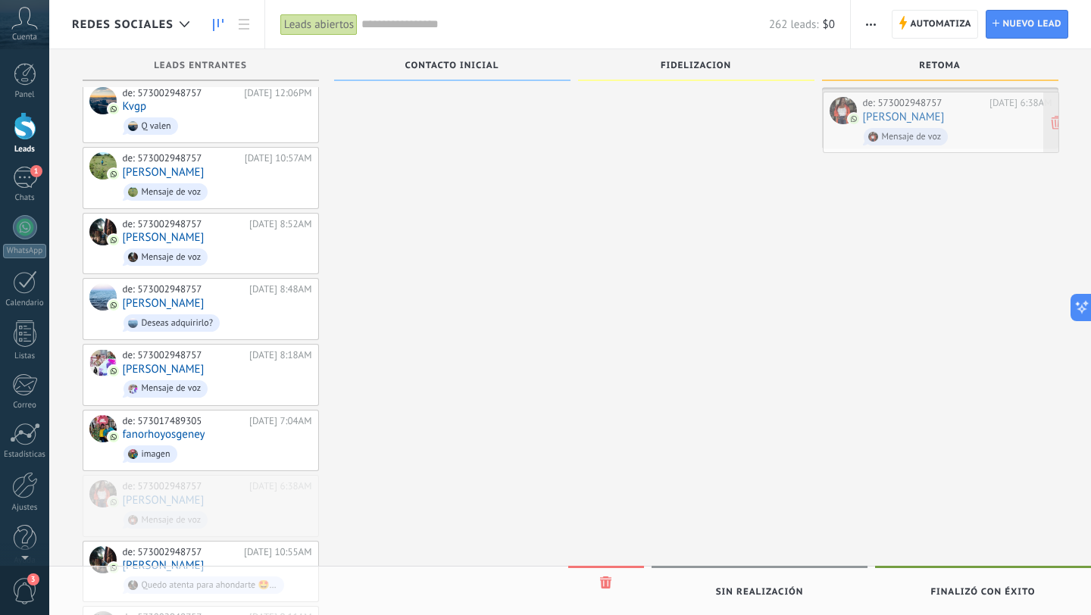
drag, startPoint x: 245, startPoint y: 407, endPoint x: 985, endPoint y: 115, distance: 794.9
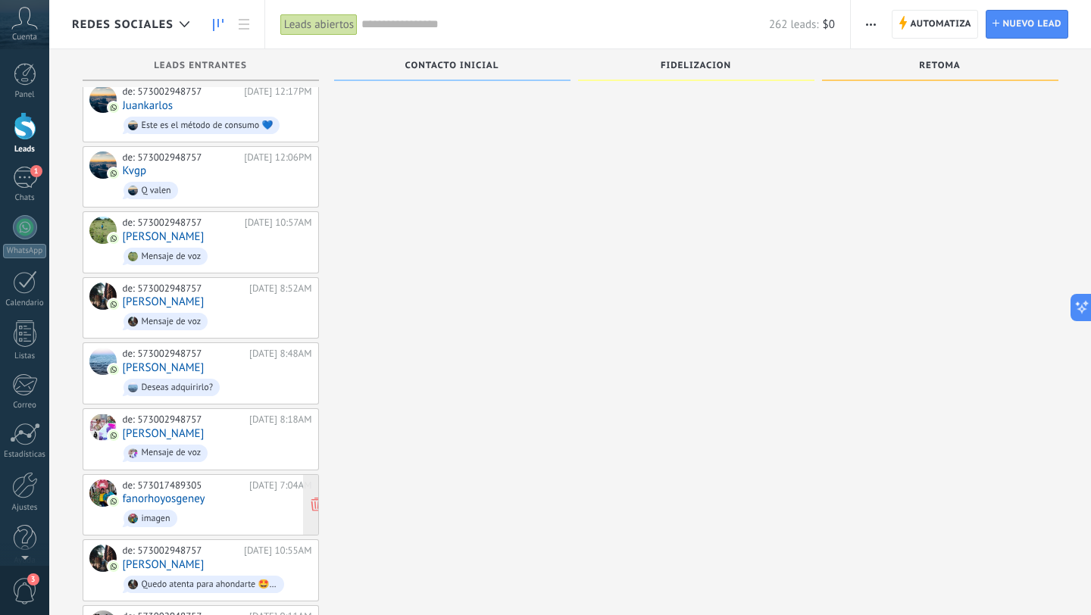
scroll to position [7431, 0]
click at [225, 507] on span "imagen" at bounding box center [217, 518] width 189 height 23
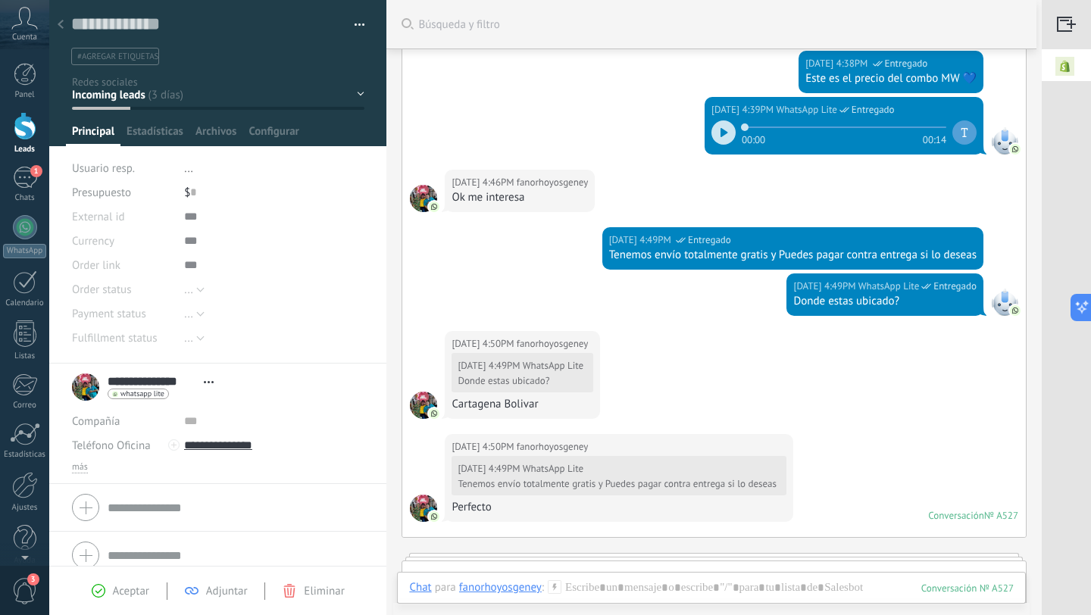
scroll to position [1081, 0]
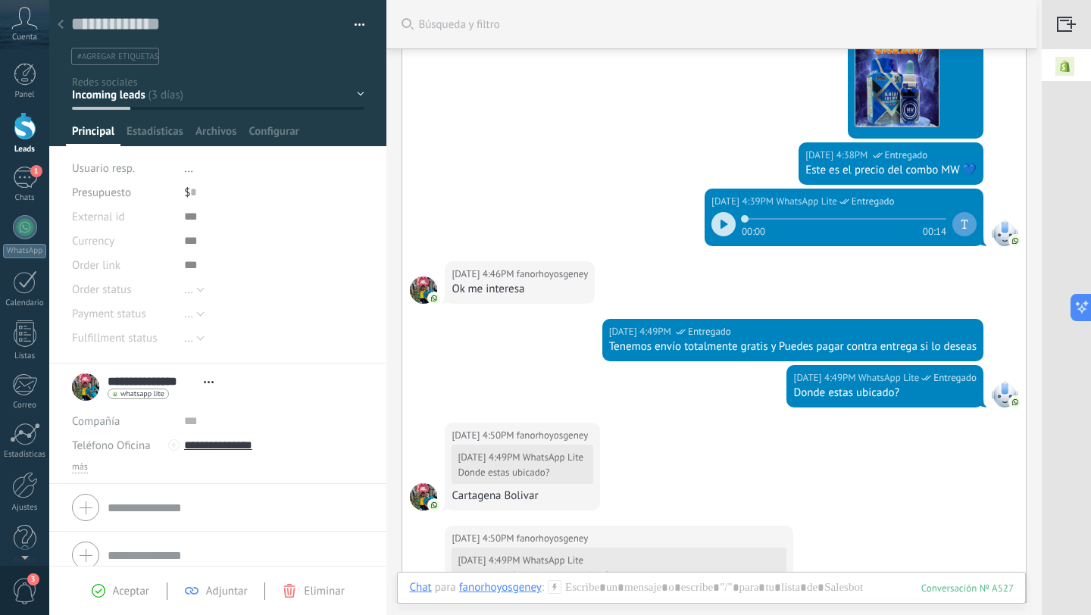
click at [61, 25] on icon at bounding box center [61, 24] width 6 height 9
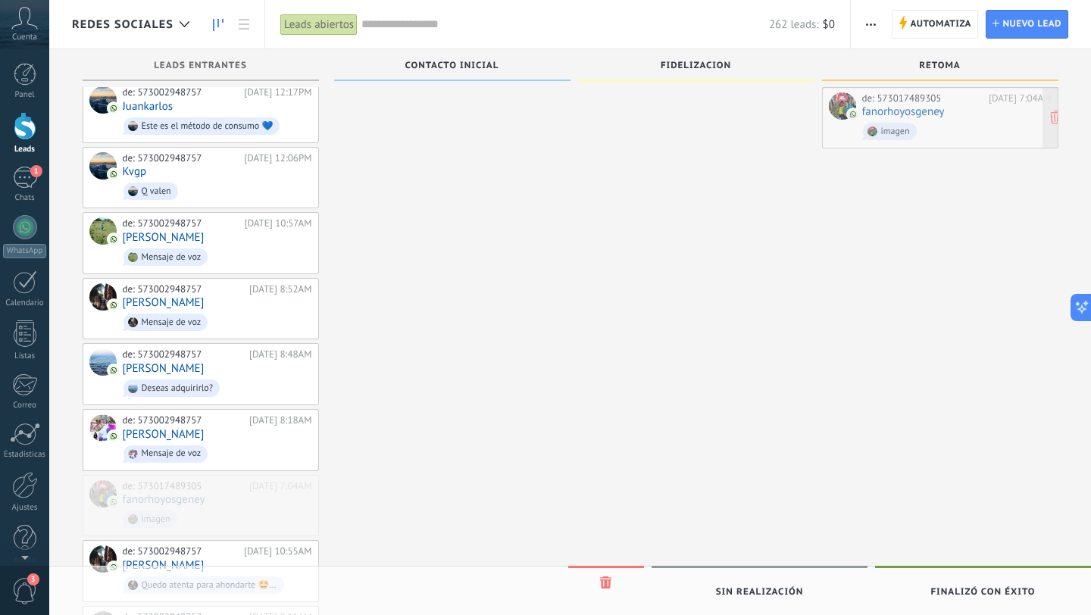
drag, startPoint x: 233, startPoint y: 420, endPoint x: 972, endPoint y: 122, distance: 796.9
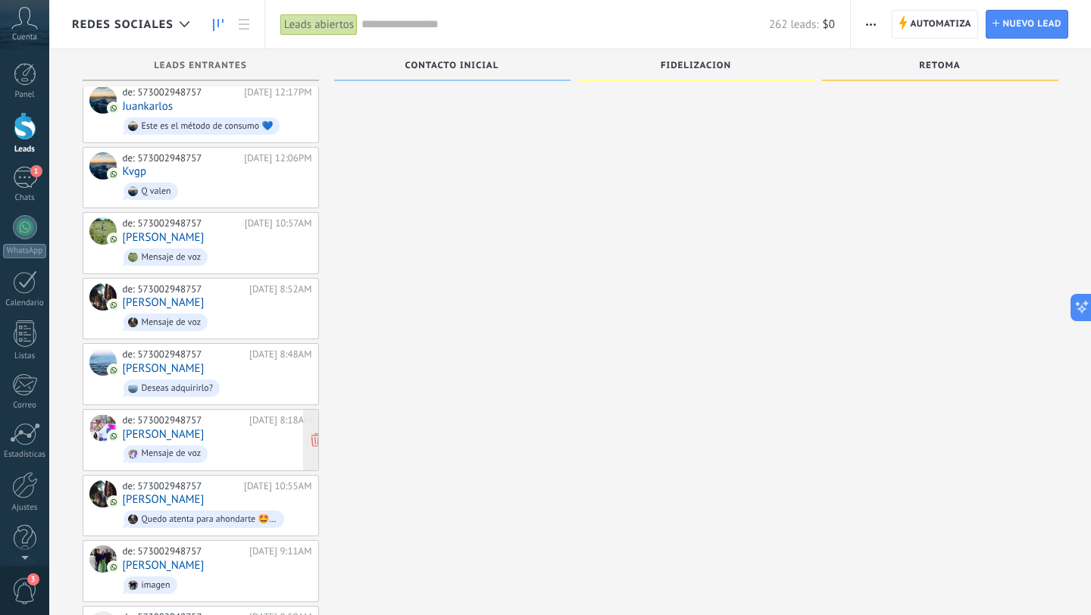
click at [251, 442] on span "Mensaje de voz" at bounding box center [217, 453] width 189 height 23
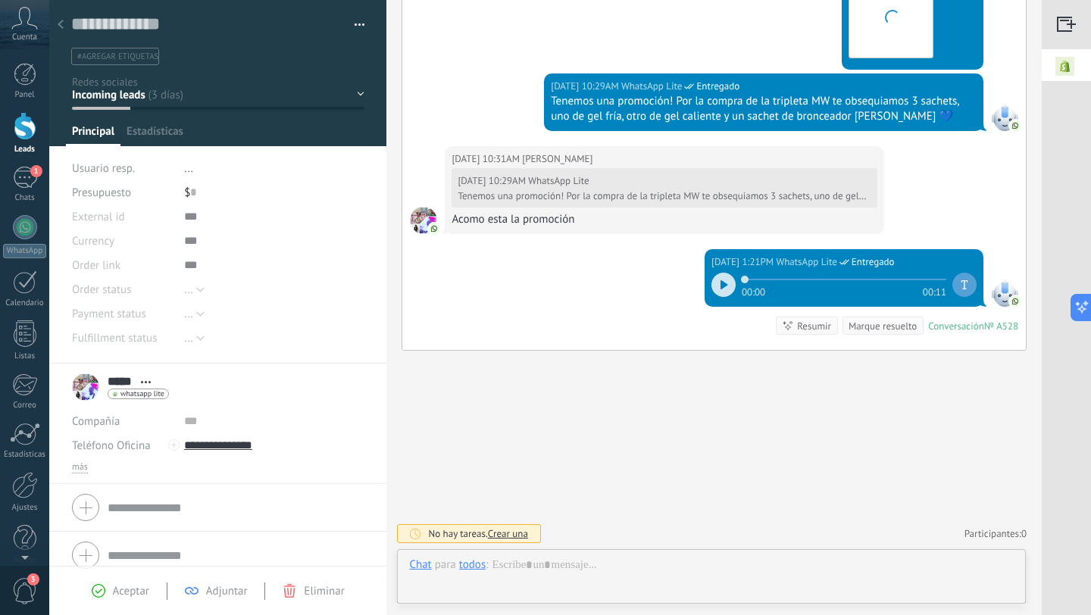
scroll to position [23, 0]
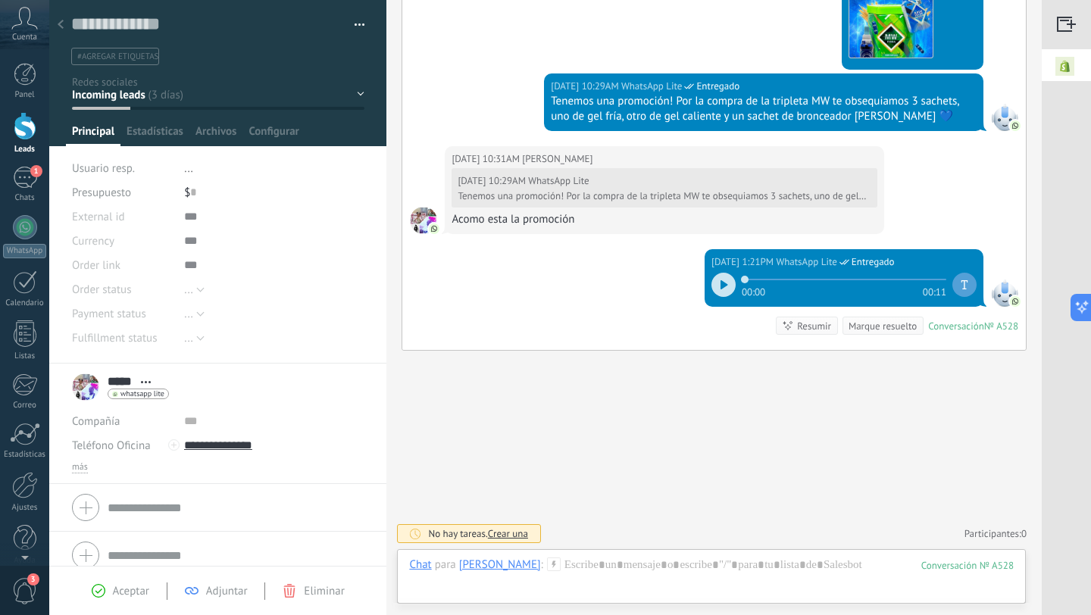
click at [64, 20] on div at bounding box center [60, 26] width 21 height 30
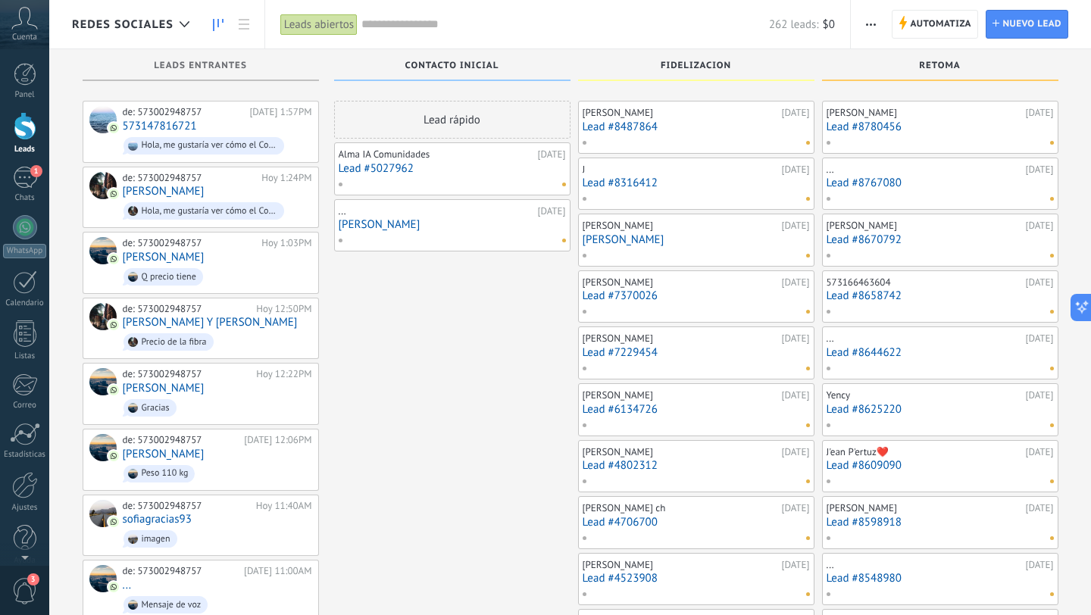
scroll to position [7431, 0]
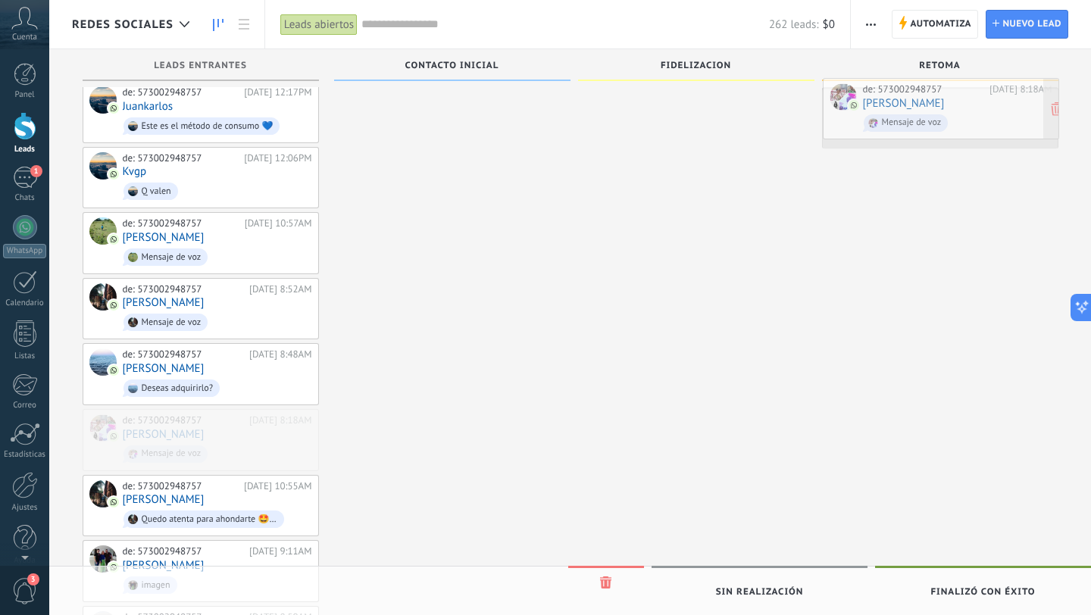
drag, startPoint x: 254, startPoint y: 367, endPoint x: 994, endPoint y: 126, distance: 778.4
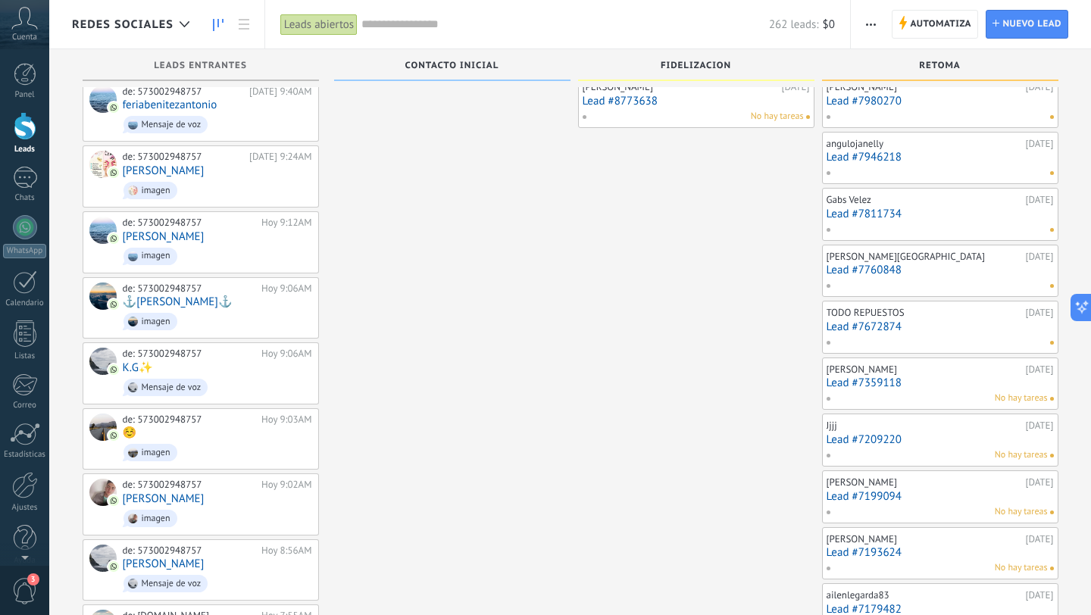
scroll to position [913, 0]
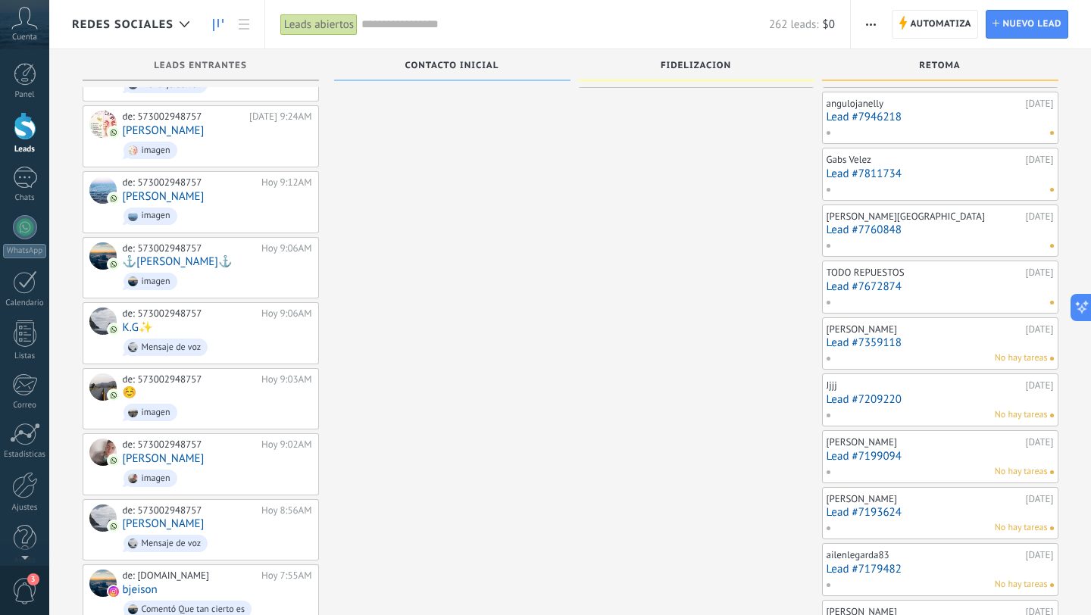
click at [987, 162] on div "Gabs Velez" at bounding box center [923, 160] width 195 height 12
click at [931, 178] on link "Lead #7811734" at bounding box center [939, 173] width 227 height 13
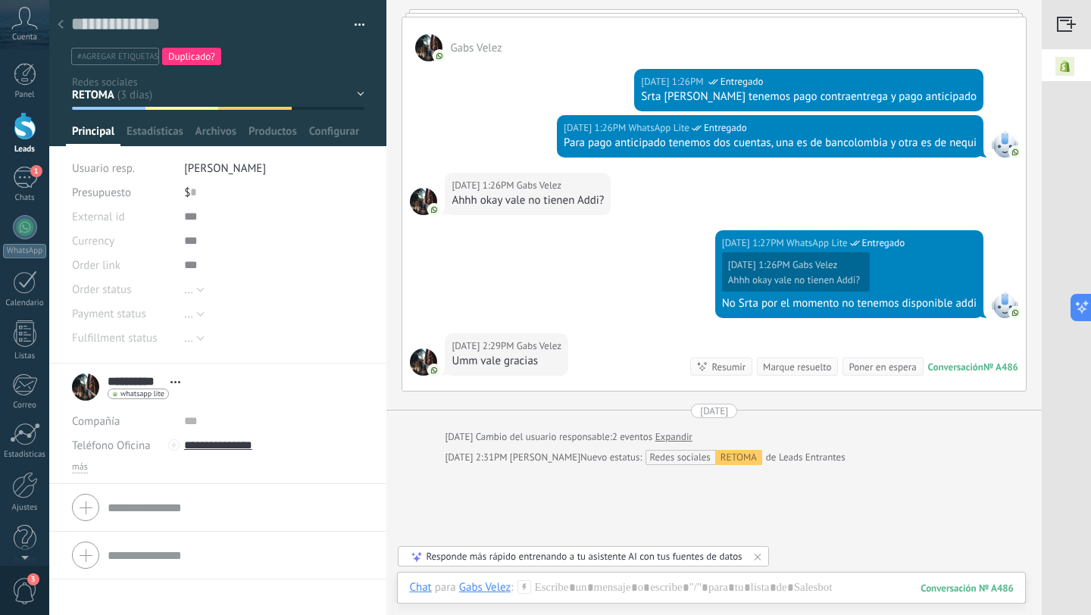
scroll to position [747, 0]
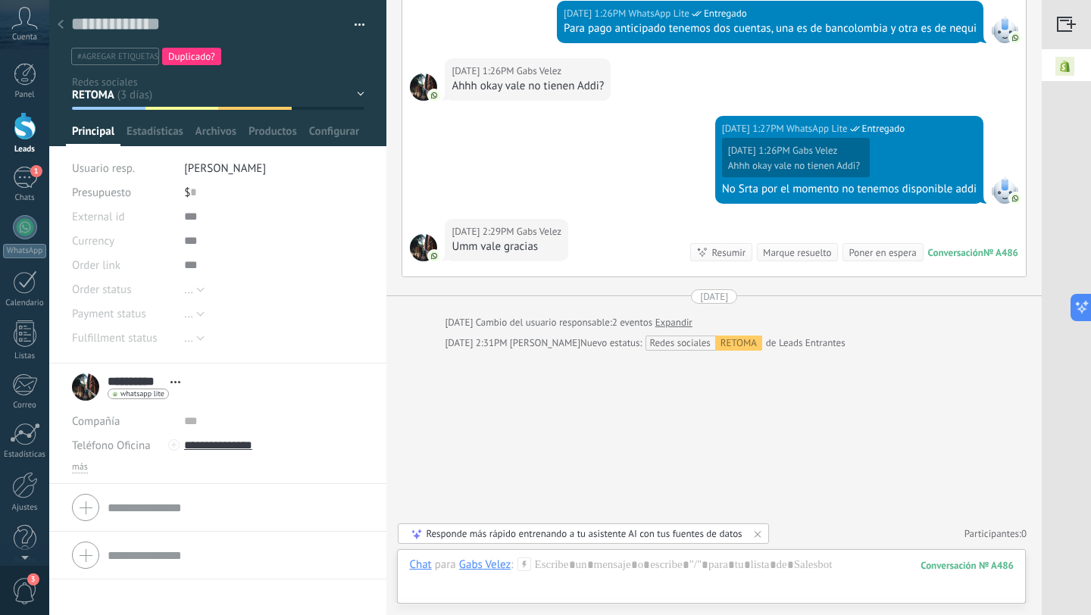
click at [64, 19] on div at bounding box center [60, 26] width 21 height 30
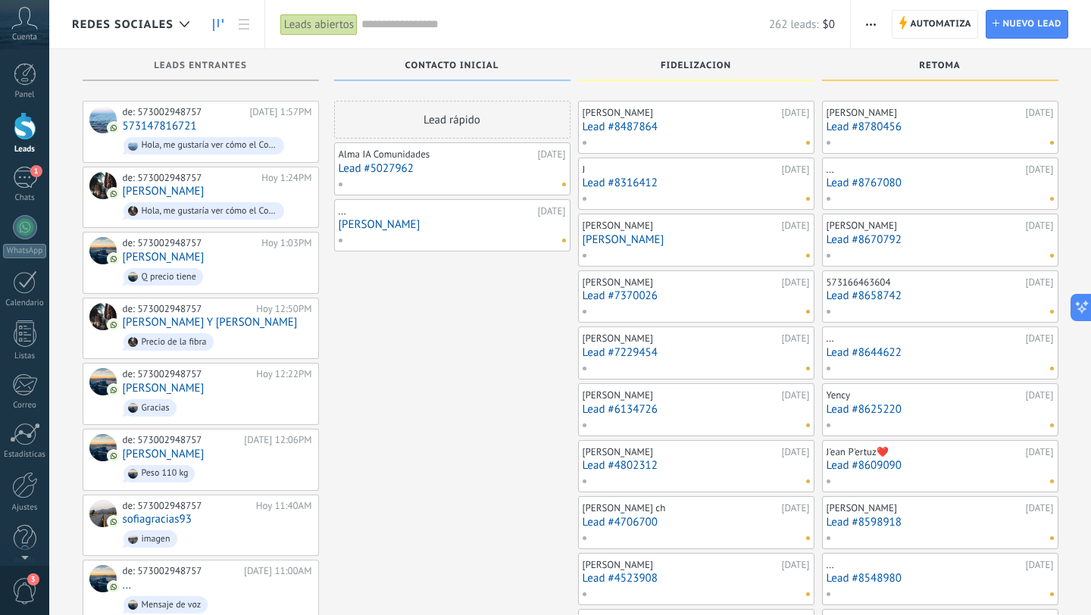
scroll to position [913, 0]
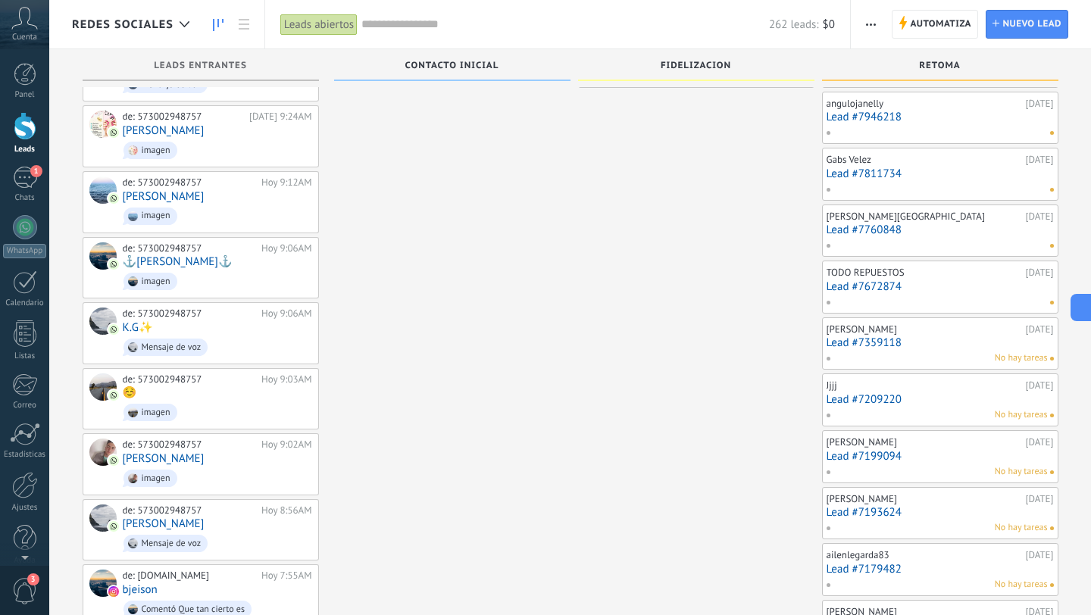
click at [916, 346] on link "Lead #7359118" at bounding box center [939, 342] width 227 height 13
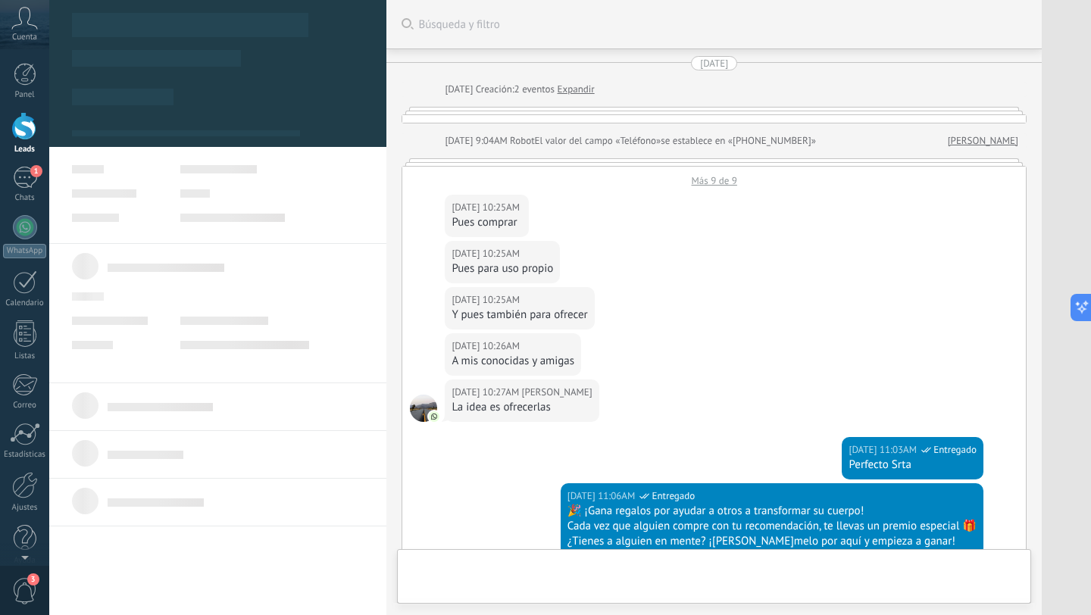
type textarea "**********"
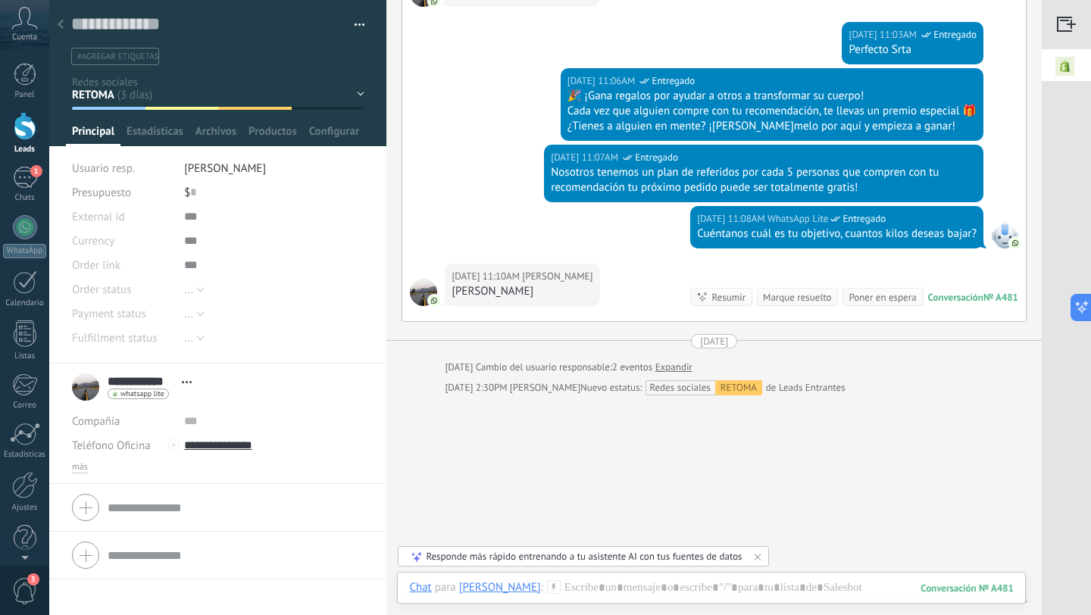
scroll to position [469, 0]
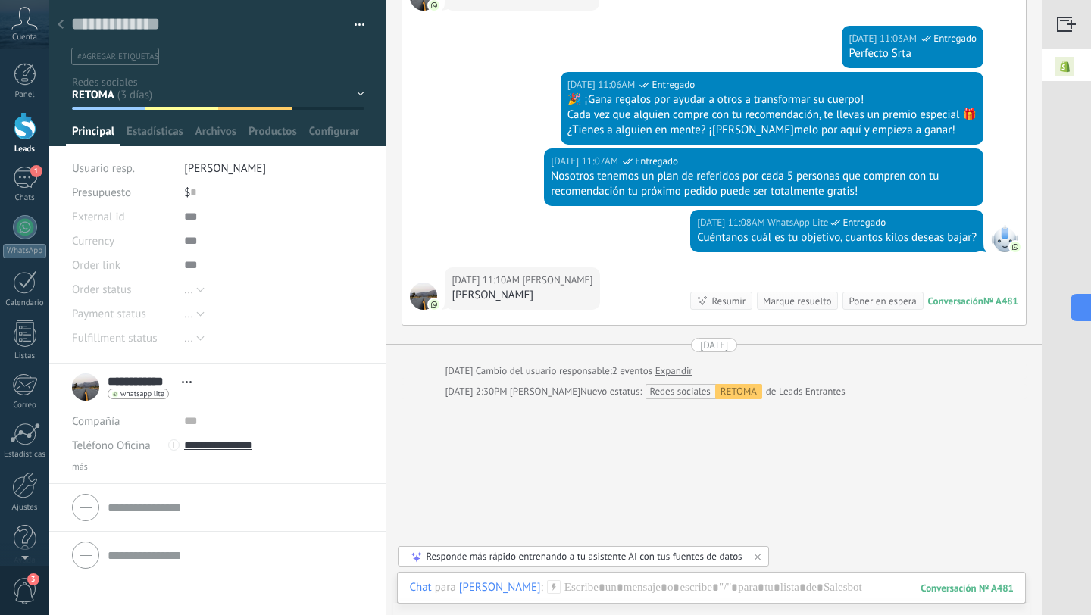
click at [60, 24] on icon at bounding box center [61, 24] width 6 height 9
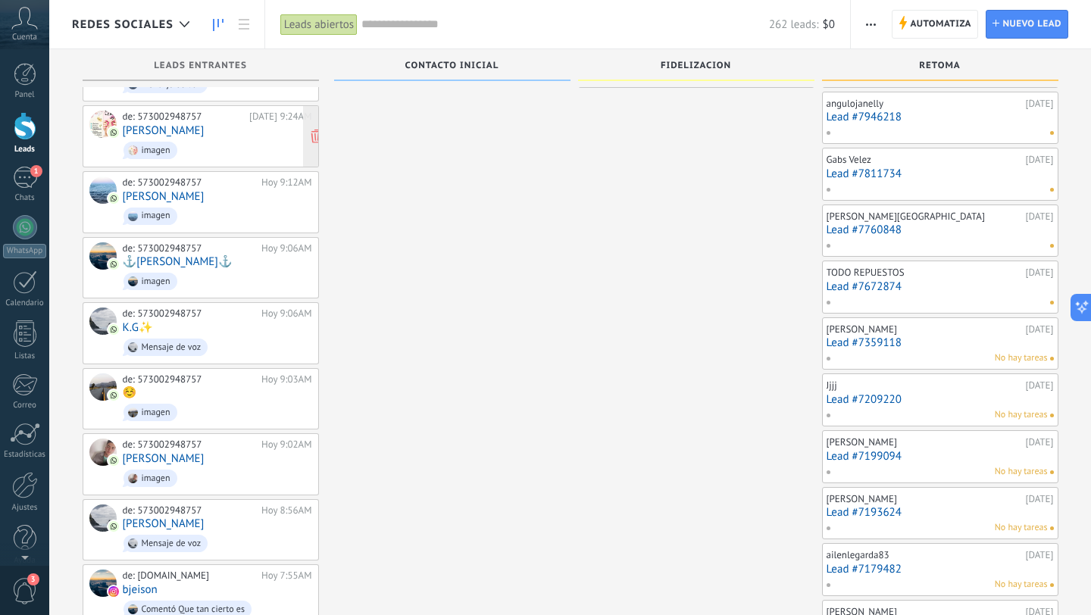
scroll to position [853, 0]
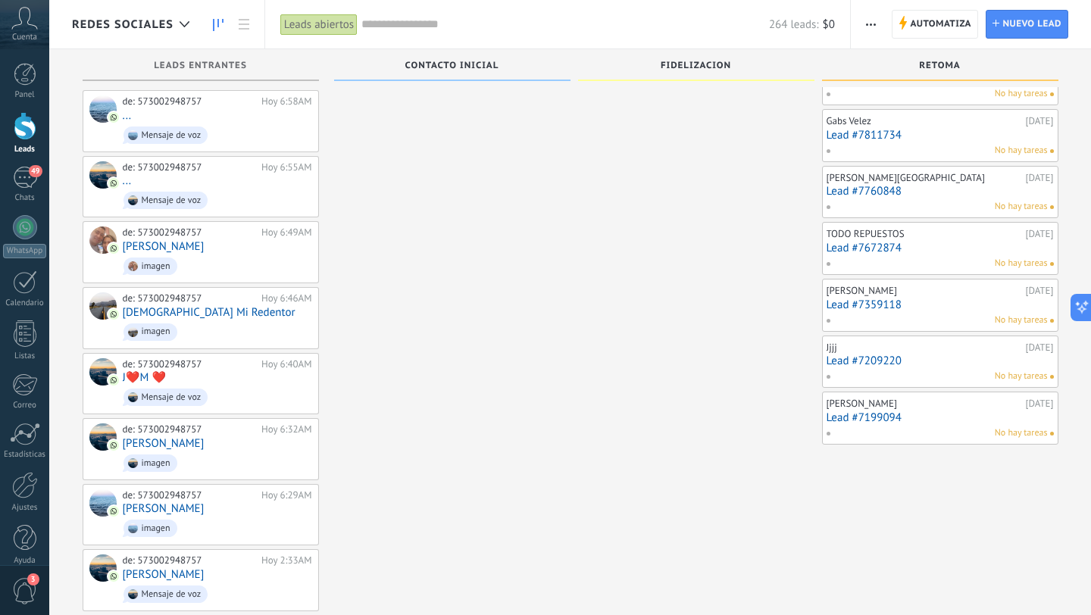
scroll to position [1914, 0]
click at [963, 368] on div "No hay tareas" at bounding box center [937, 375] width 222 height 14
click at [1042, 379] on span "No hay tareas" at bounding box center [1020, 375] width 53 height 14
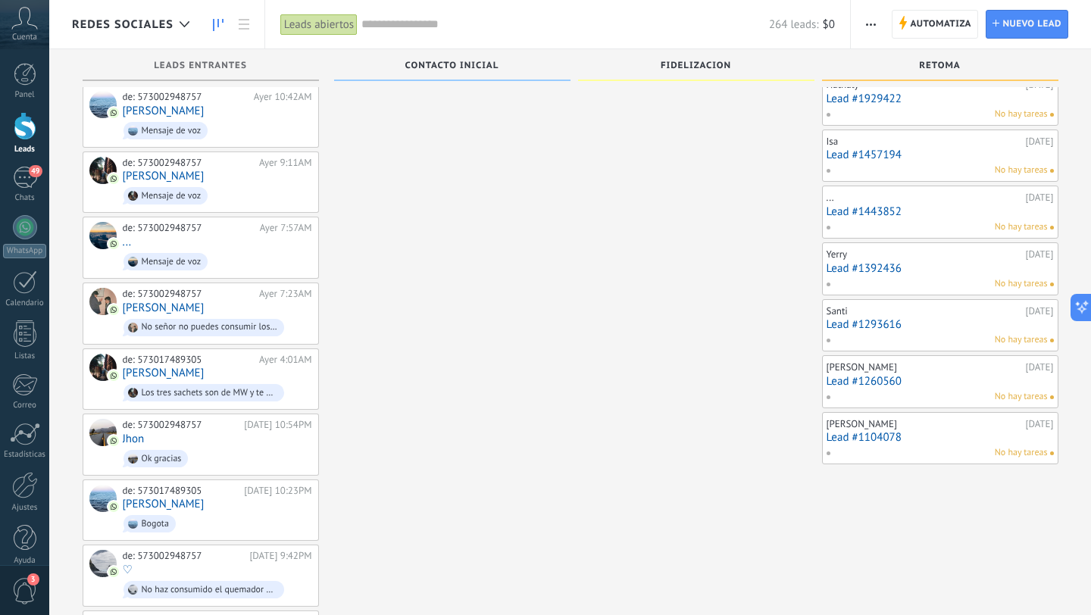
scroll to position [5004, 0]
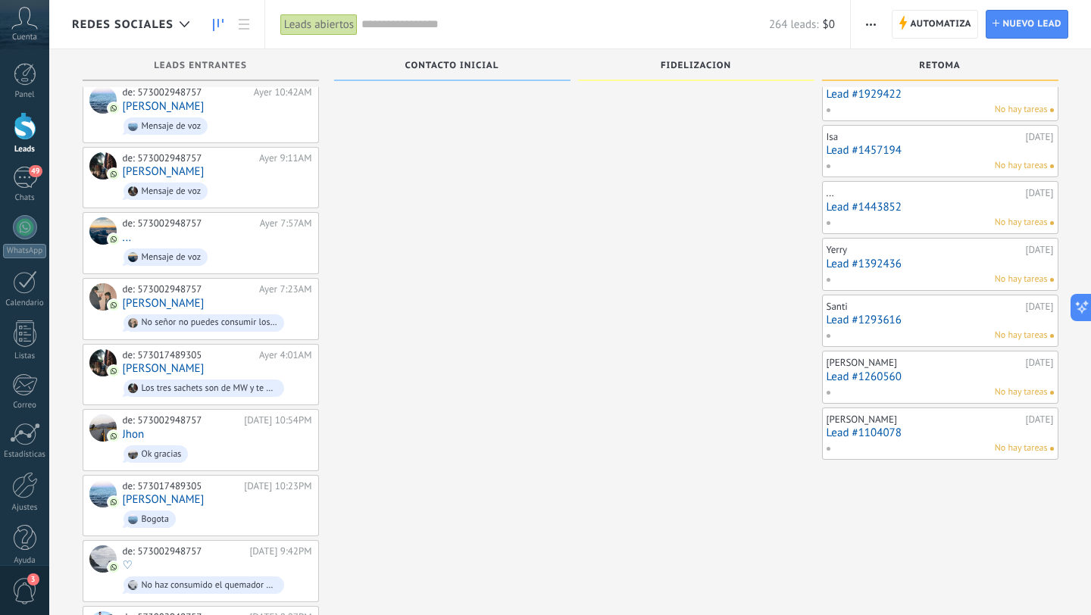
click at [935, 309] on div "Santi" at bounding box center [923, 307] width 195 height 12
click at [935, 311] on div "Santi" at bounding box center [923, 307] width 195 height 12
click at [901, 308] on div "Santi" at bounding box center [923, 307] width 195 height 12
click at [1025, 308] on div "[DATE]" at bounding box center [1039, 307] width 28 height 12
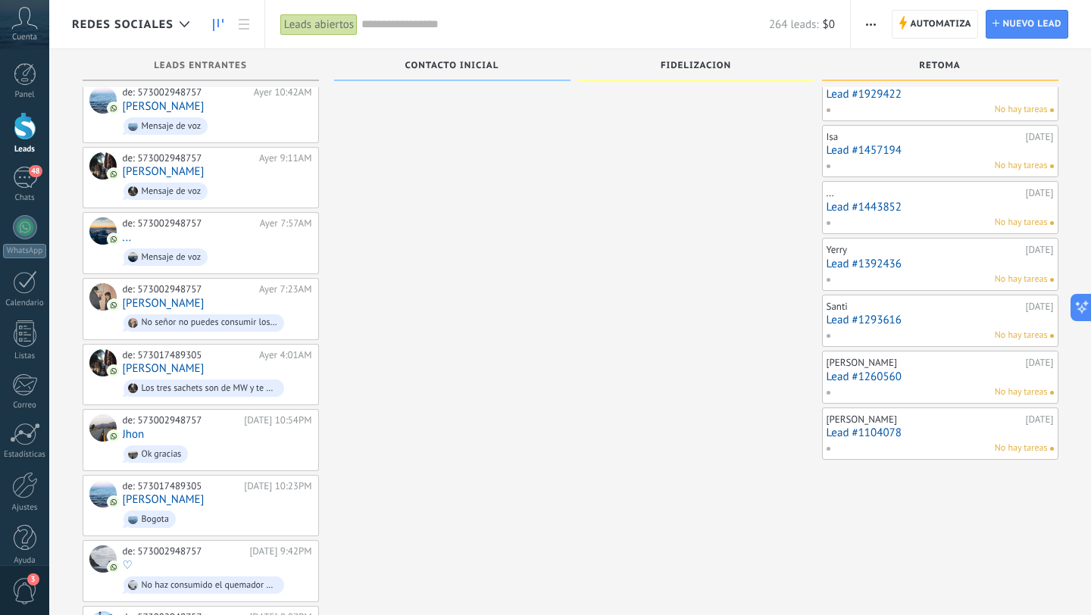
click at [1025, 308] on div "[DATE]" at bounding box center [1039, 307] width 28 height 12
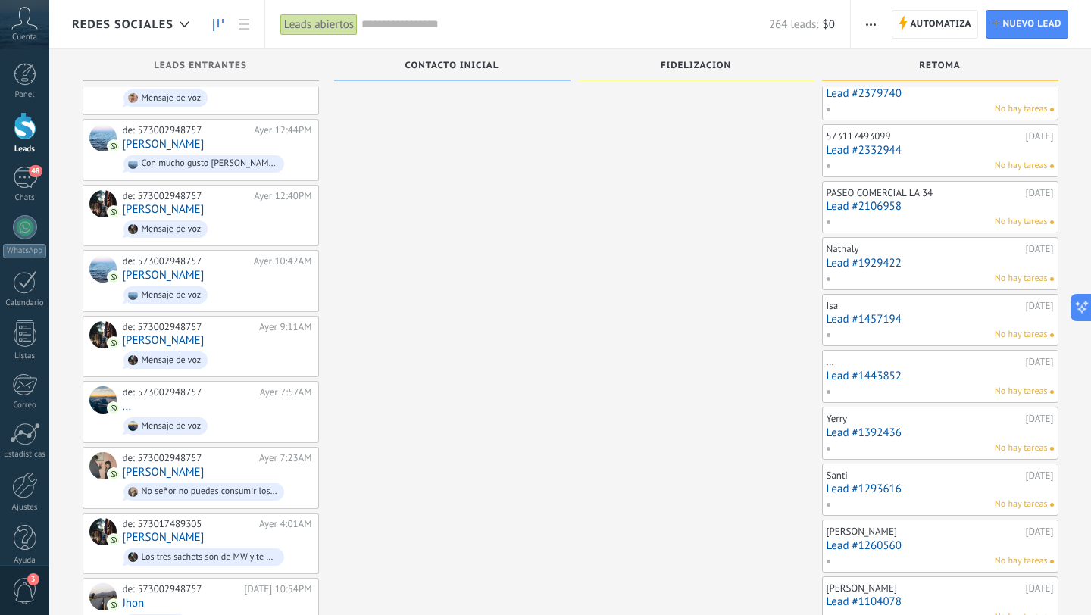
scroll to position [4836, 0]
click at [879, 317] on link "Lead #1457194" at bounding box center [939, 318] width 227 height 13
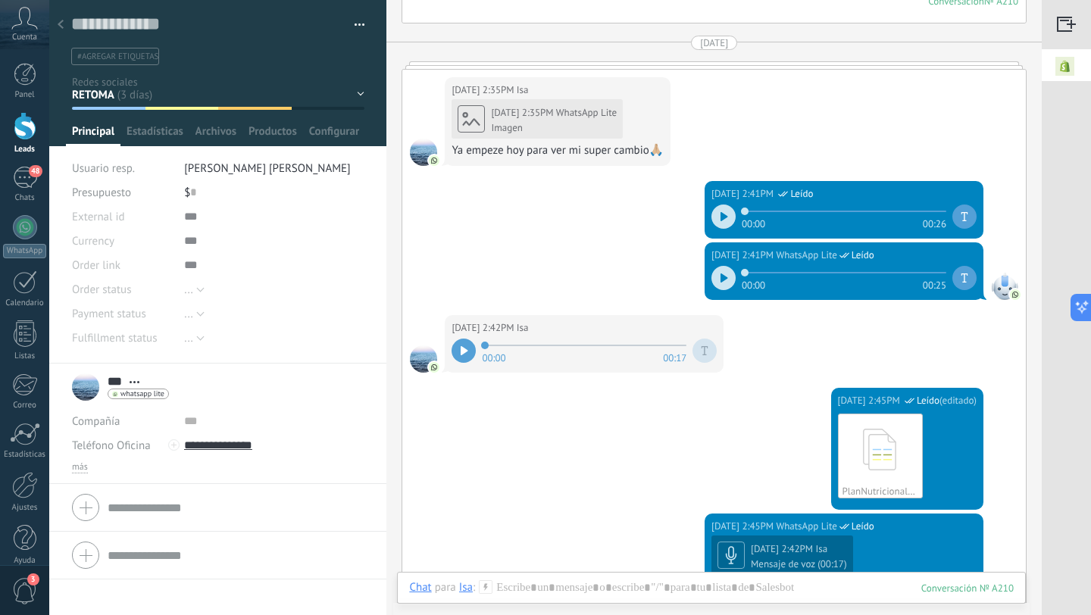
scroll to position [810, 0]
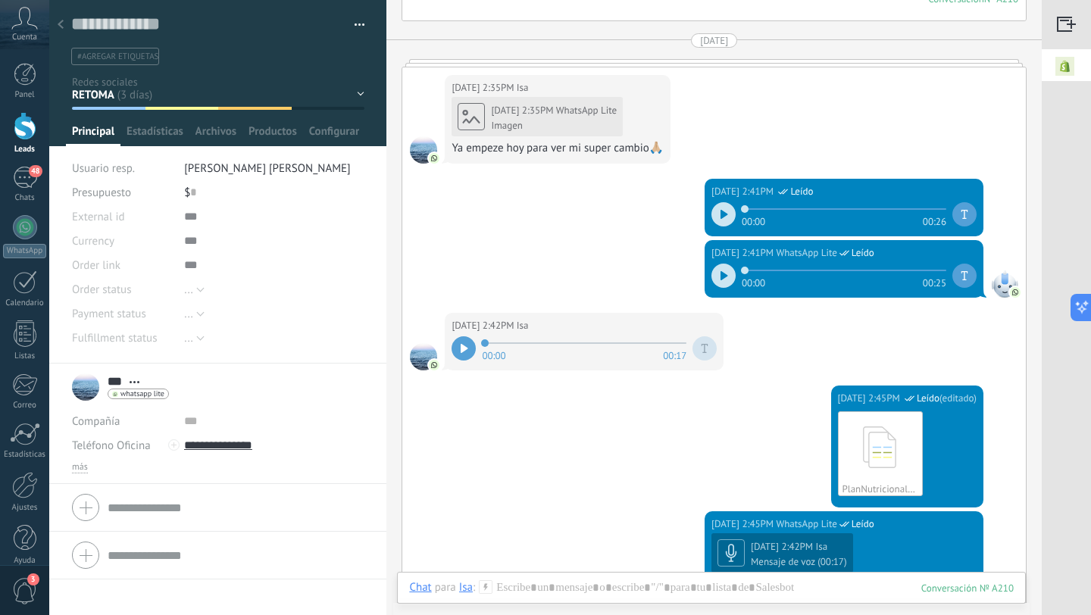
click at [61, 28] on icon at bounding box center [61, 24] width 6 height 9
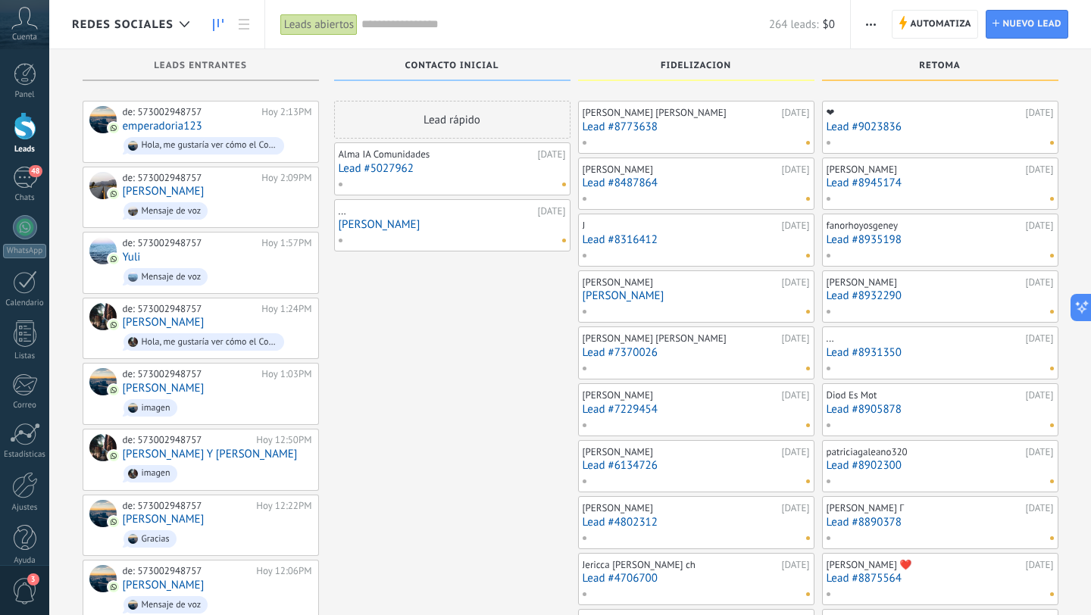
scroll to position [4836, 0]
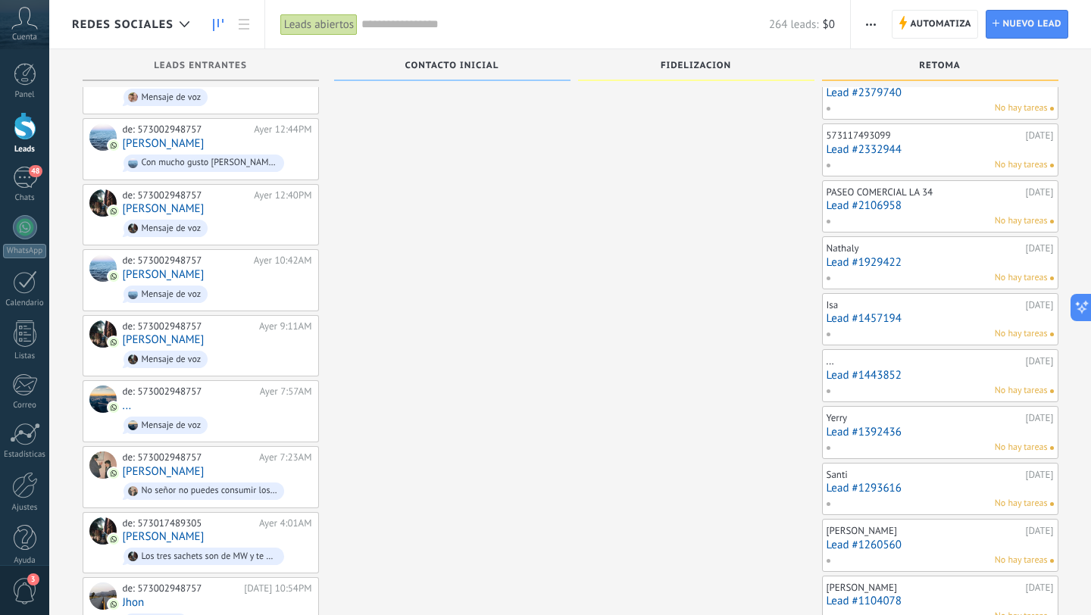
click at [923, 369] on link "Lead #1443852" at bounding box center [939, 375] width 227 height 13
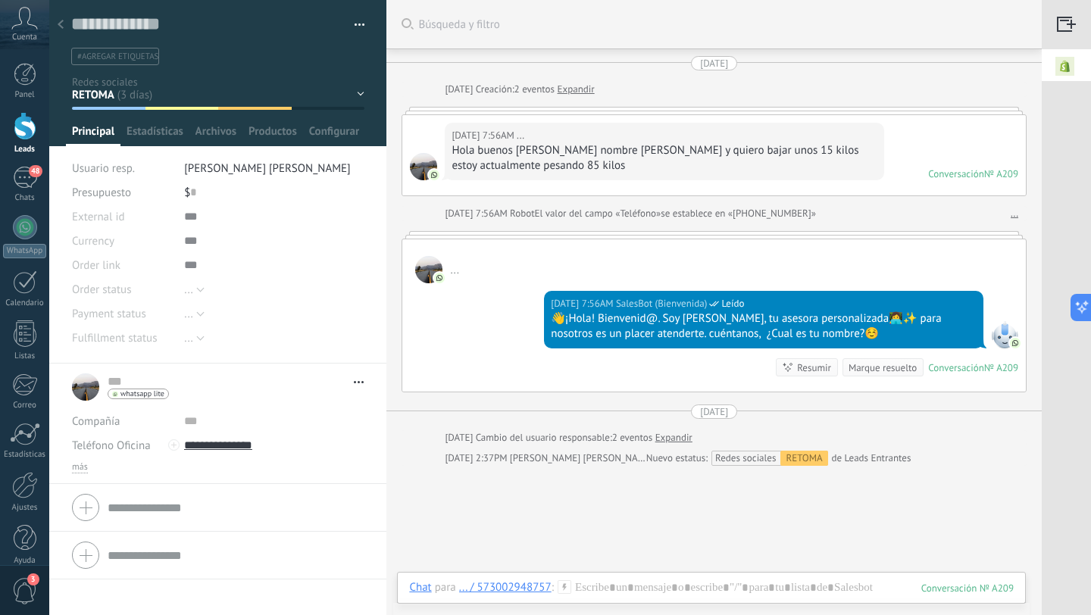
click at [61, 24] on icon at bounding box center [61, 24] width 6 height 9
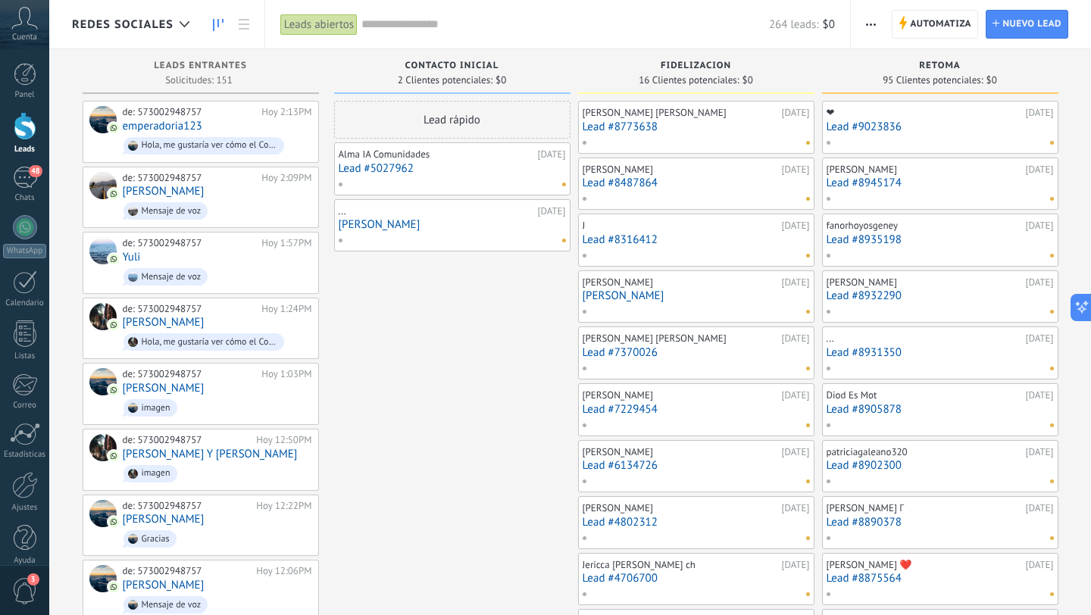
click at [752, 176] on link "Lead #8487864" at bounding box center [695, 182] width 227 height 13
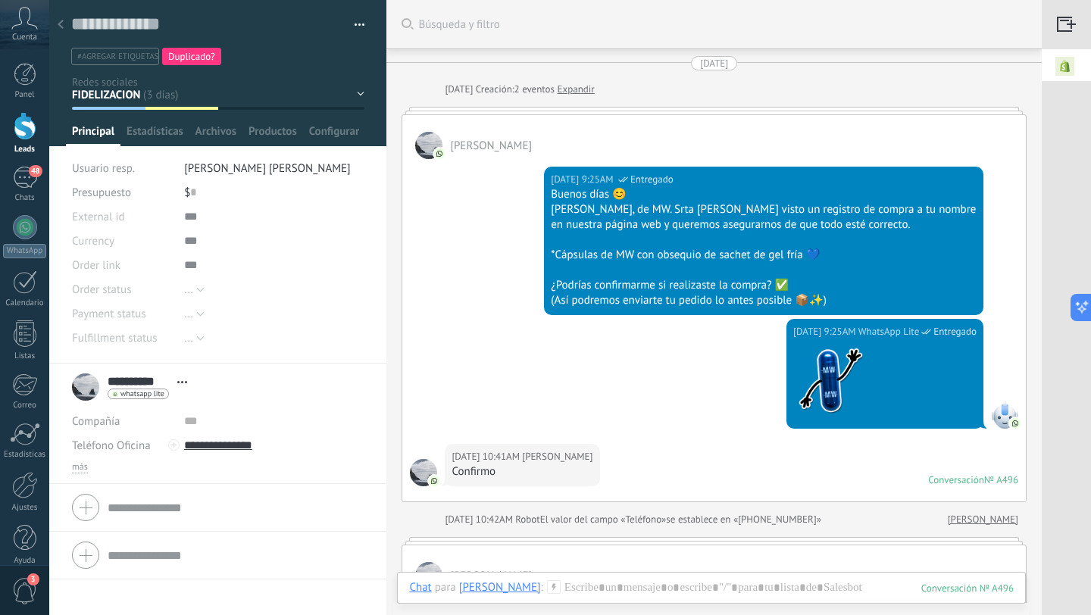
click at [61, 22] on use at bounding box center [61, 24] width 6 height 9
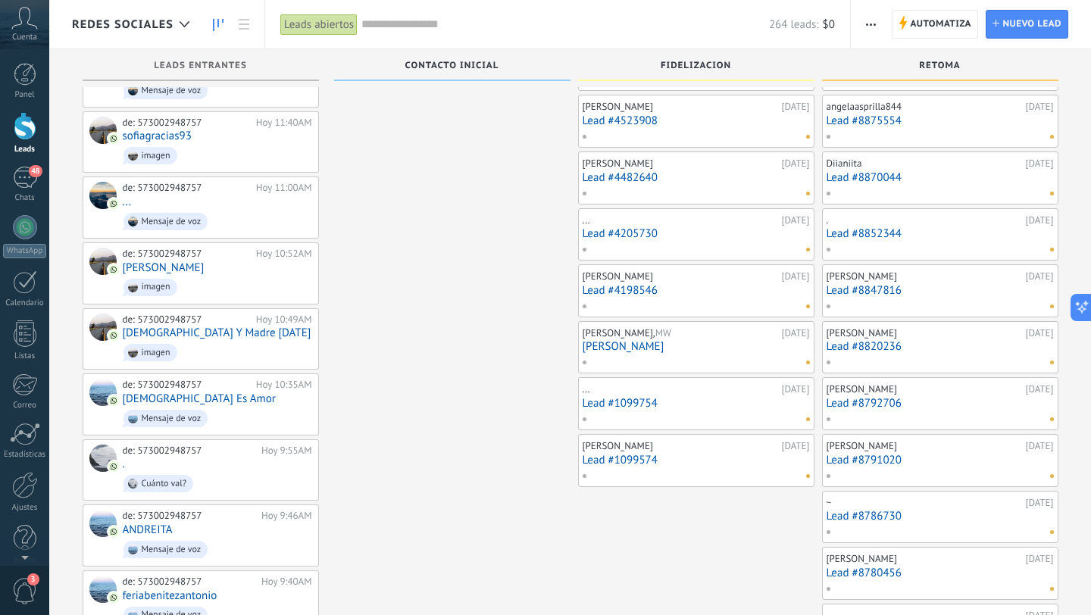
scroll to position [517, 0]
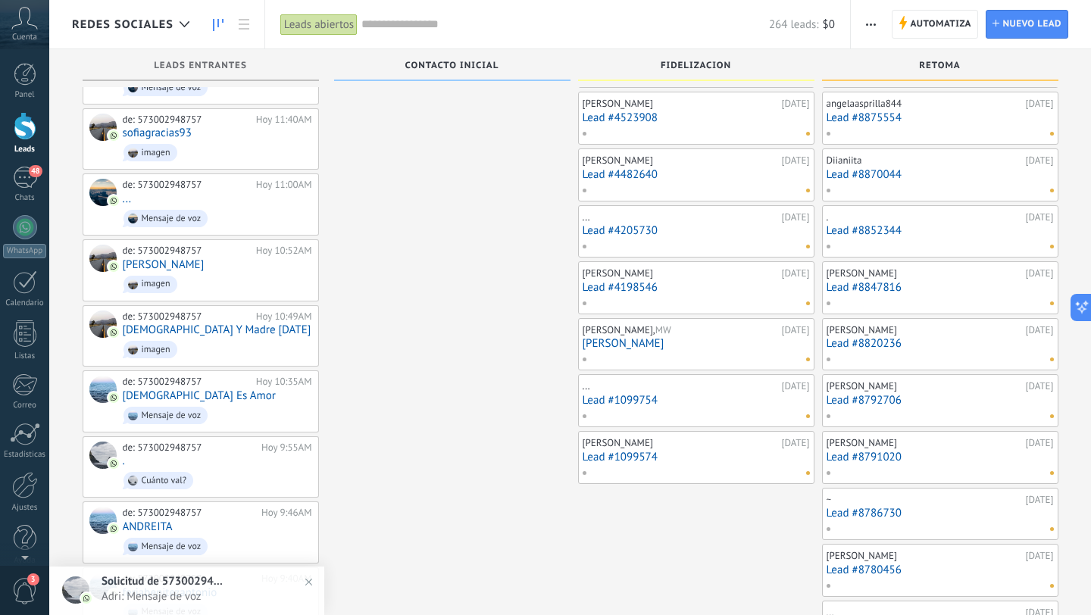
click at [671, 253] on div "... 08/08/2025 Lead #4205730" at bounding box center [696, 231] width 236 height 53
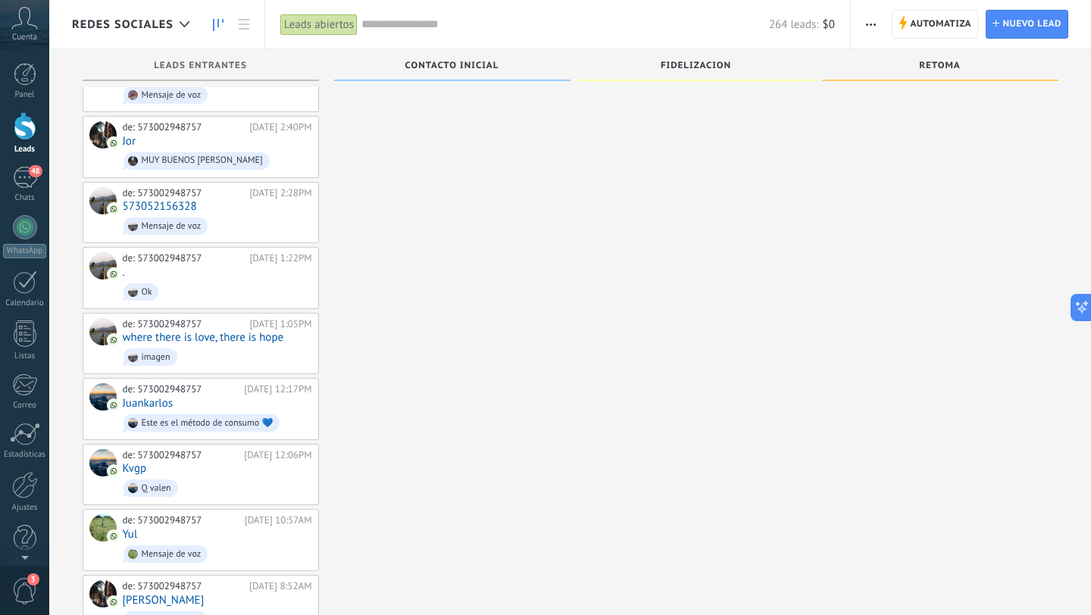
scroll to position [7274, 0]
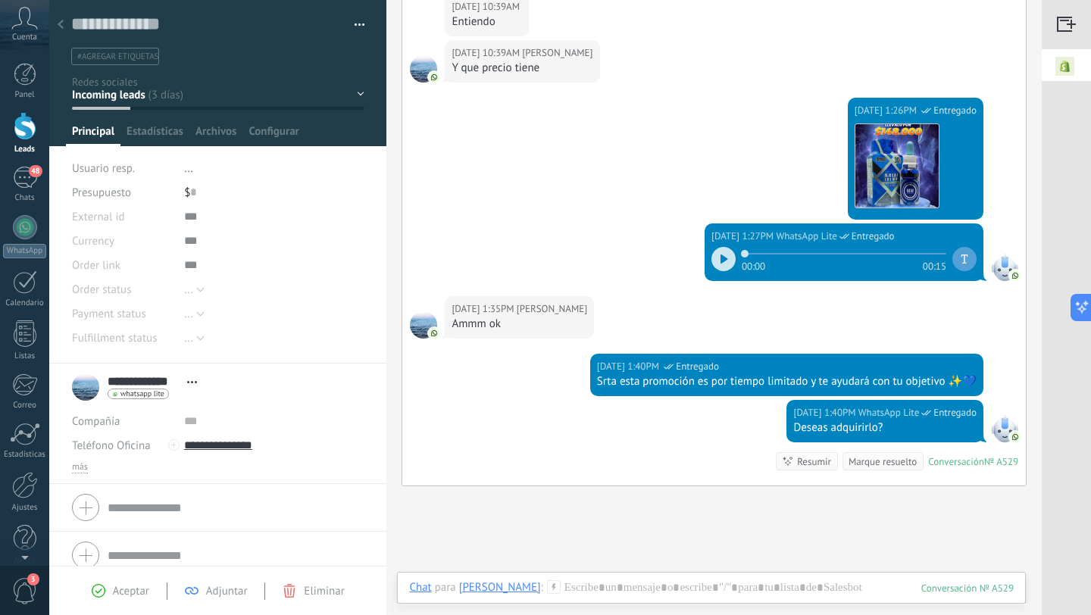
scroll to position [726, 0]
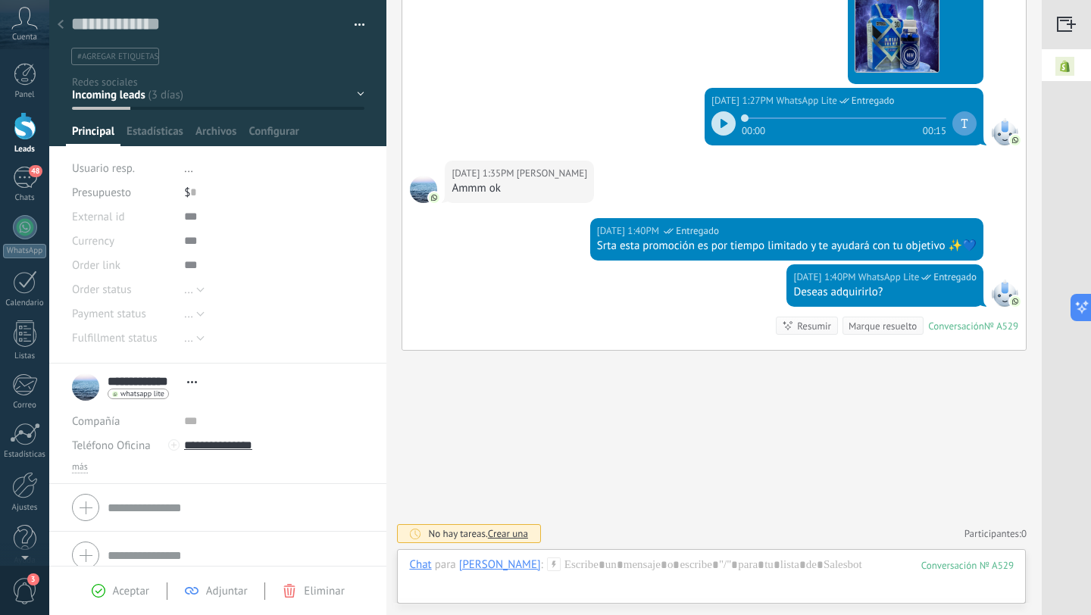
click at [61, 24] on icon at bounding box center [61, 24] width 6 height 9
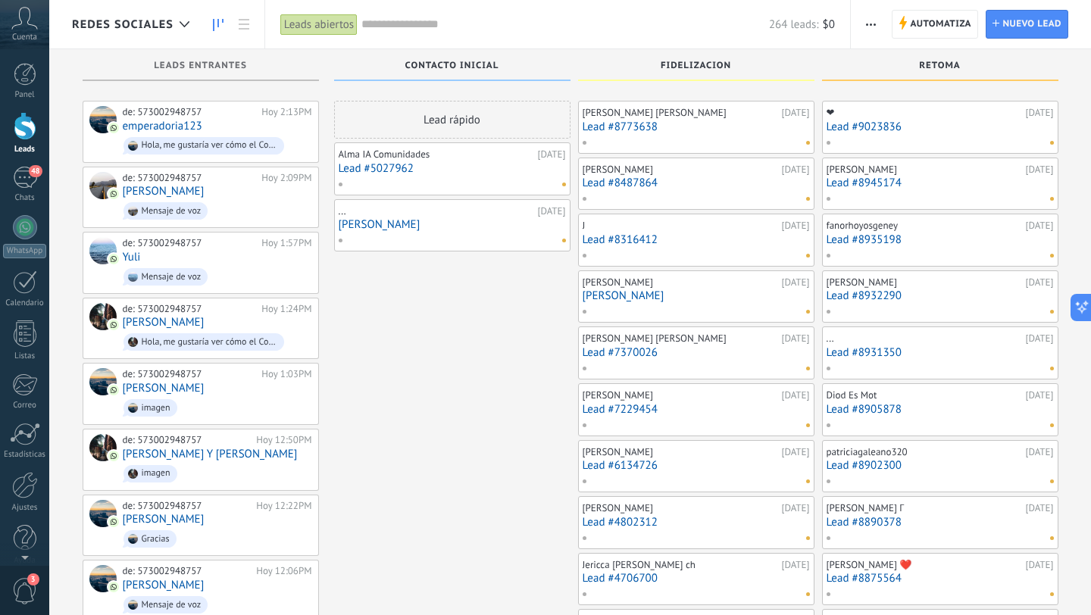
scroll to position [7274, 0]
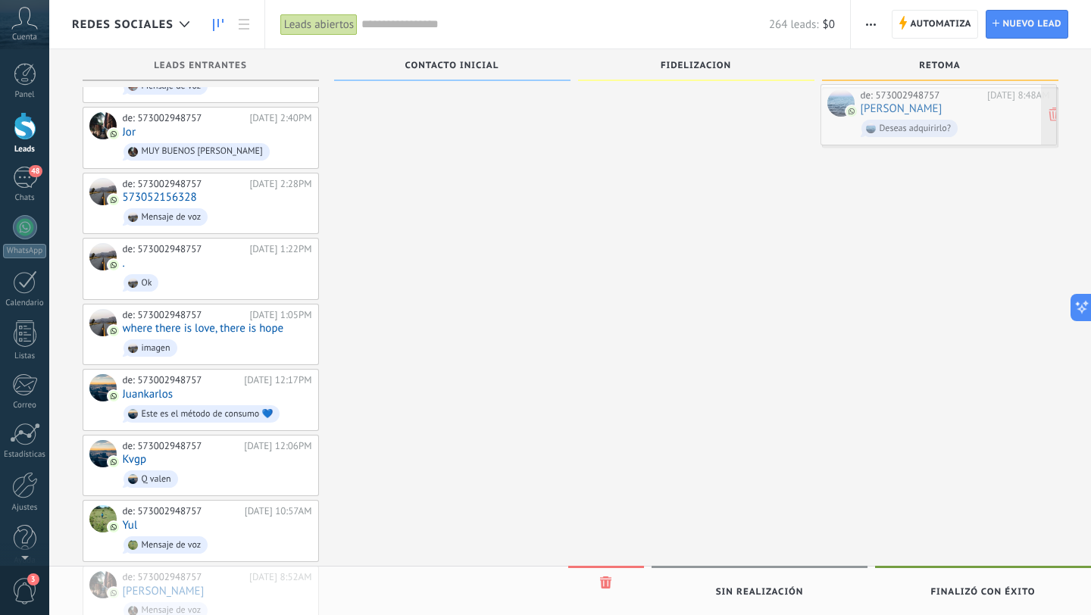
drag, startPoint x: 220, startPoint y: 567, endPoint x: 958, endPoint y: 110, distance: 868.0
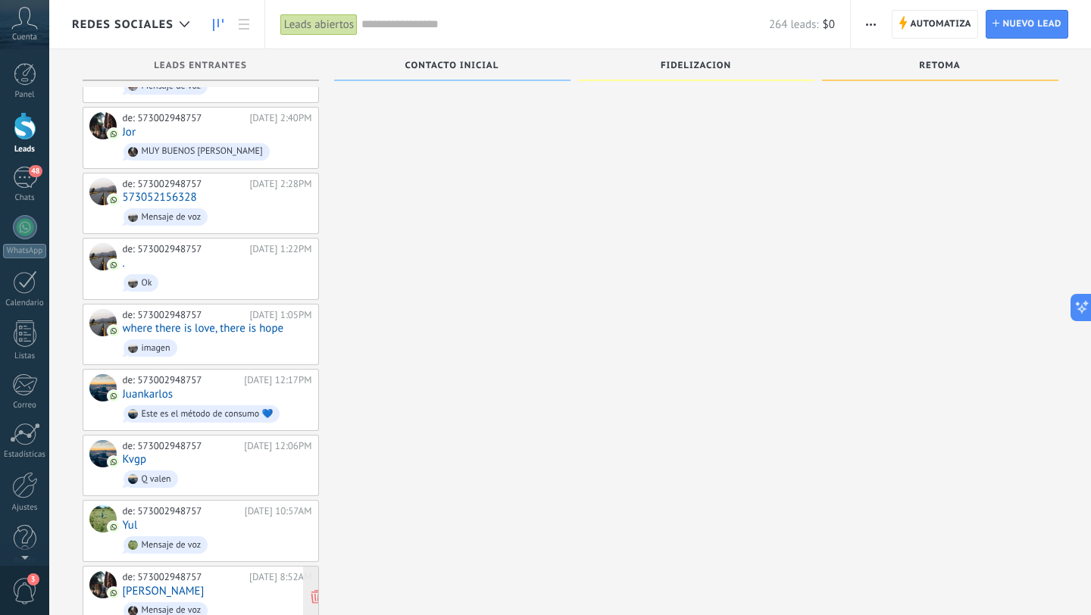
click at [219, 571] on div "de: 573002948757 23/08/2025 8:52AM RUBEN HOYOS Mensaje de voz" at bounding box center [217, 597] width 189 height 52
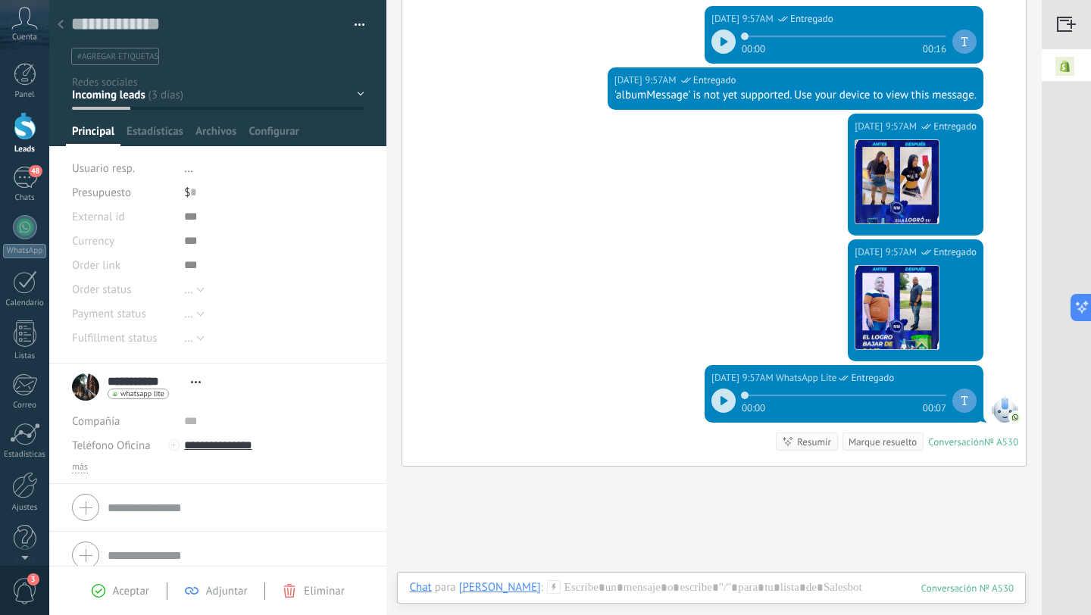
scroll to position [386, 0]
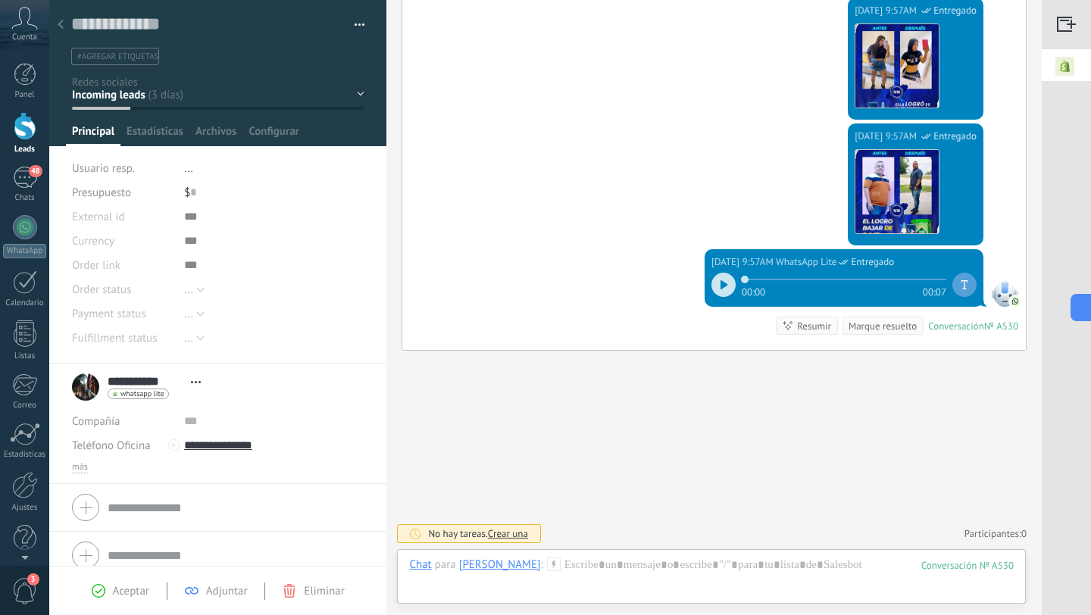
click at [60, 24] on icon at bounding box center [61, 24] width 6 height 9
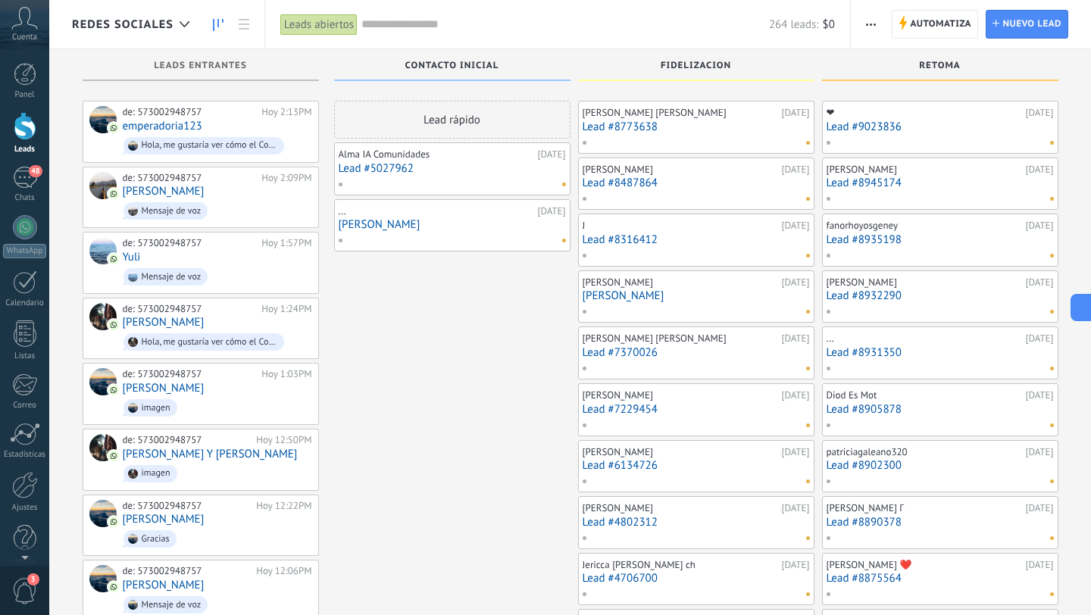
scroll to position [7274, 0]
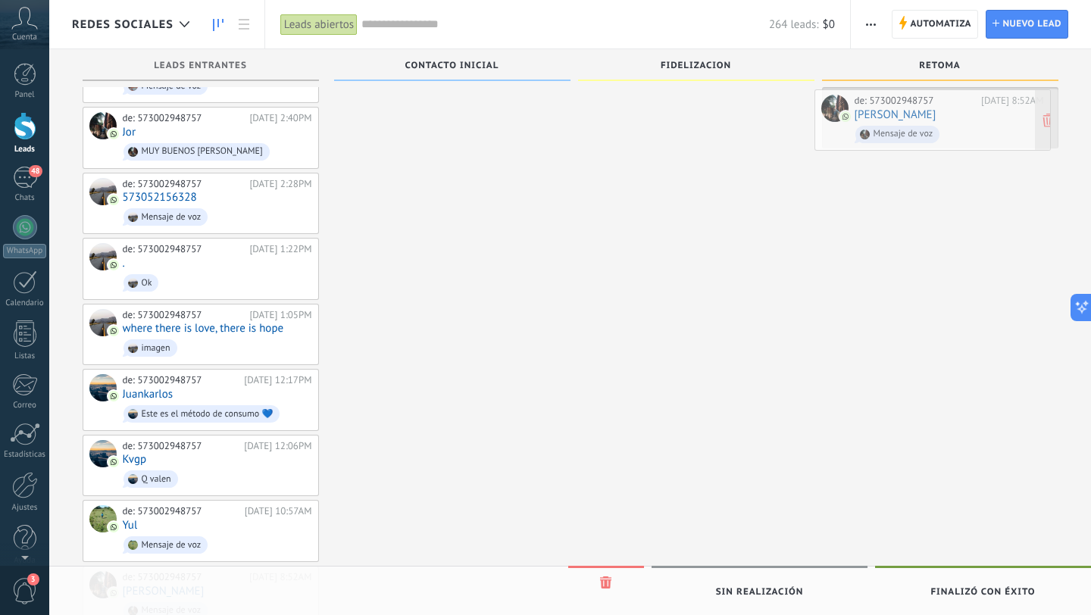
drag, startPoint x: 244, startPoint y: 511, endPoint x: 976, endPoint y: 124, distance: 827.7
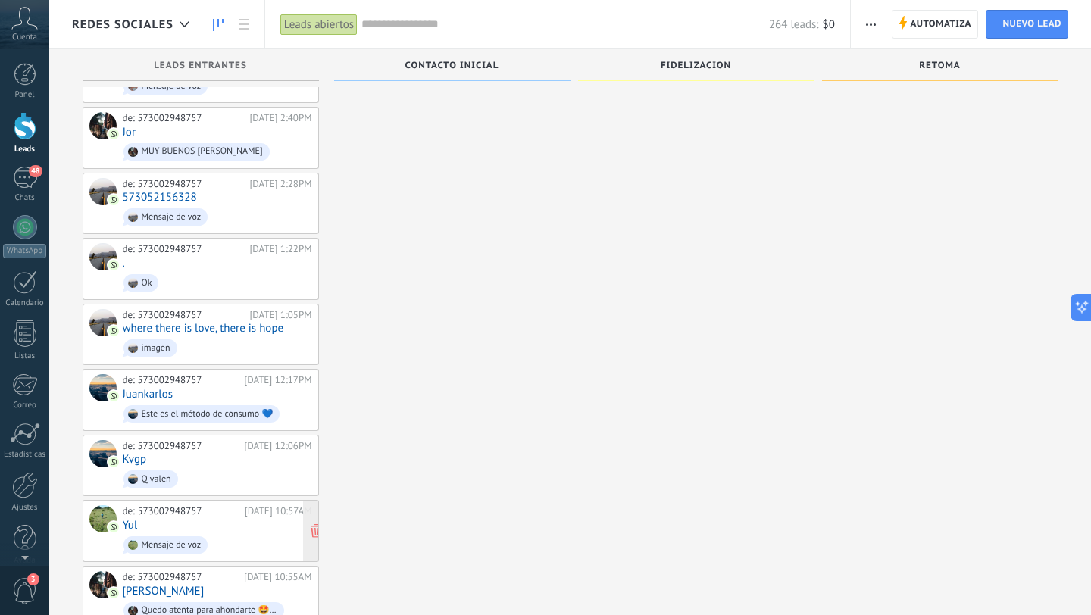
click at [247, 505] on div "[DATE] 10:57AM" at bounding box center [278, 511] width 67 height 12
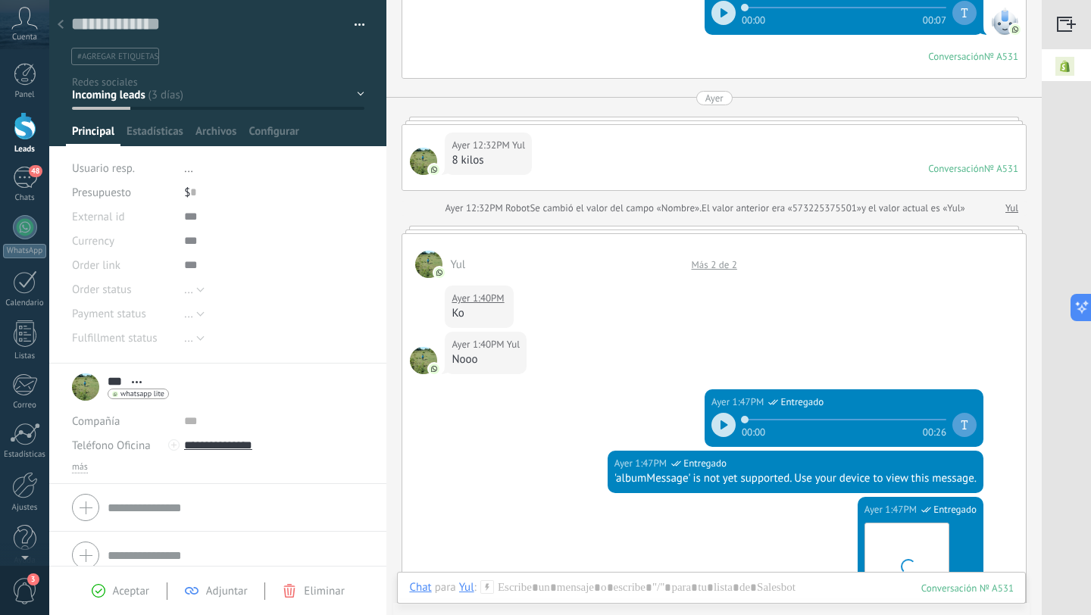
scroll to position [563, 0]
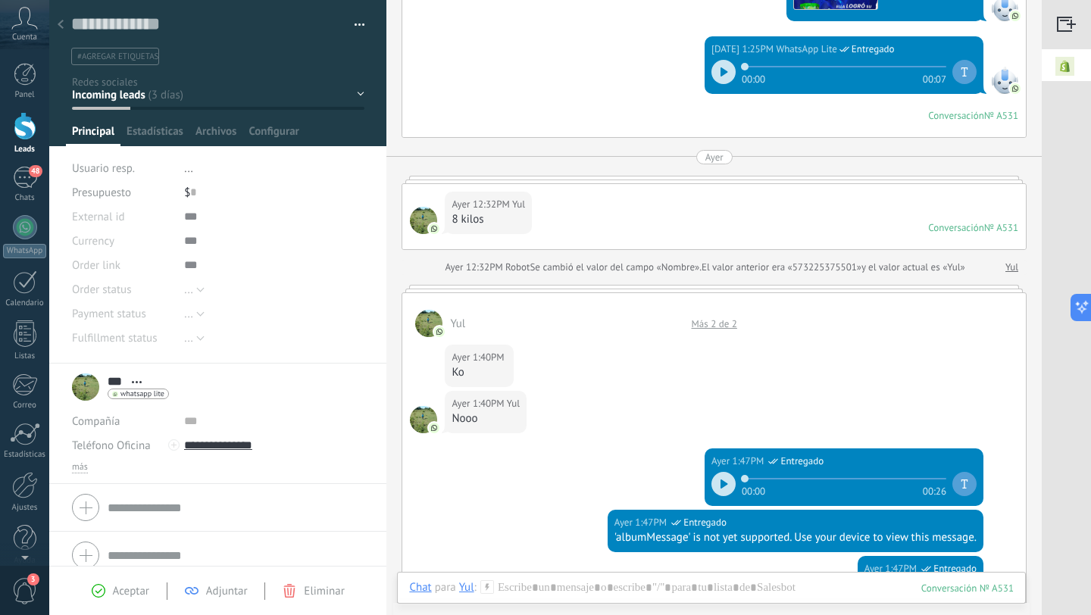
click at [64, 24] on div at bounding box center [60, 26] width 21 height 30
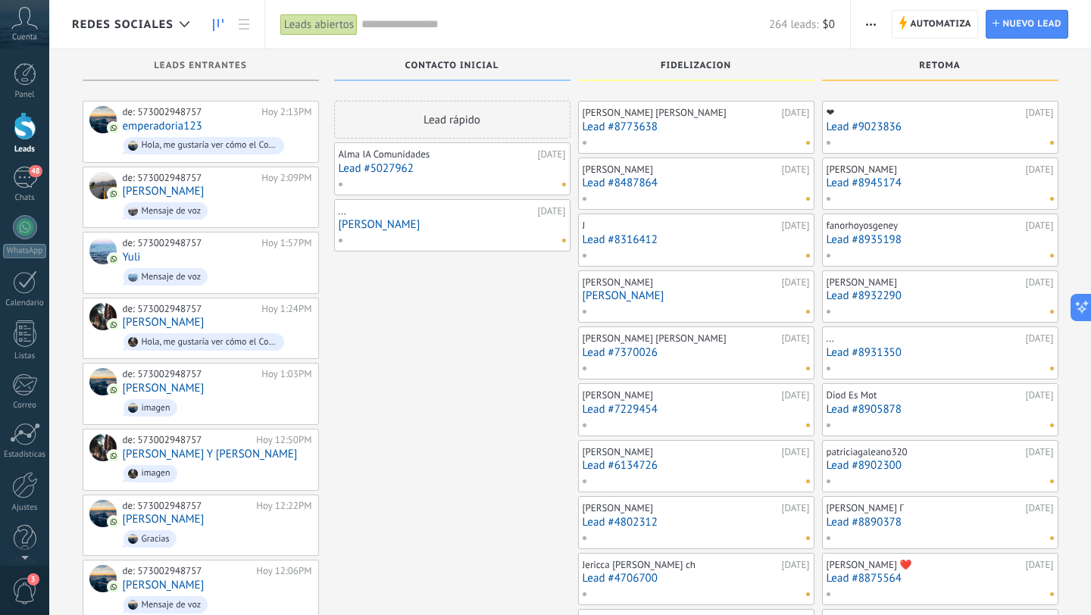
scroll to position [7274, 0]
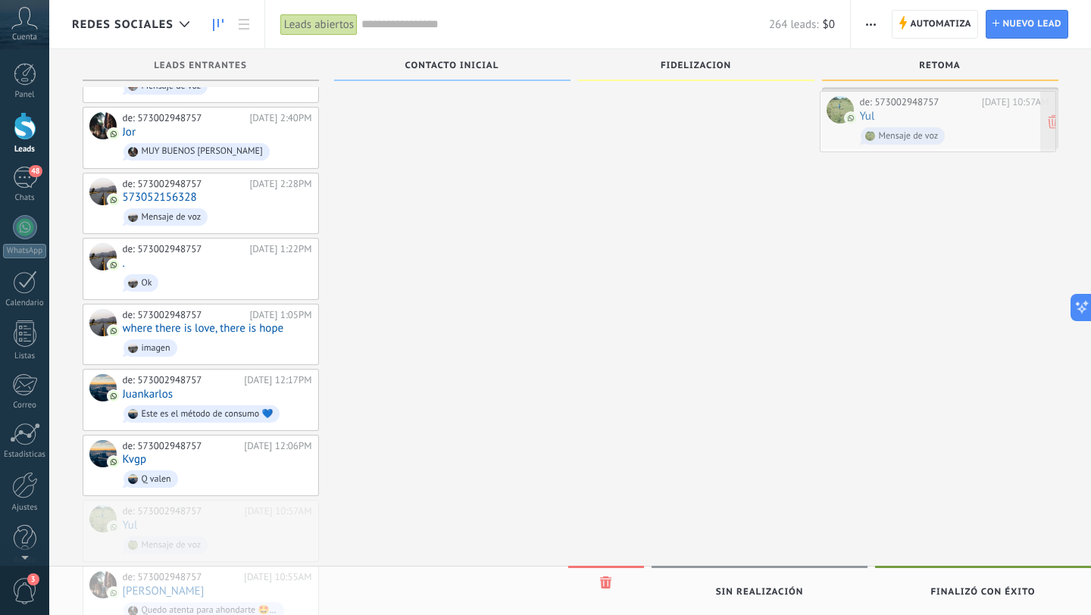
drag, startPoint x: 212, startPoint y: 434, endPoint x: 947, endPoint y: 111, distance: 803.1
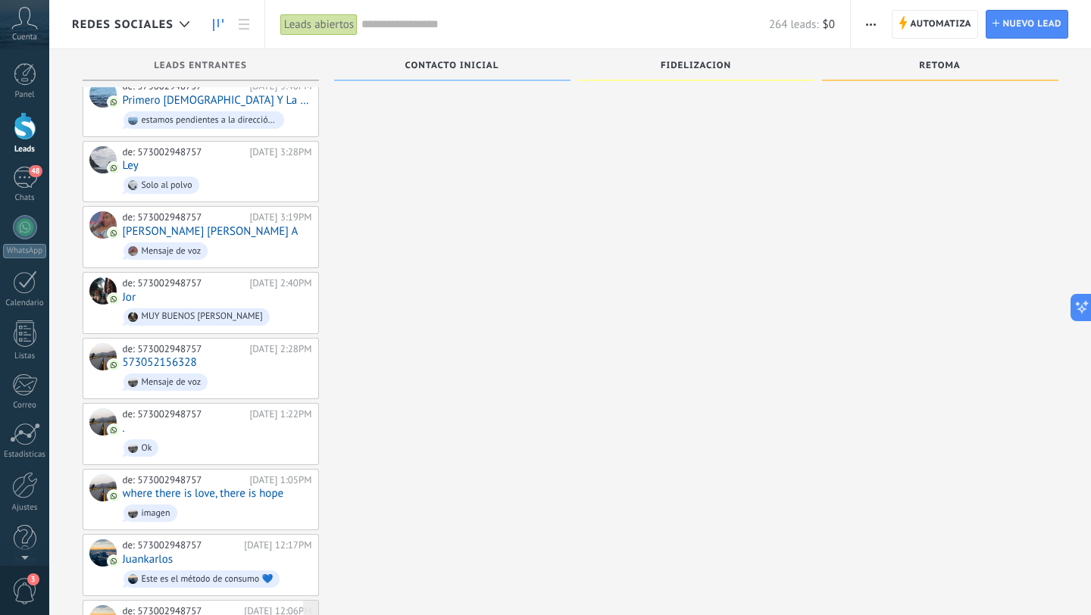
scroll to position [7101, 0]
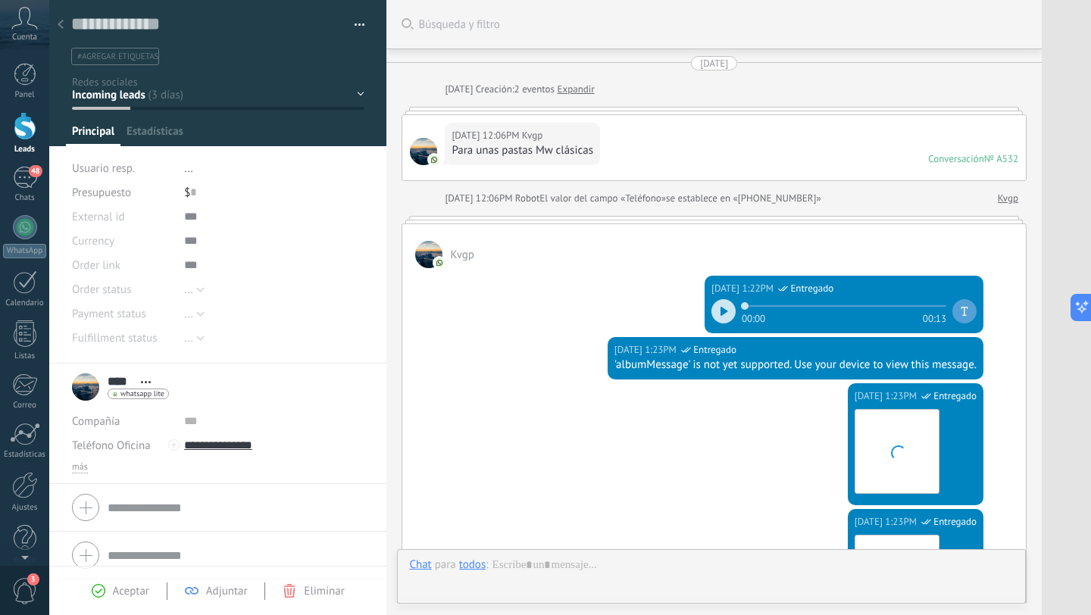
scroll to position [415, 0]
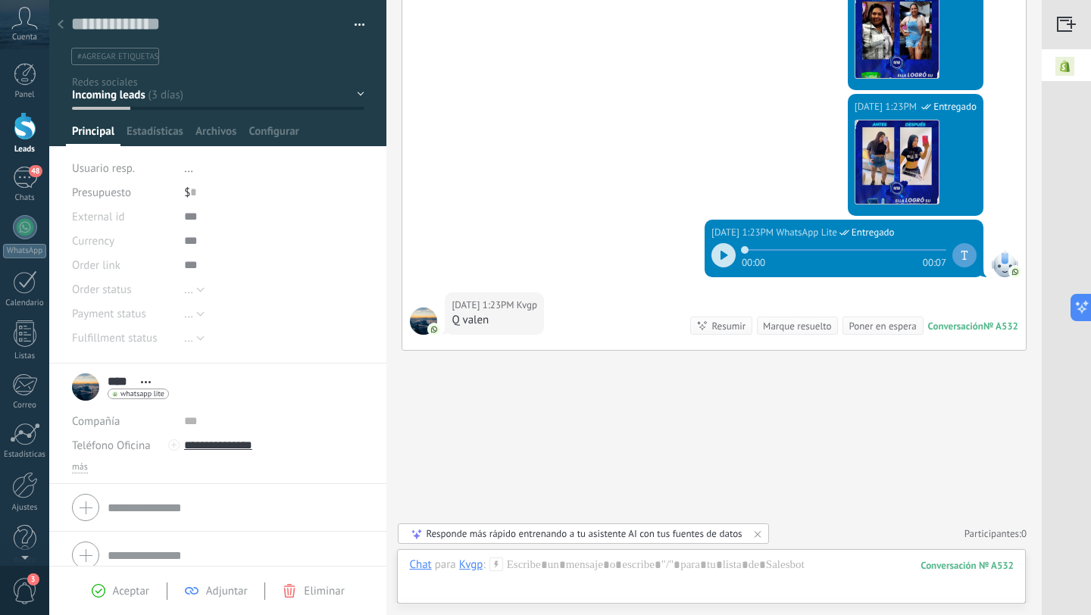
click at [64, 22] on div at bounding box center [60, 26] width 21 height 30
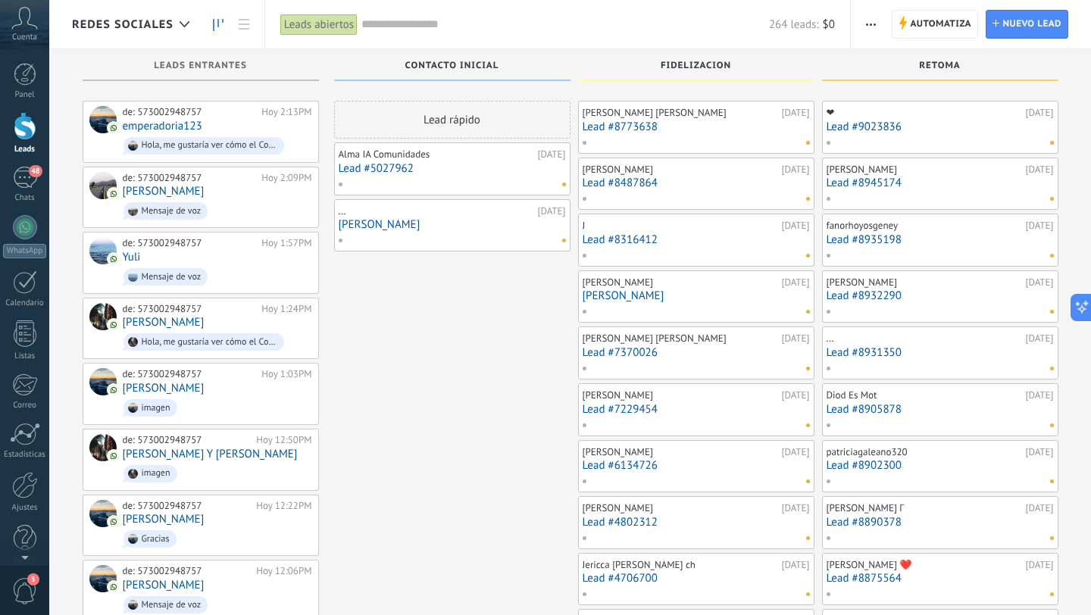
scroll to position [7101, 0]
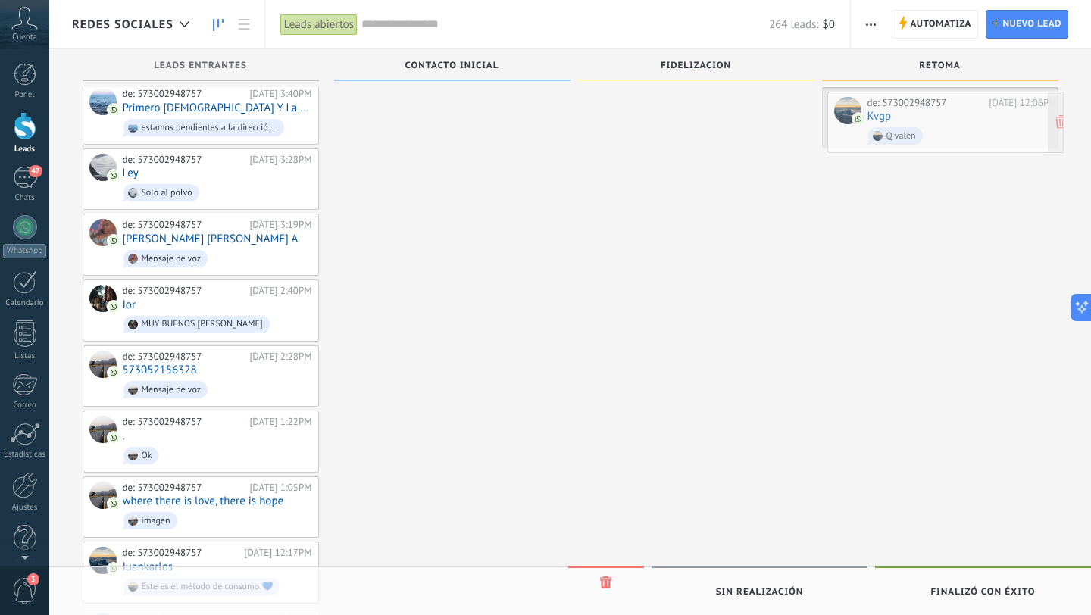
drag, startPoint x: 224, startPoint y: 544, endPoint x: 969, endPoint y: 116, distance: 858.7
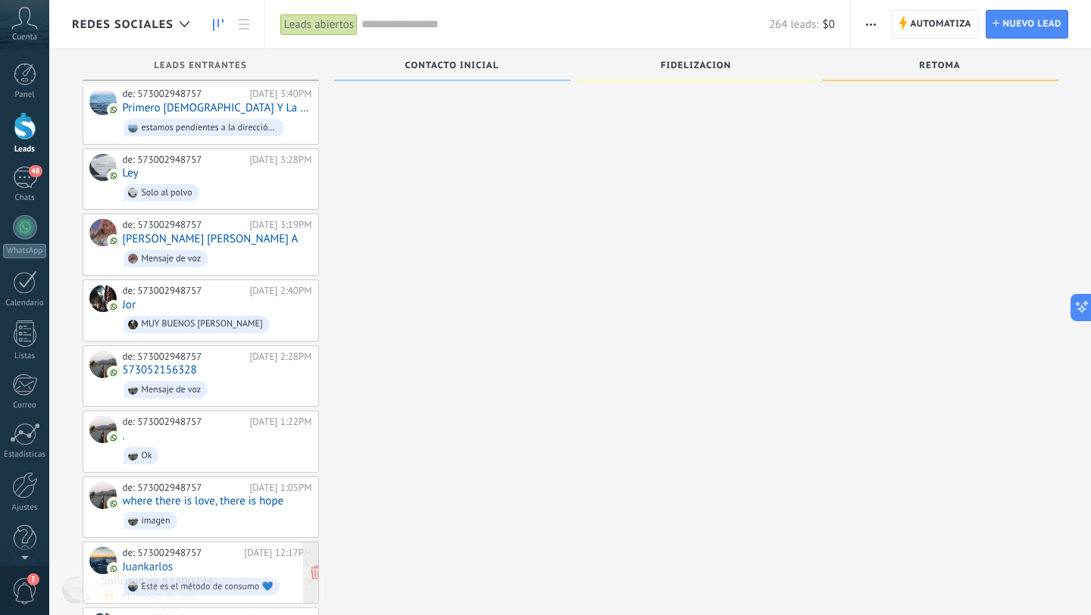
click at [227, 547] on div "de: 573002948757 23/08/2025 12:17PM Juankarlos Este es el método de consumo 💙" at bounding box center [217, 573] width 189 height 52
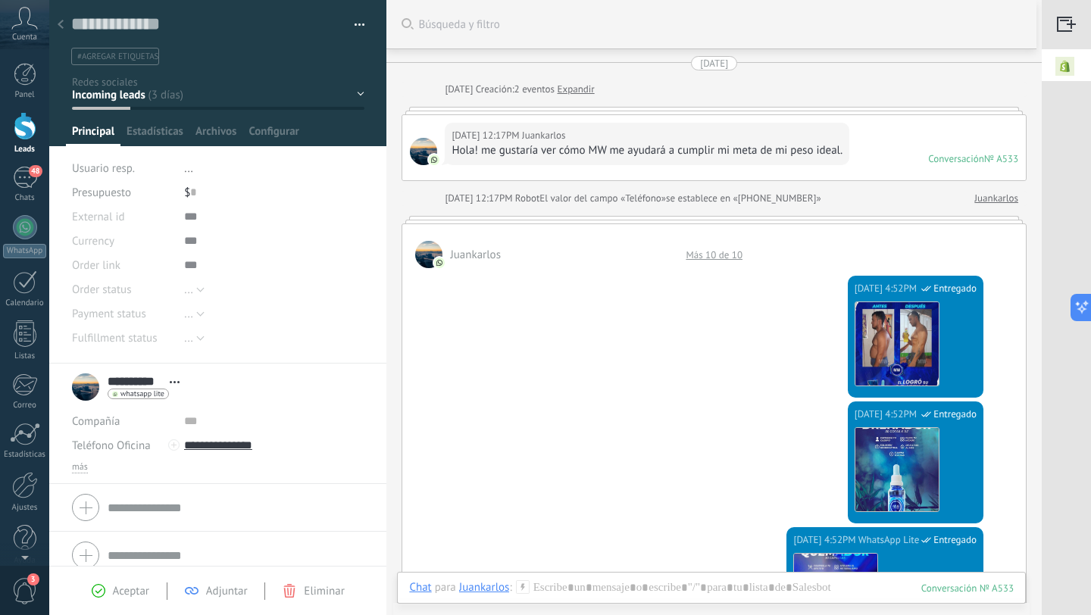
click at [61, 21] on icon at bounding box center [61, 24] width 6 height 9
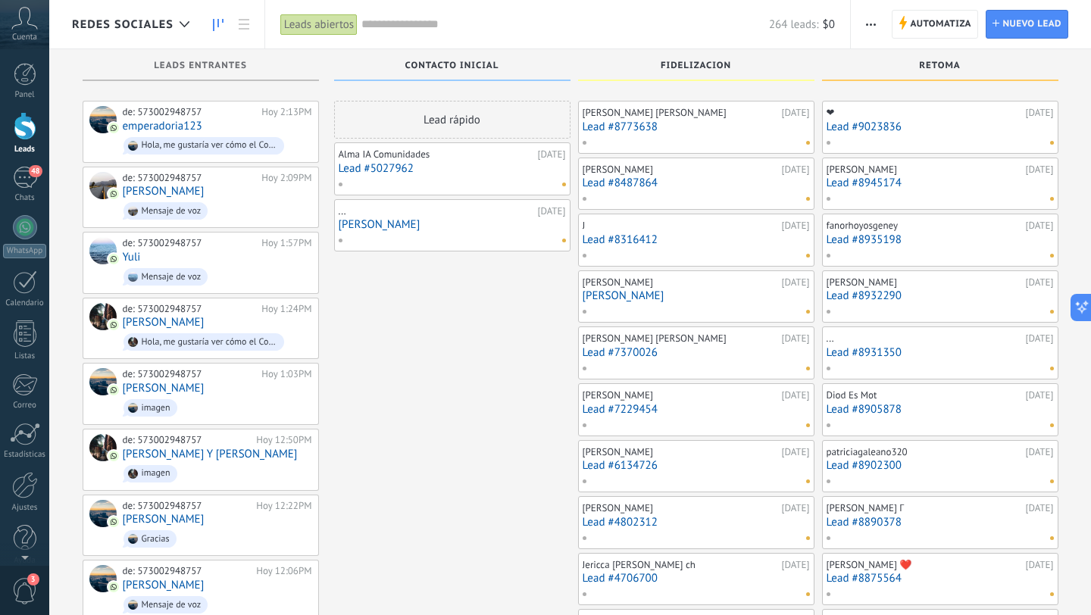
scroll to position [7101, 0]
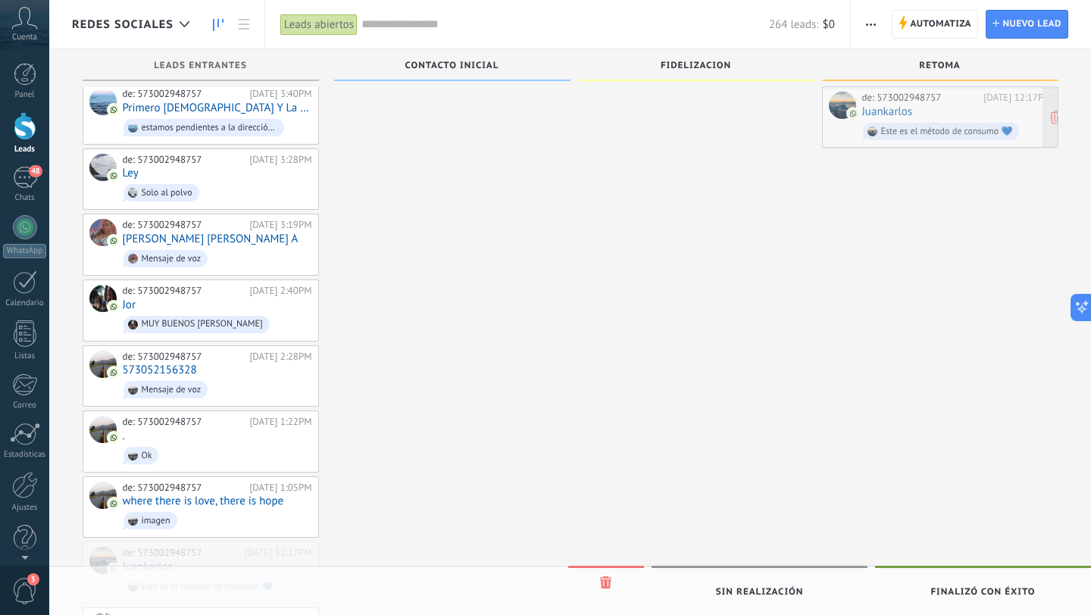
drag, startPoint x: 208, startPoint y: 483, endPoint x: 947, endPoint y: 115, distance: 825.8
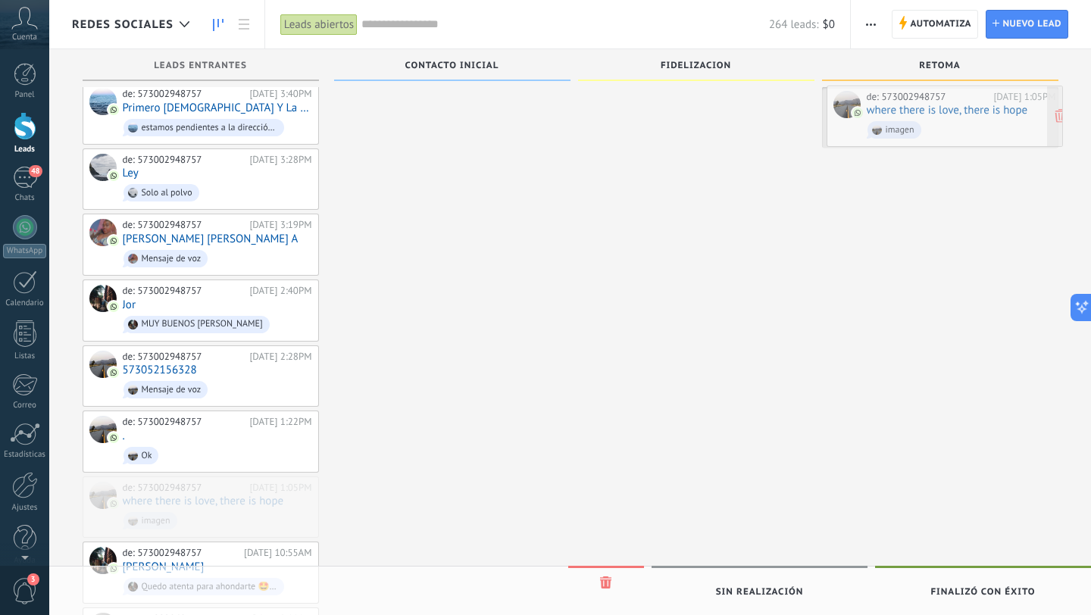
drag, startPoint x: 262, startPoint y: 417, endPoint x: 1006, endPoint y: 112, distance: 803.7
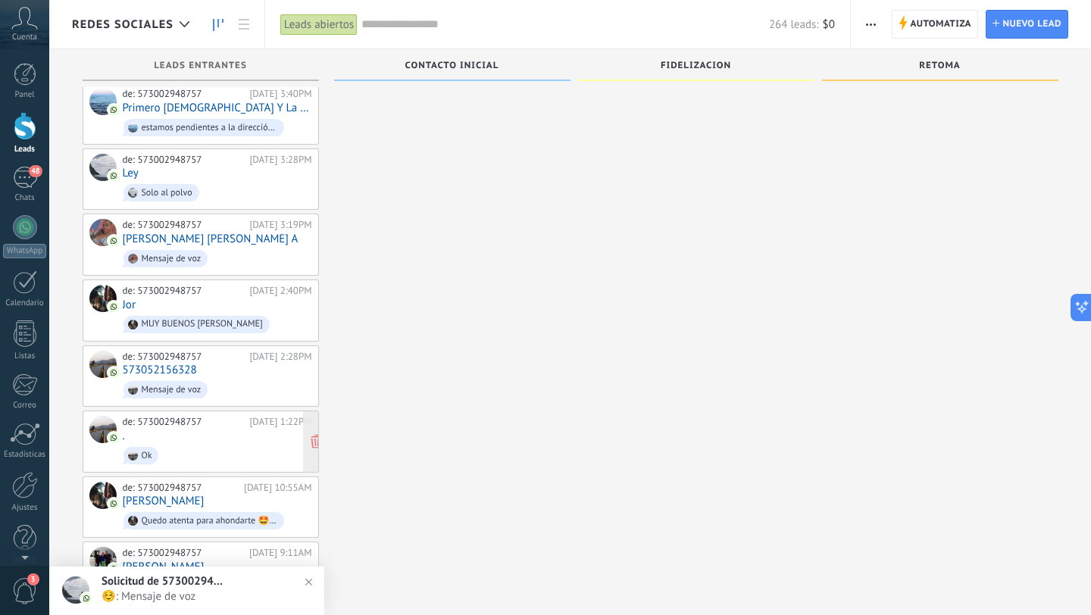
click at [238, 444] on span "Ok" at bounding box center [217, 455] width 189 height 23
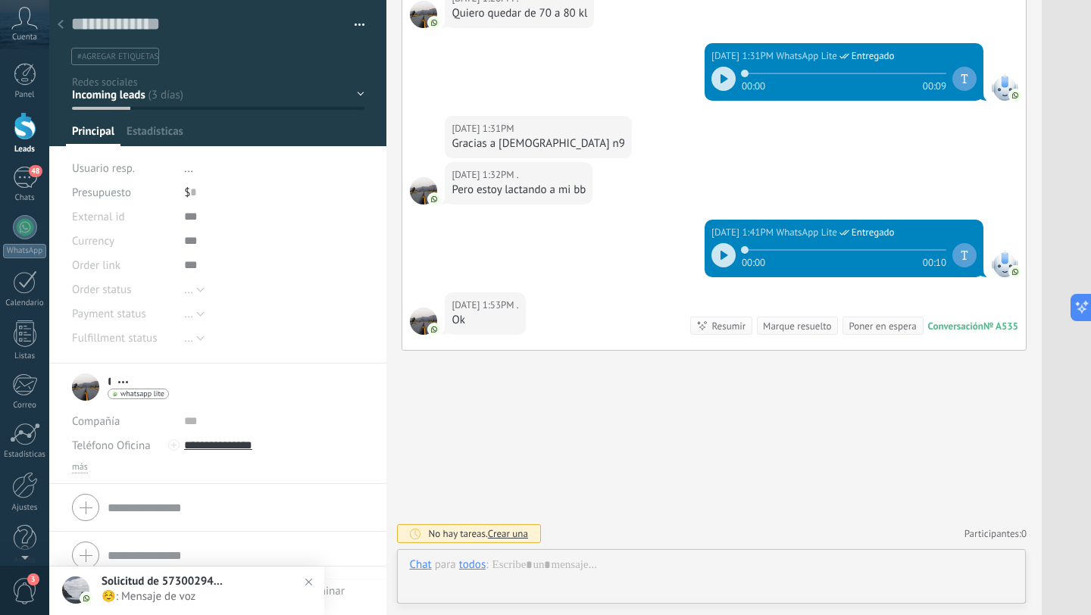
scroll to position [23, 0]
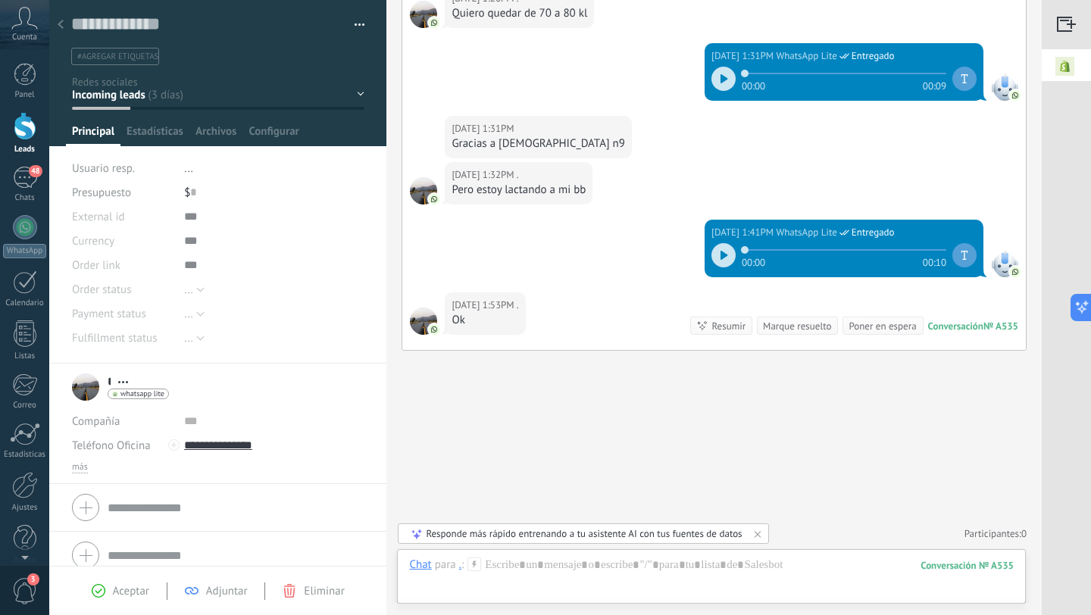
click at [61, 28] on icon at bounding box center [61, 24] width 6 height 9
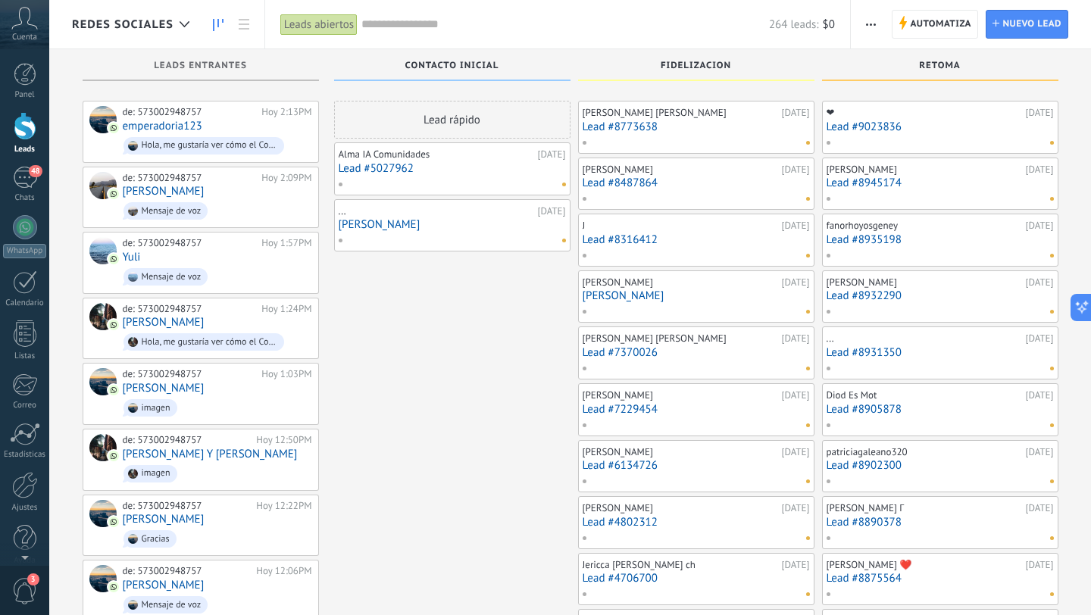
scroll to position [7101, 0]
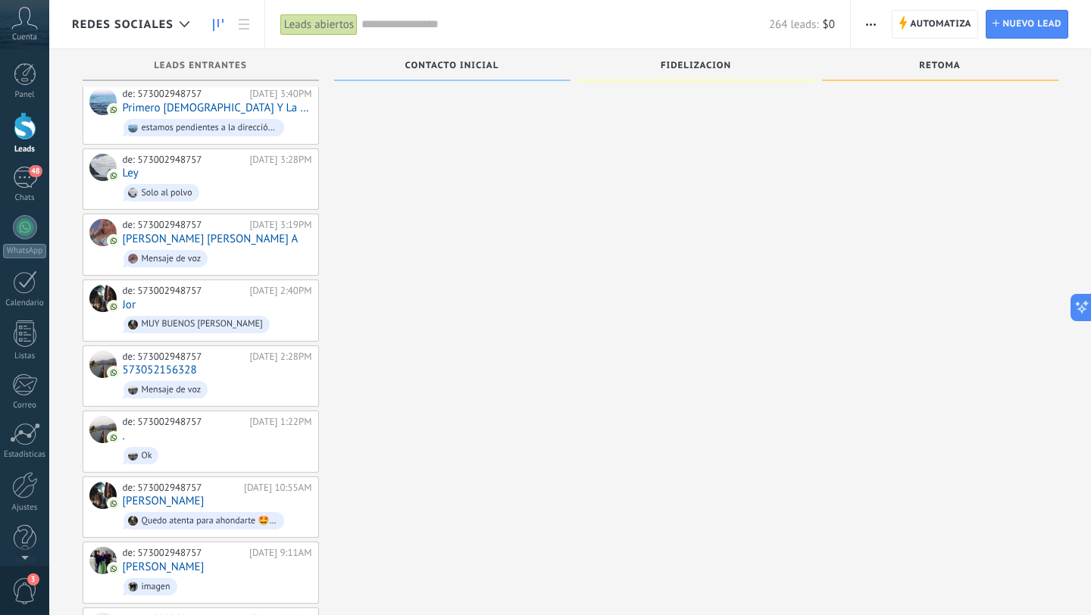
click at [61, 28] on div "Redes sociales" at bounding box center [156, 24] width 215 height 48
click at [187, 444] on span "Ok" at bounding box center [217, 455] width 189 height 23
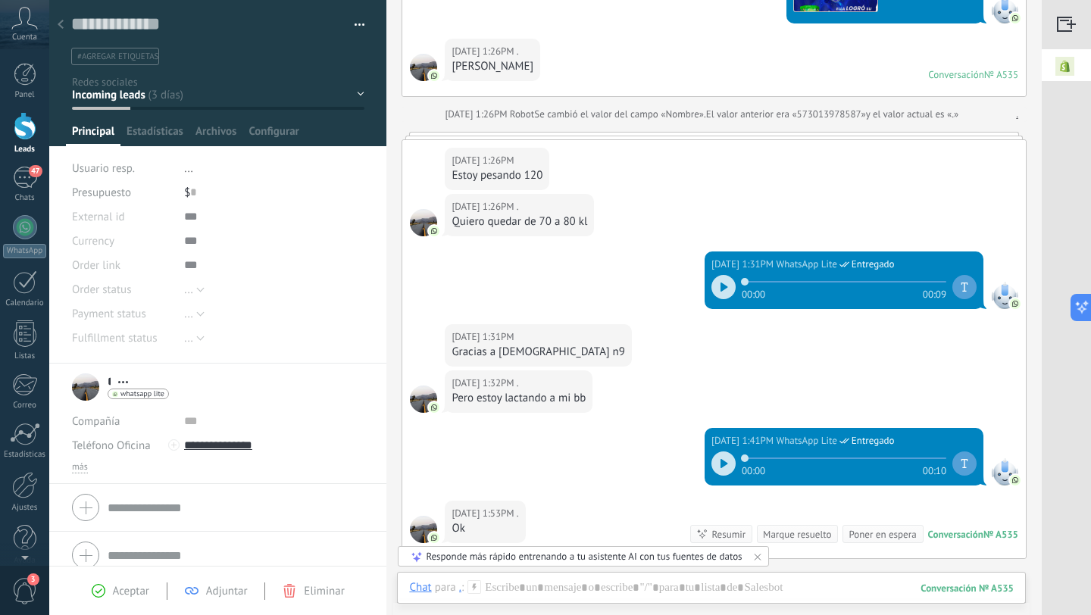
scroll to position [660, 0]
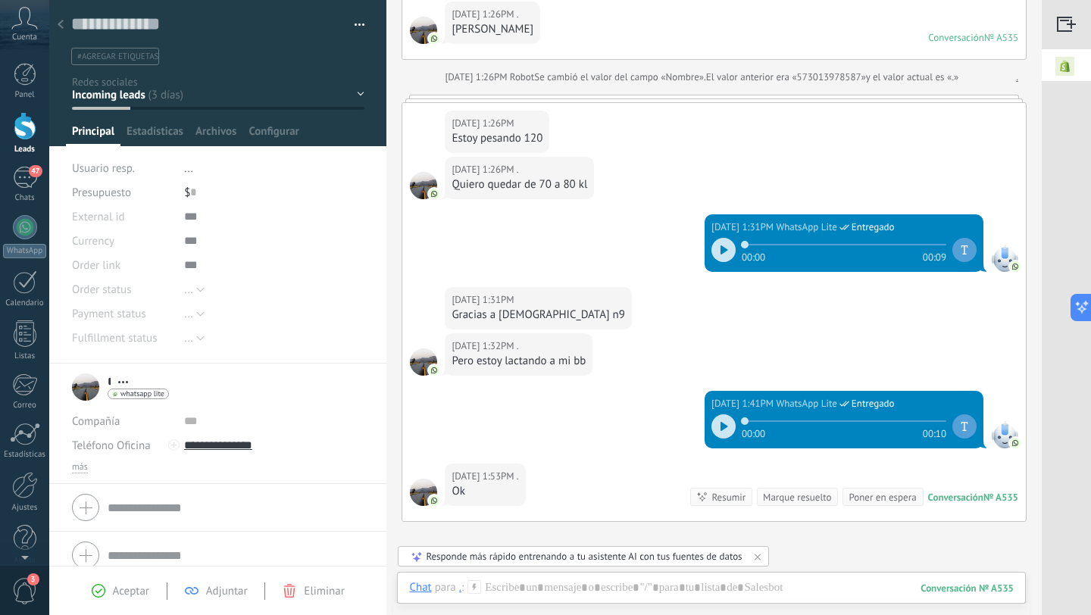
click at [60, 20] on icon at bounding box center [61, 24] width 6 height 9
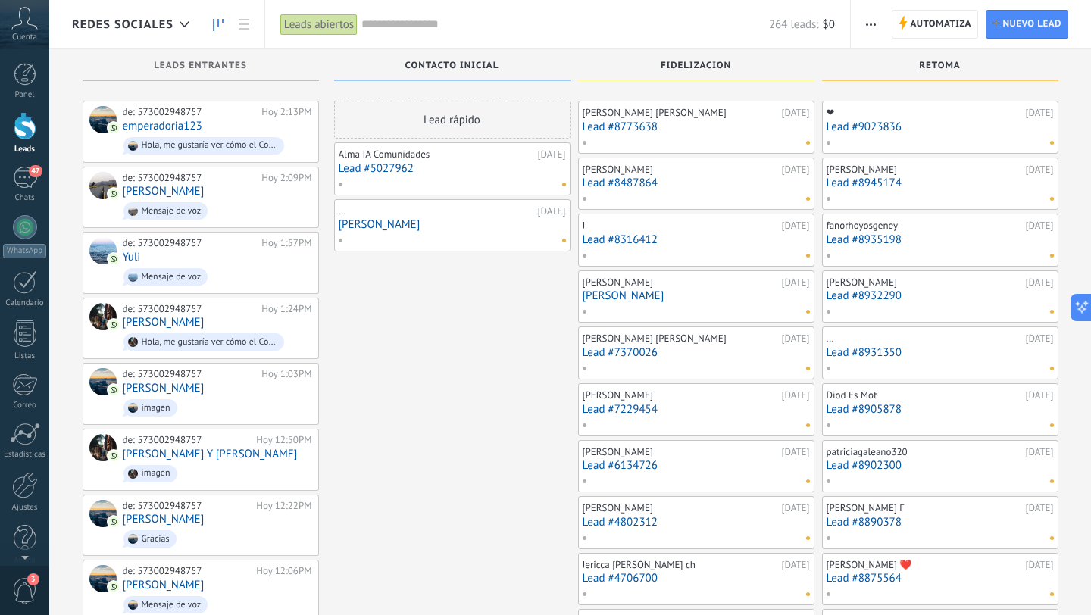
scroll to position [7101, 0]
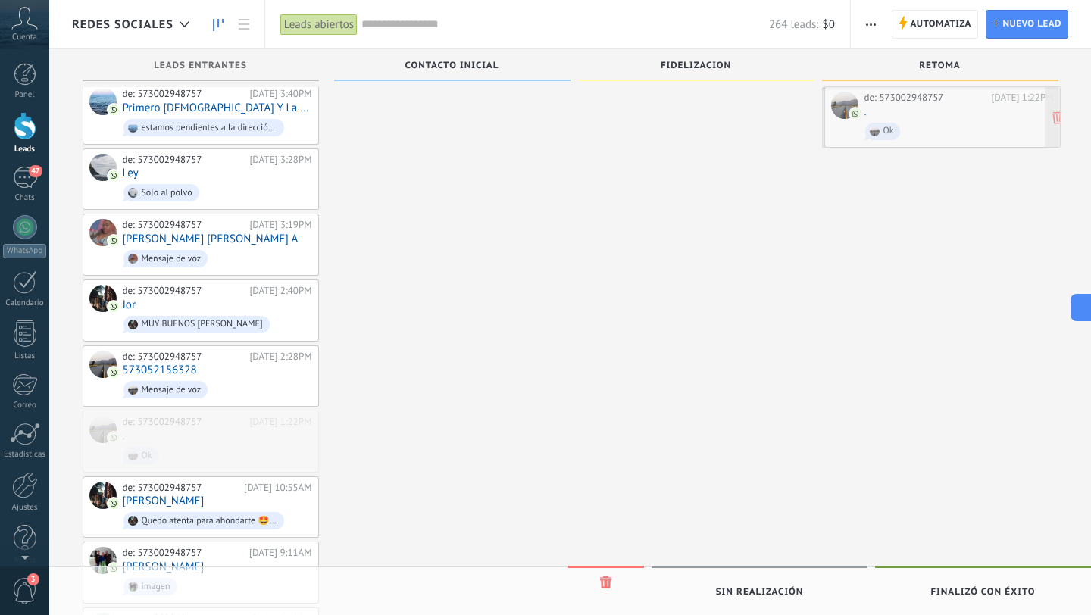
drag, startPoint x: 223, startPoint y: 353, endPoint x: 964, endPoint y: 114, distance: 778.9
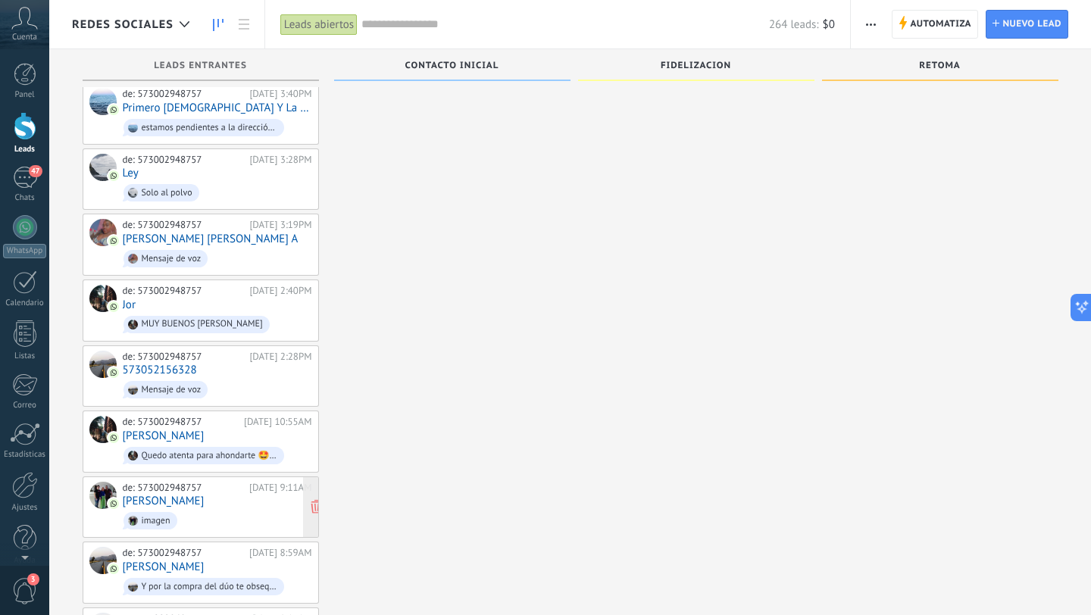
click at [231, 482] on div "de: 573002948757 22/08/2025 9:11AM Liliana Rojas imagen" at bounding box center [217, 508] width 189 height 52
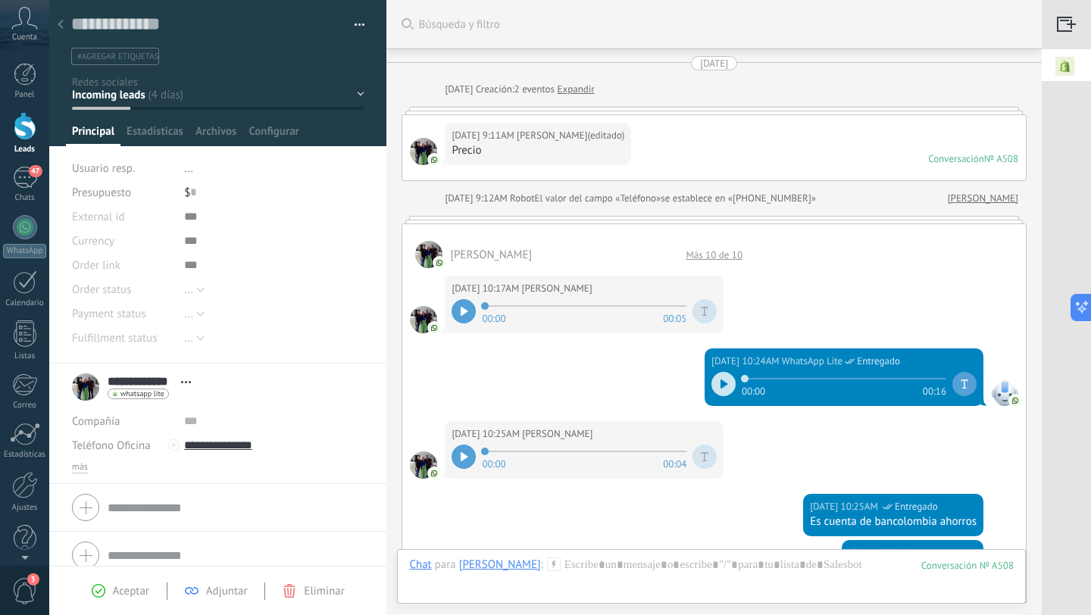
scroll to position [741, 0]
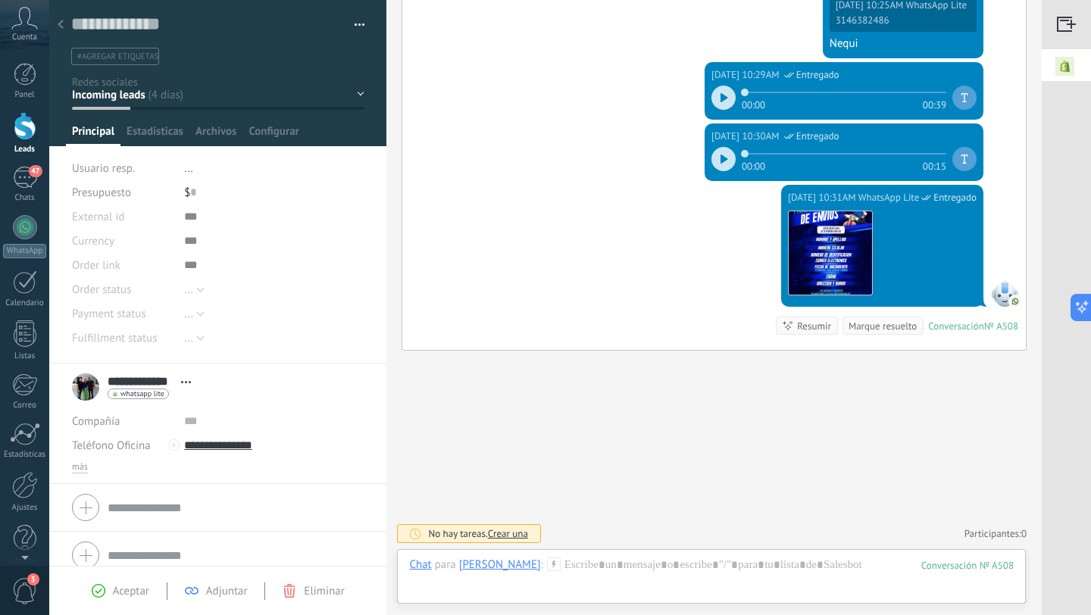
click at [60, 25] on use at bounding box center [61, 24] width 6 height 9
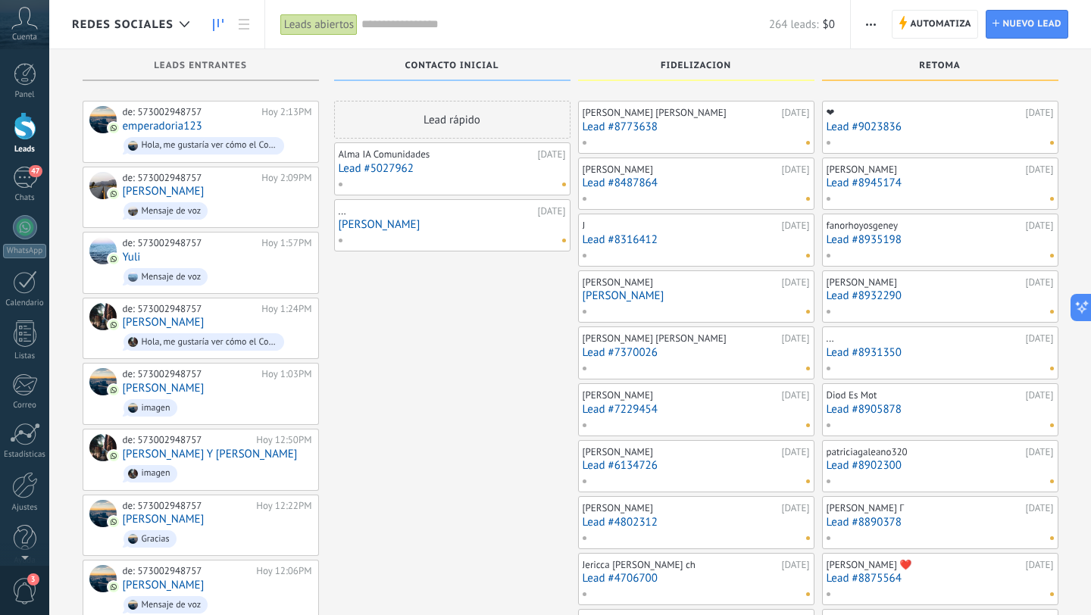
scroll to position [7101, 0]
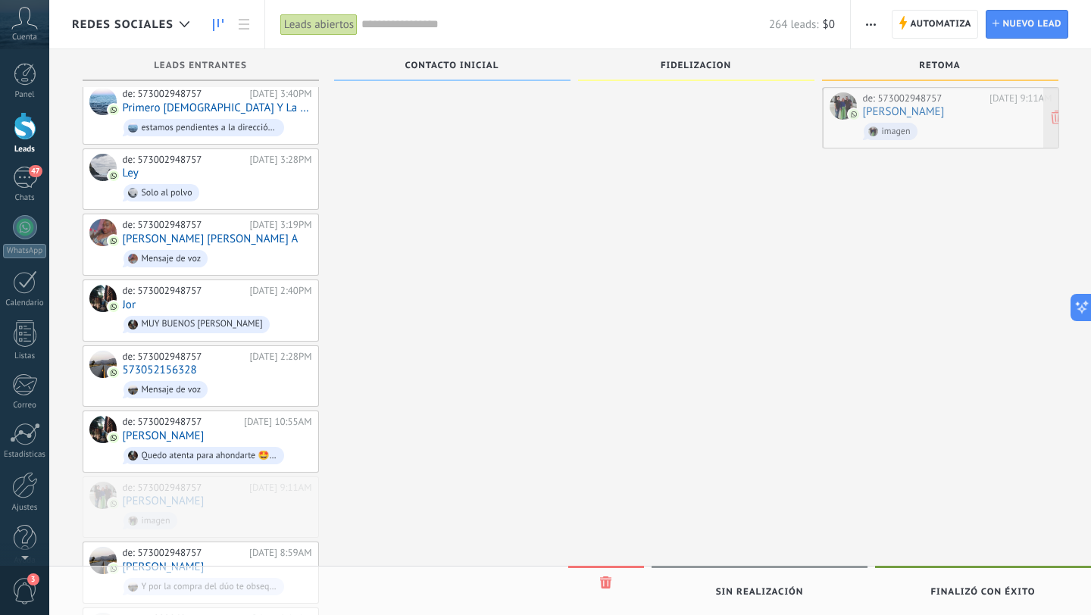
drag, startPoint x: 190, startPoint y: 412, endPoint x: 929, endPoint y: 108, distance: 799.2
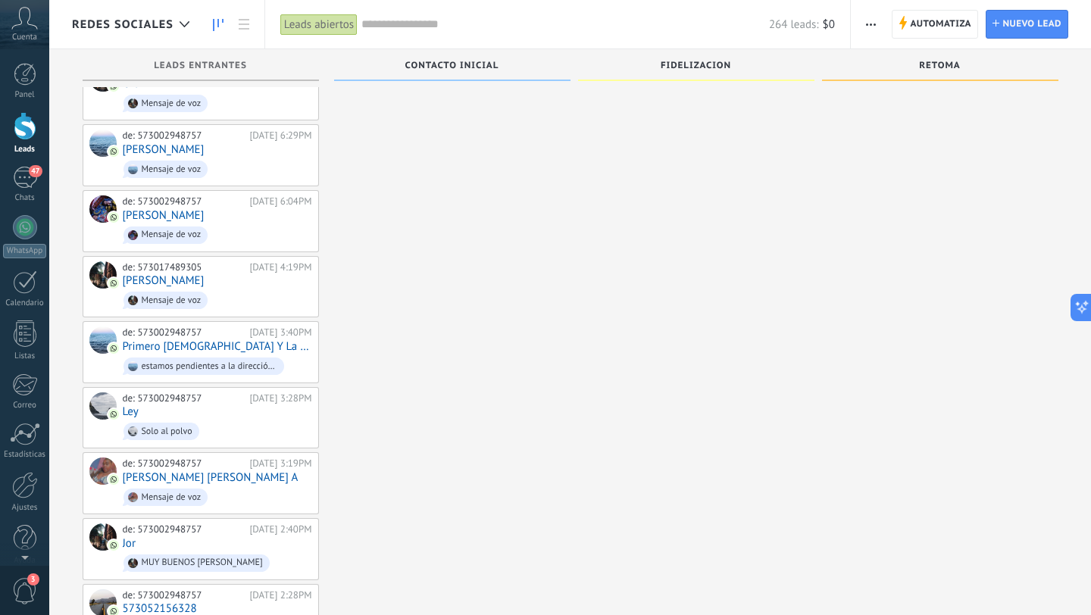
scroll to position [6855, 0]
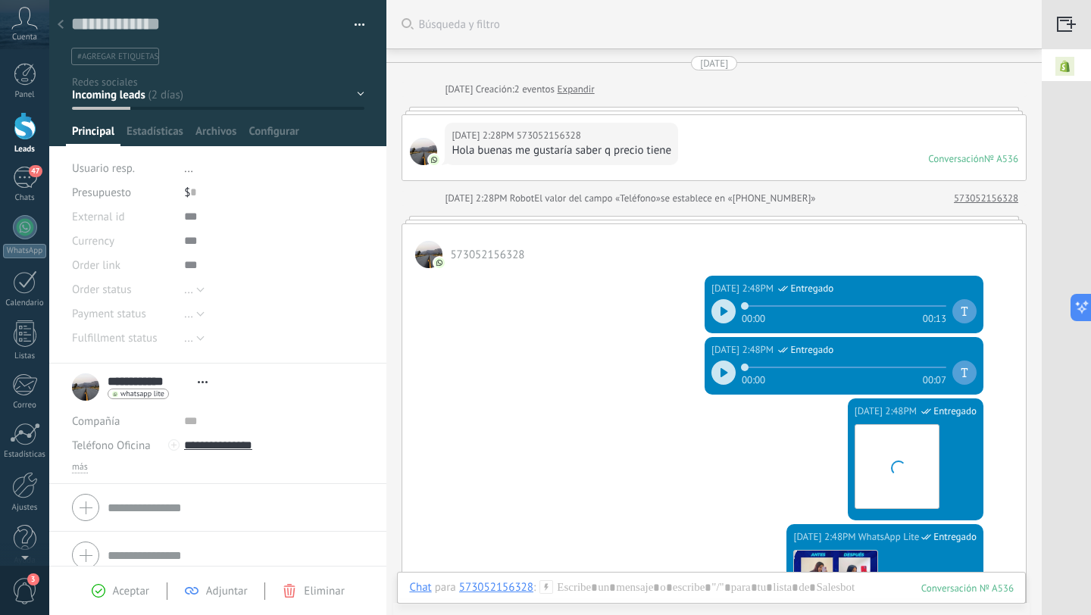
scroll to position [339, 0]
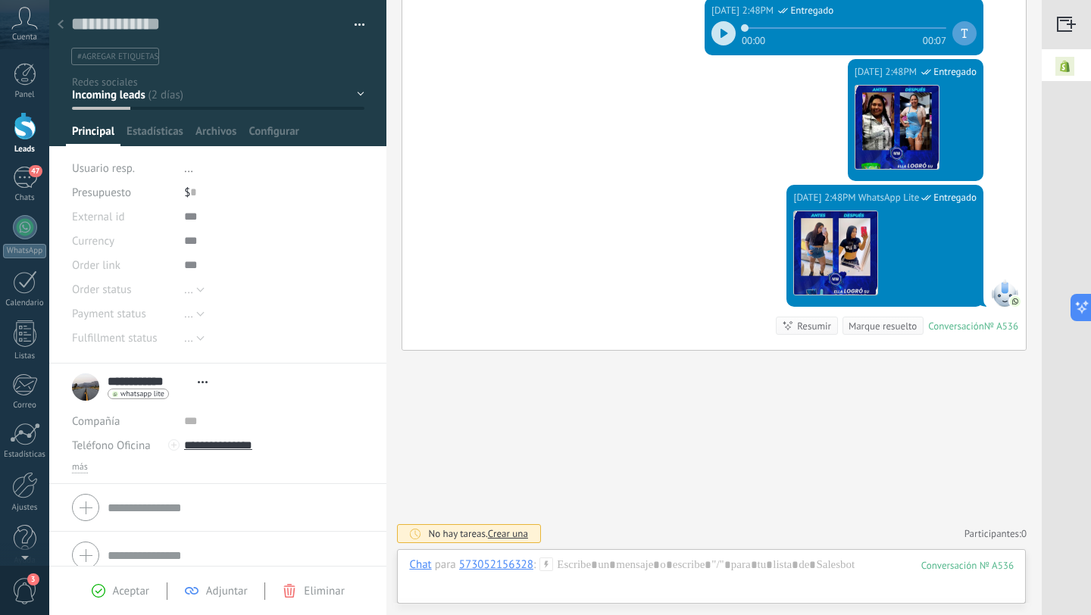
click at [59, 24] on use at bounding box center [61, 24] width 6 height 9
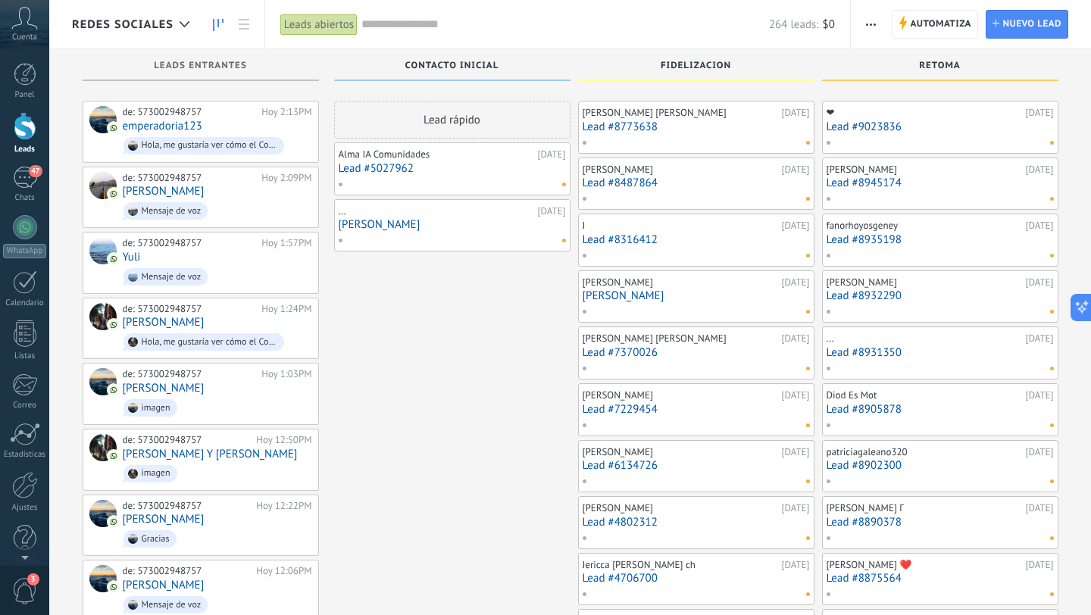
scroll to position [6855, 0]
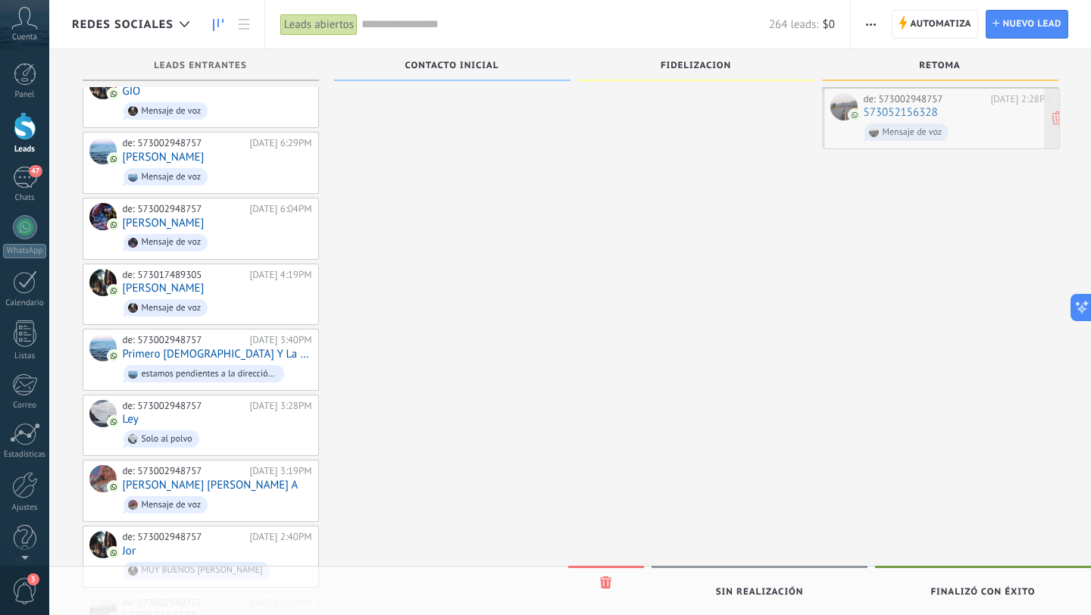
drag, startPoint x: 234, startPoint y: 538, endPoint x: 975, endPoint y: 119, distance: 850.9
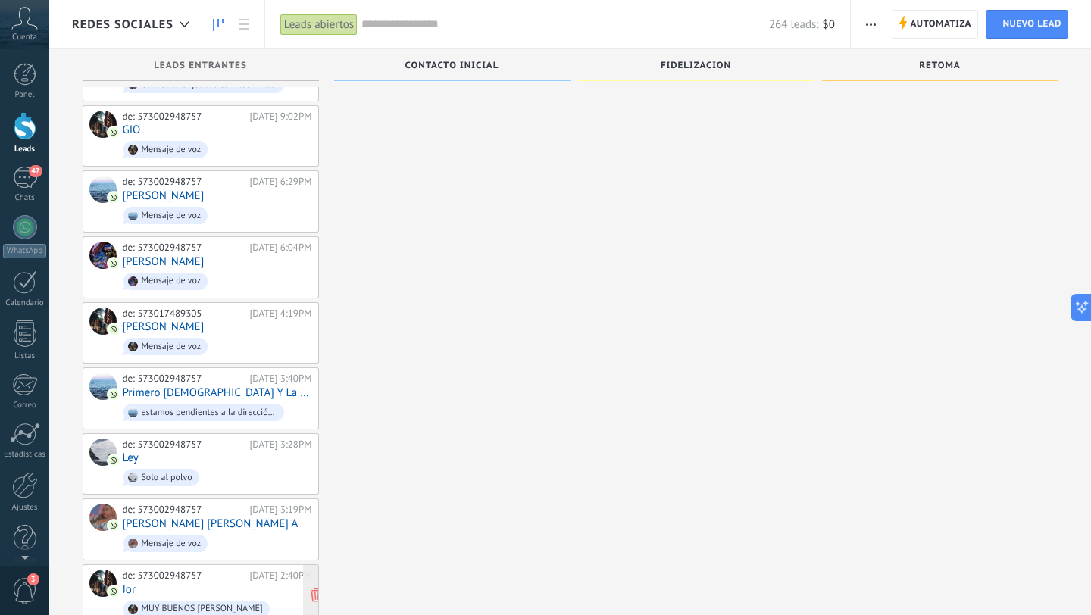
scroll to position [6805, 0]
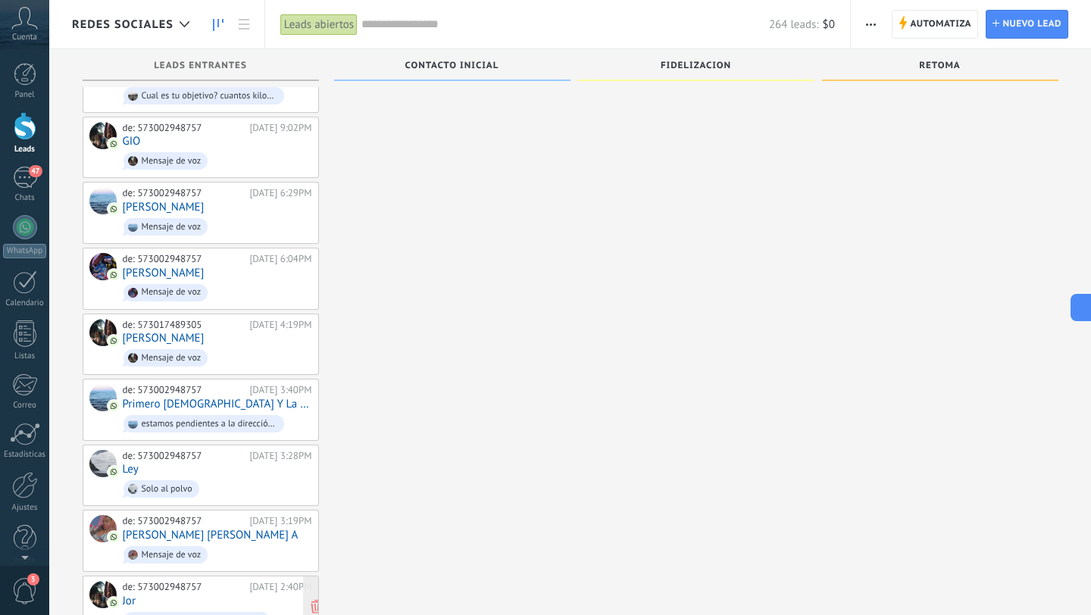
click at [223, 581] on div "de: 573002948757 23/08/2025 2:40PM Jor MUY BUENOS DÍAS" at bounding box center [217, 607] width 189 height 52
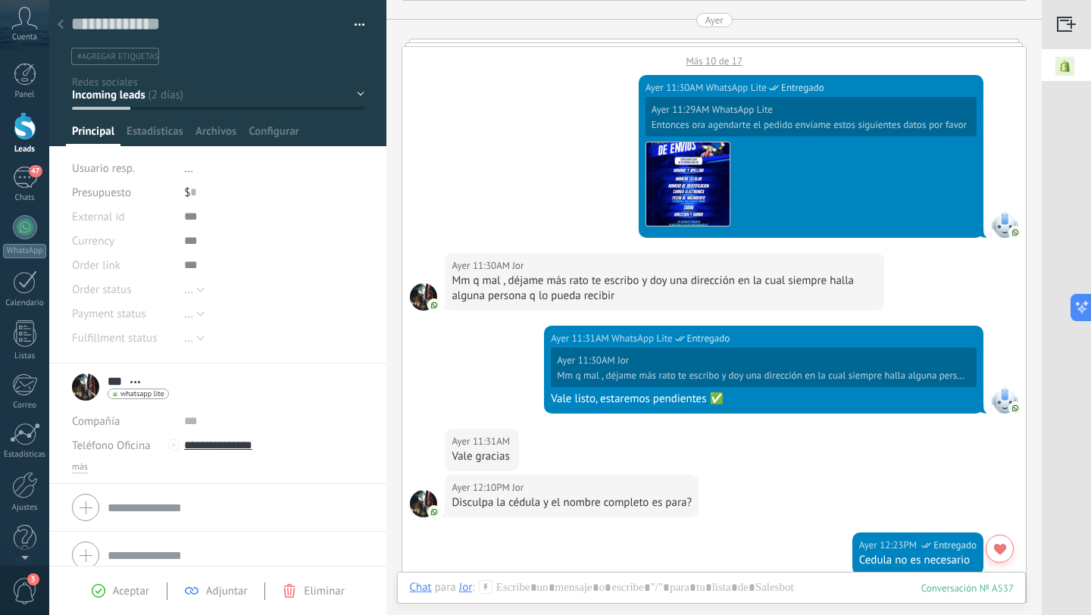
scroll to position [3320, 0]
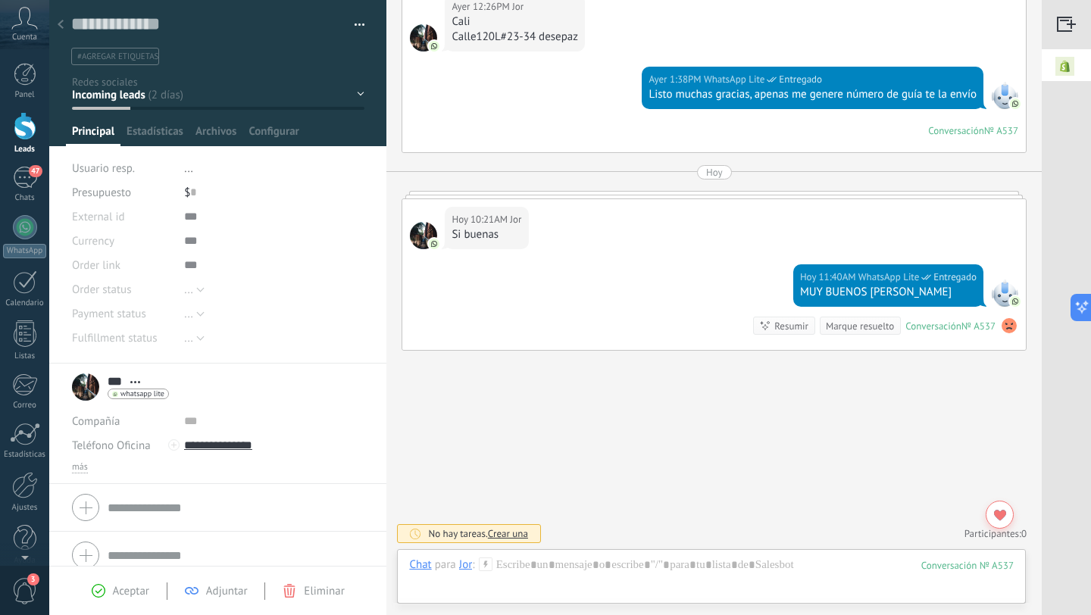
click at [60, 21] on icon at bounding box center [61, 24] width 6 height 9
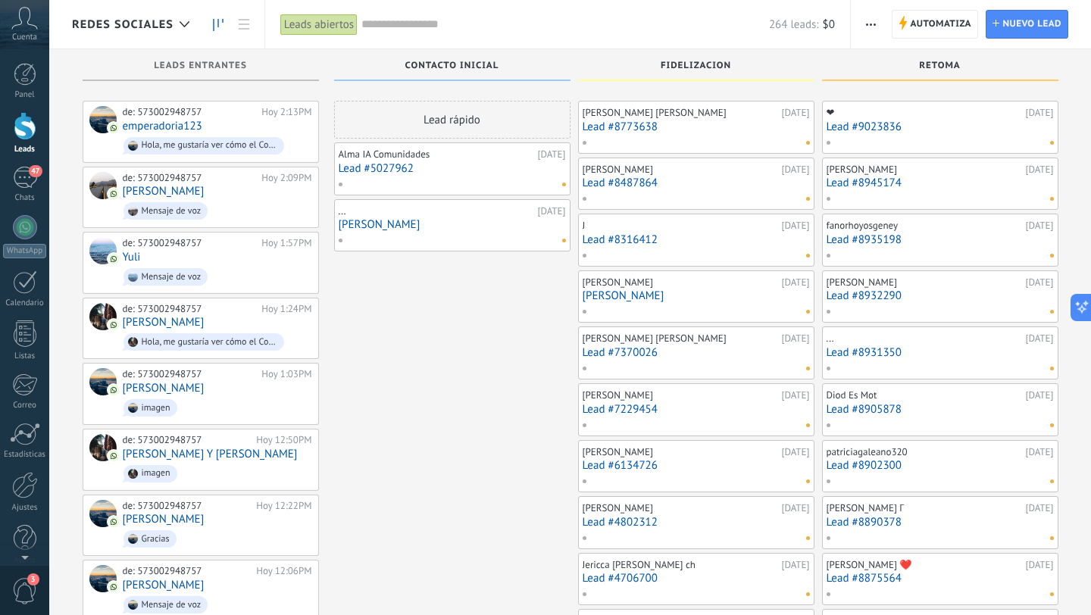
scroll to position [6805, 0]
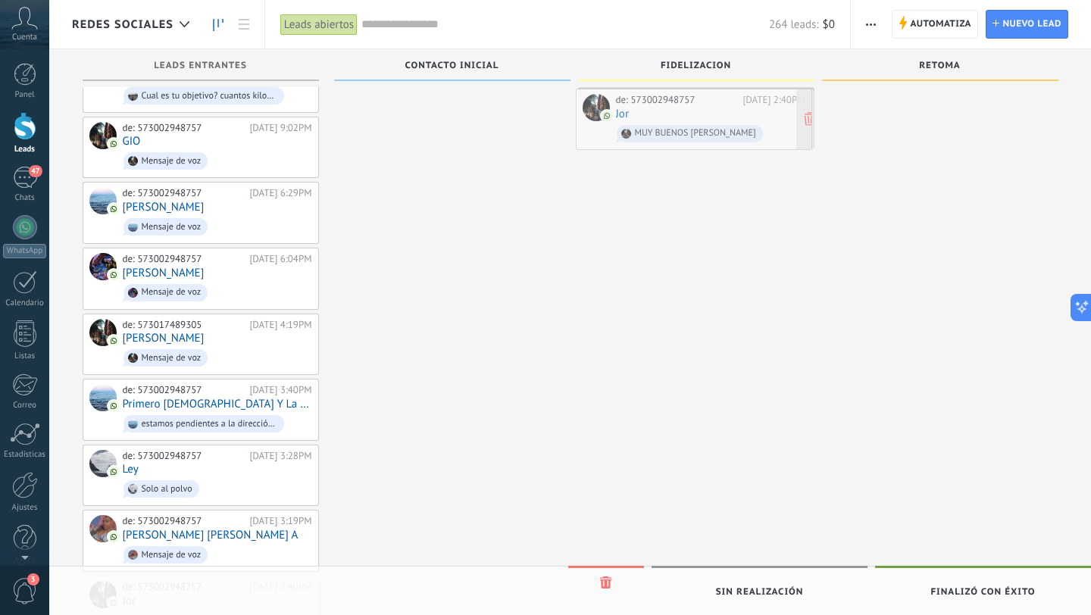
drag, startPoint x: 226, startPoint y: 526, endPoint x: 720, endPoint y: 123, distance: 636.7
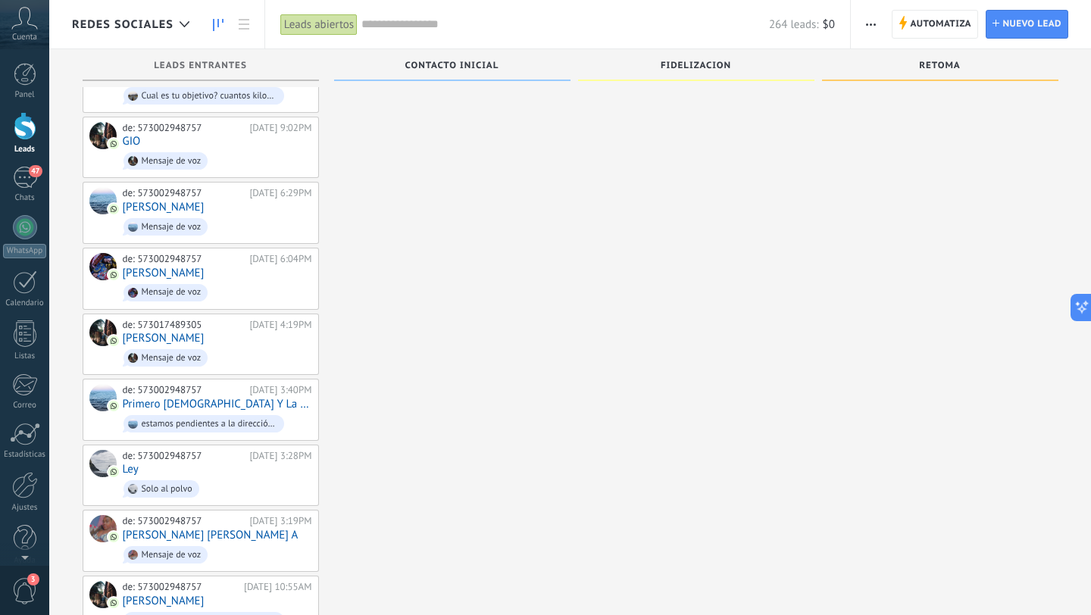
scroll to position [6778, 0]
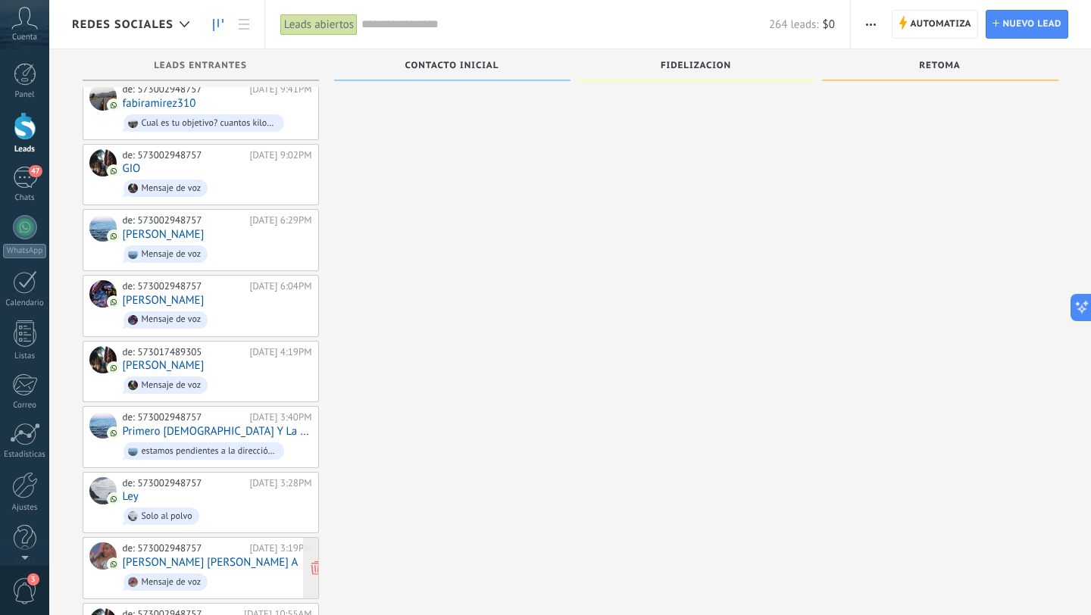
click at [243, 556] on link "[PERSON_NAME] A" at bounding box center [211, 562] width 176 height 13
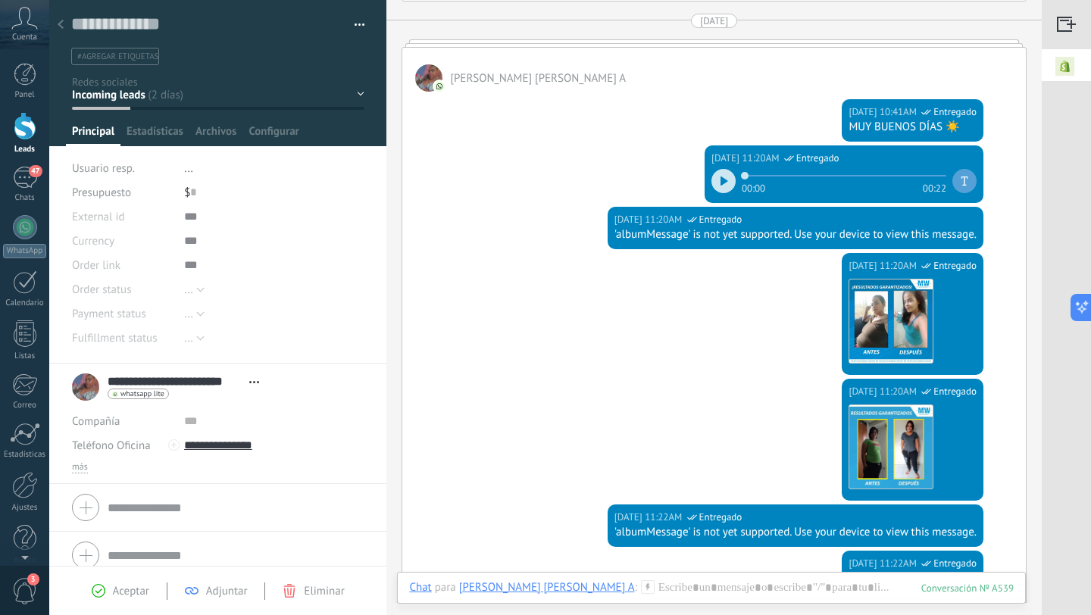
scroll to position [1570, 0]
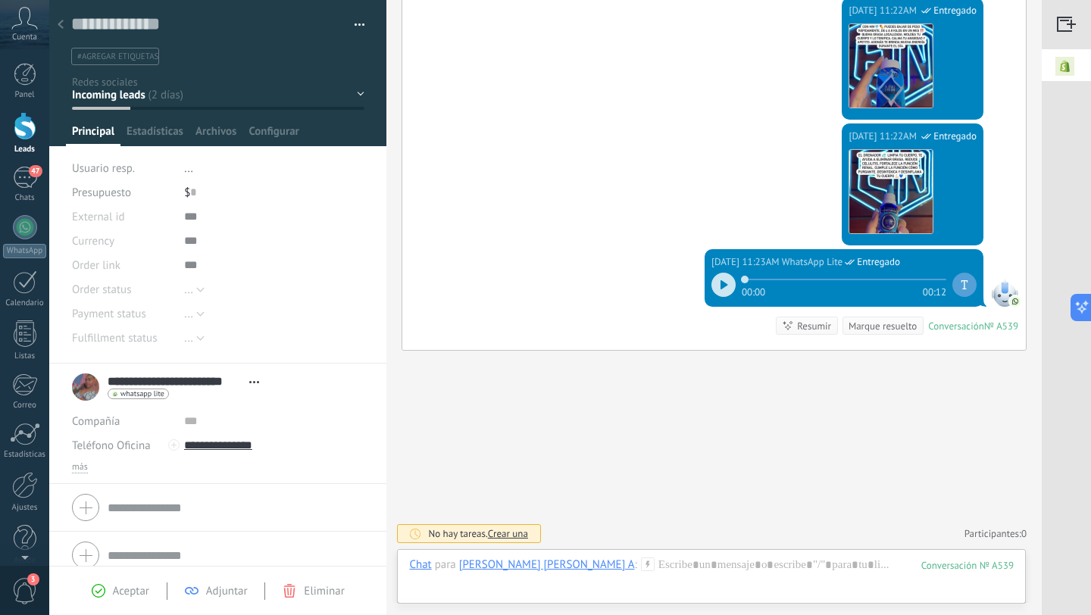
click at [63, 24] on icon at bounding box center [61, 24] width 6 height 9
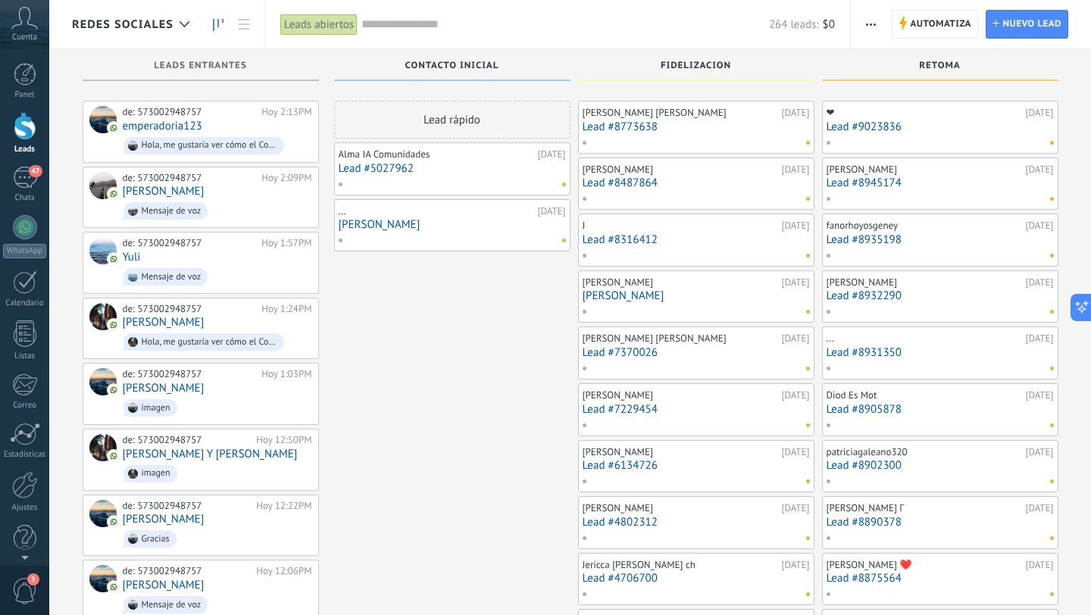
scroll to position [6778, 0]
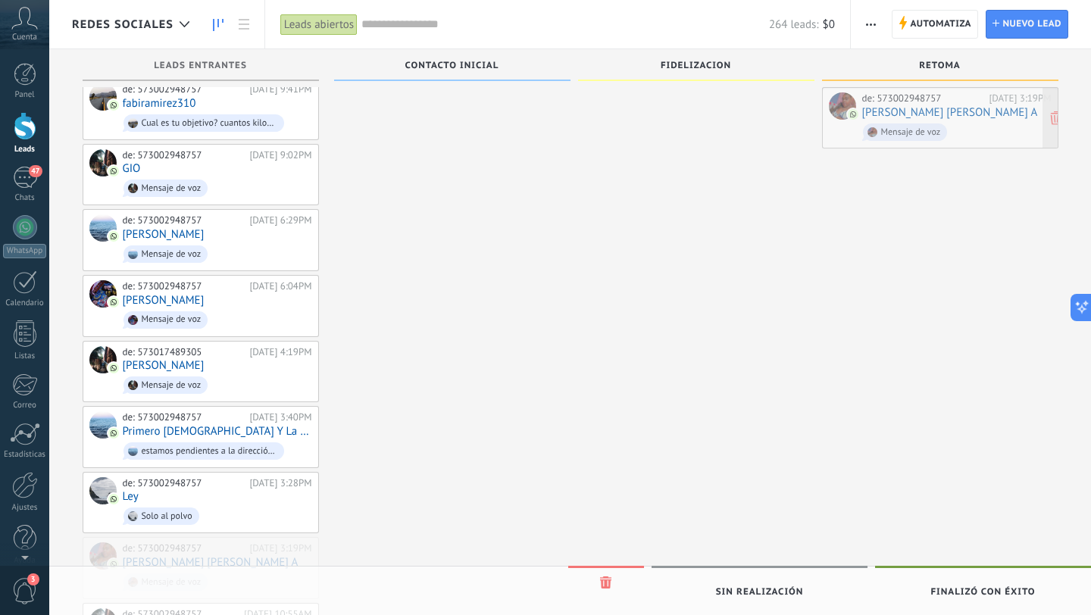
drag, startPoint x: 262, startPoint y: 481, endPoint x: 1001, endPoint y: 114, distance: 825.1
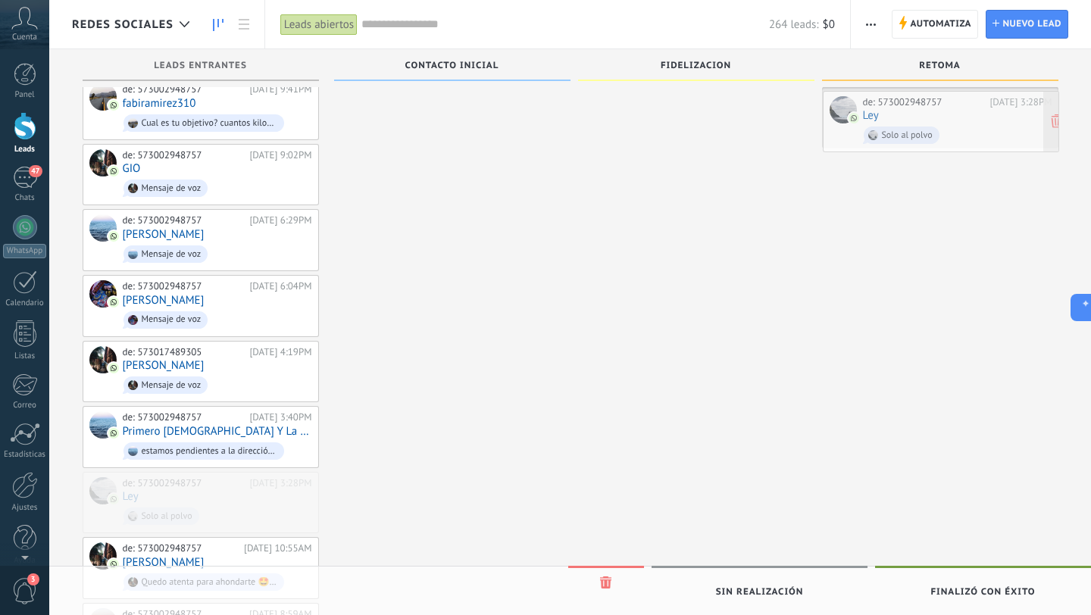
drag, startPoint x: 245, startPoint y: 412, endPoint x: 985, endPoint y: 114, distance: 797.9
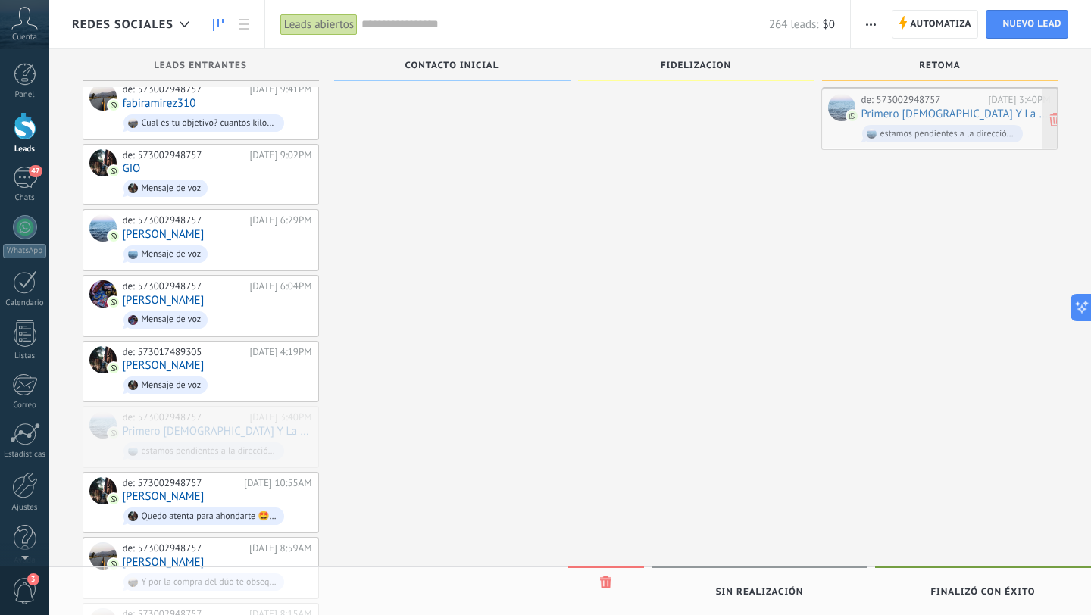
drag, startPoint x: 273, startPoint y: 337, endPoint x: 1012, endPoint y: 101, distance: 775.1
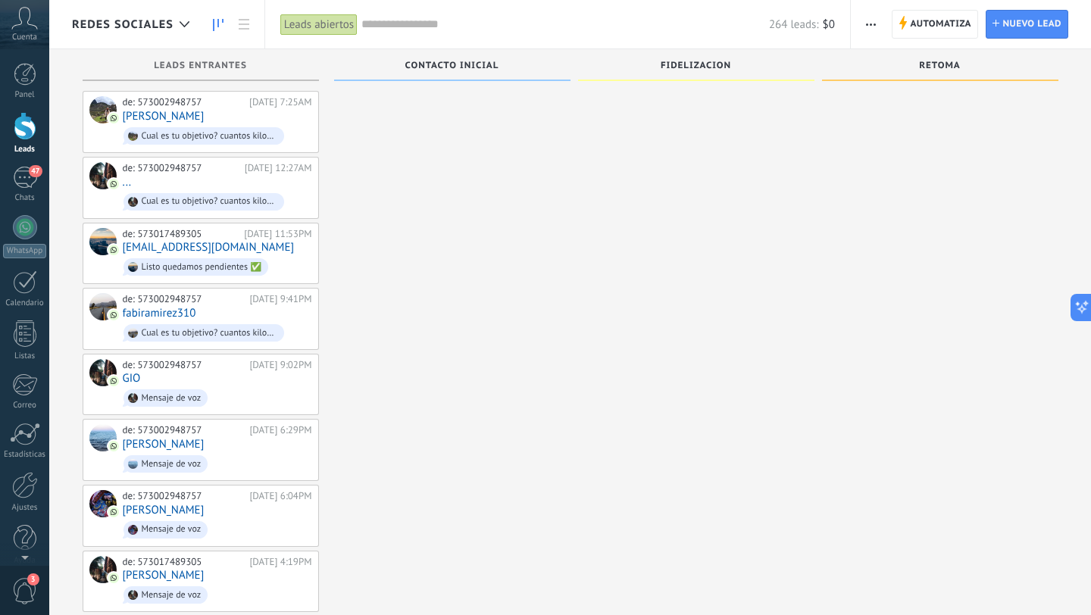
scroll to position [6564, 0]
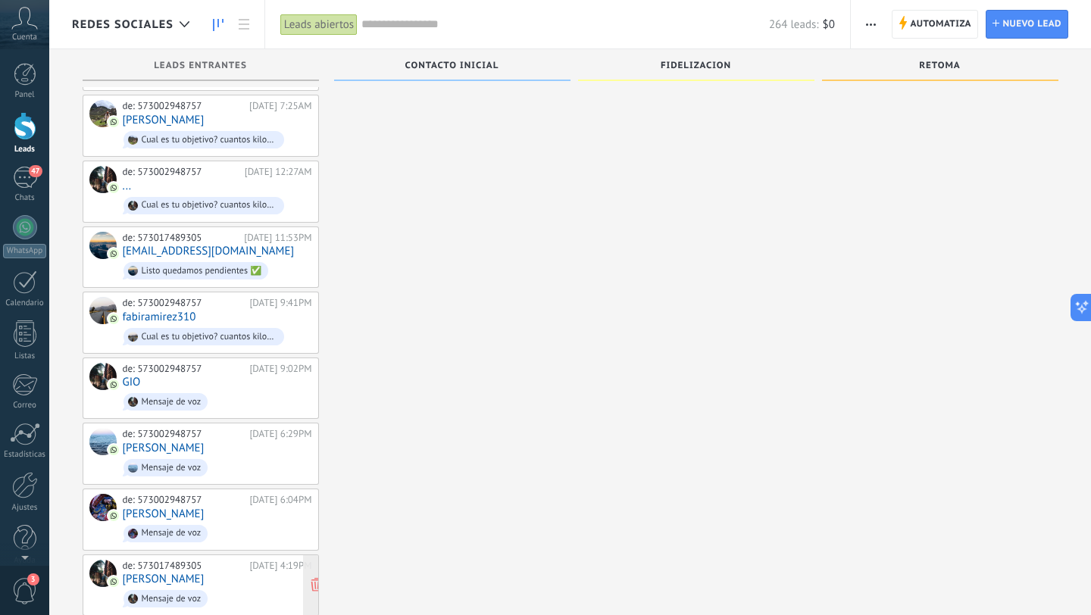
click at [227, 560] on div "de: 573017489305 23/08/2025 4:19PM JESSE Mensaje de voz" at bounding box center [217, 586] width 189 height 52
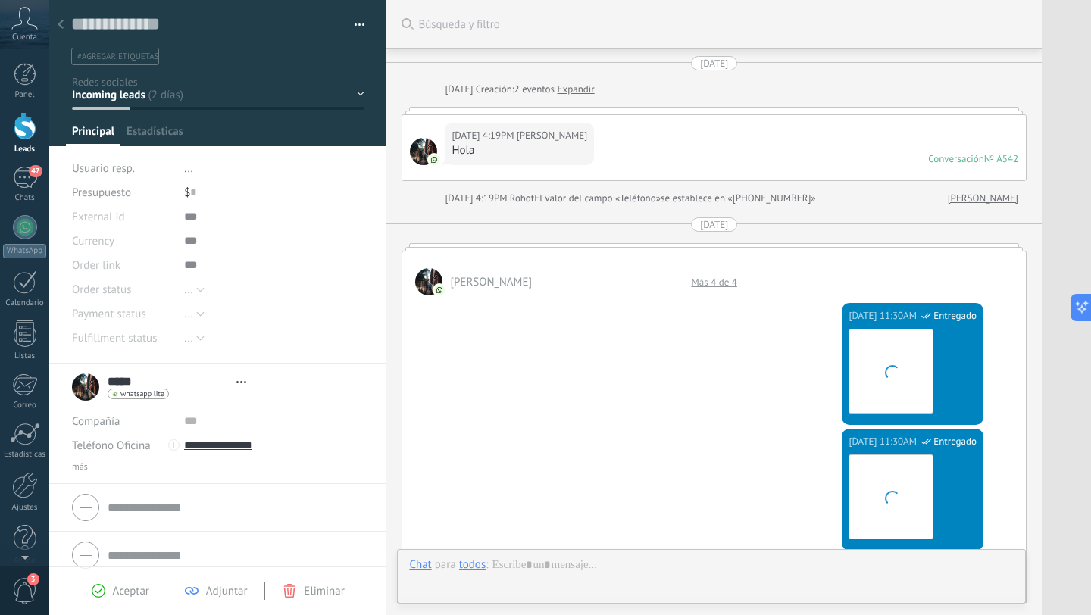
type textarea "**********"
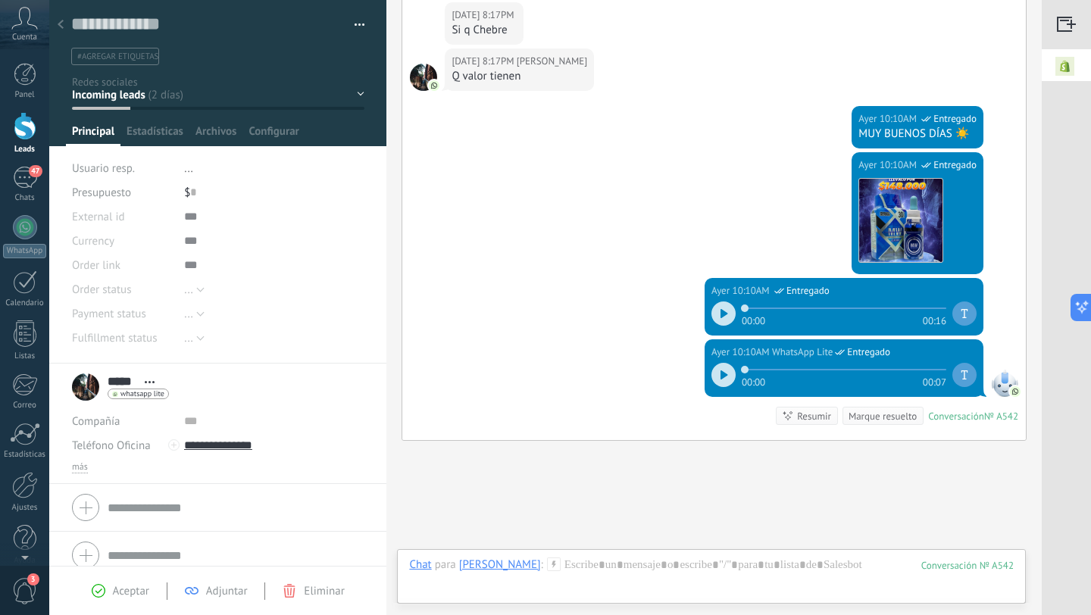
scroll to position [1735, 0]
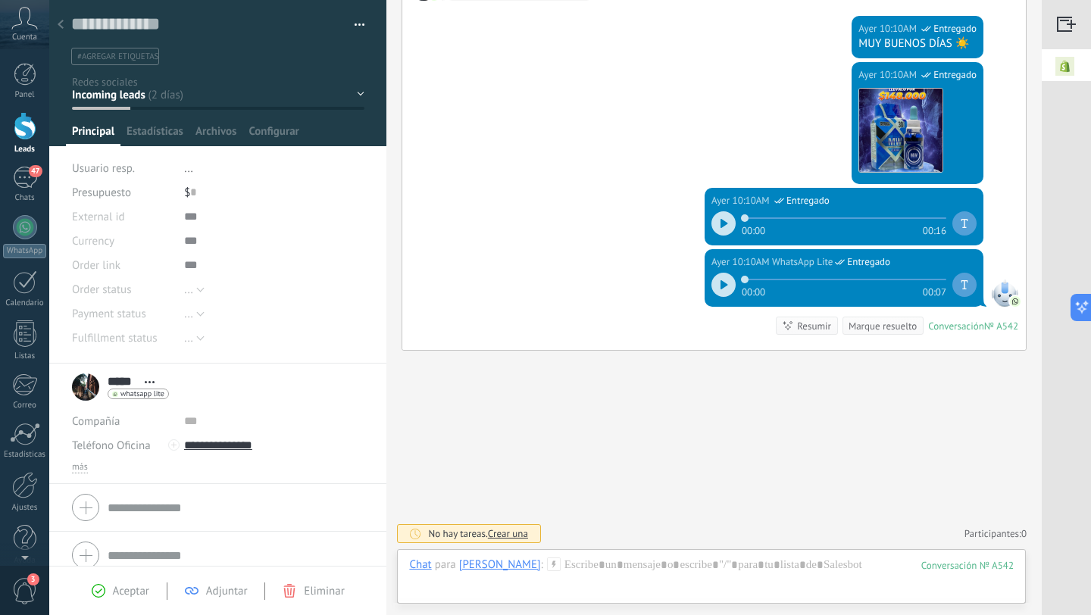
click at [58, 26] on icon at bounding box center [61, 24] width 6 height 9
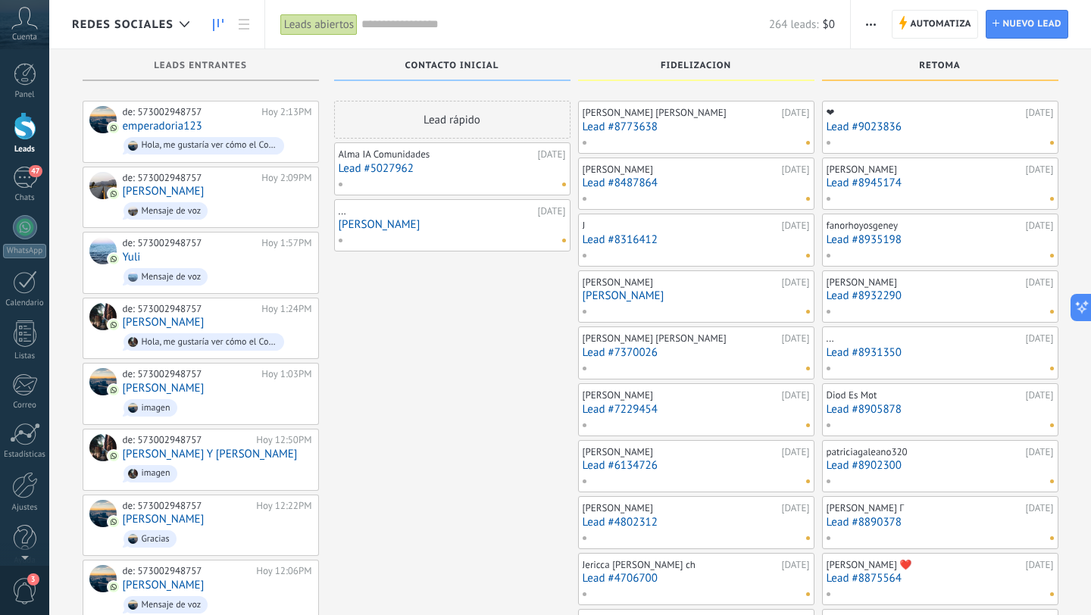
scroll to position [6564, 0]
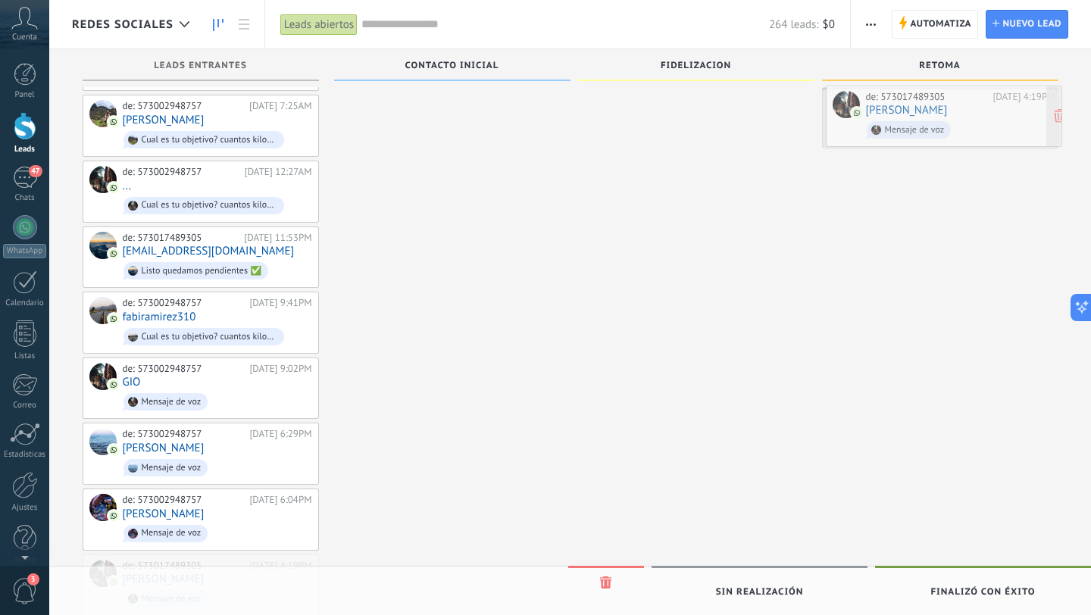
drag, startPoint x: 194, startPoint y: 495, endPoint x: 937, endPoint y: 107, distance: 838.1
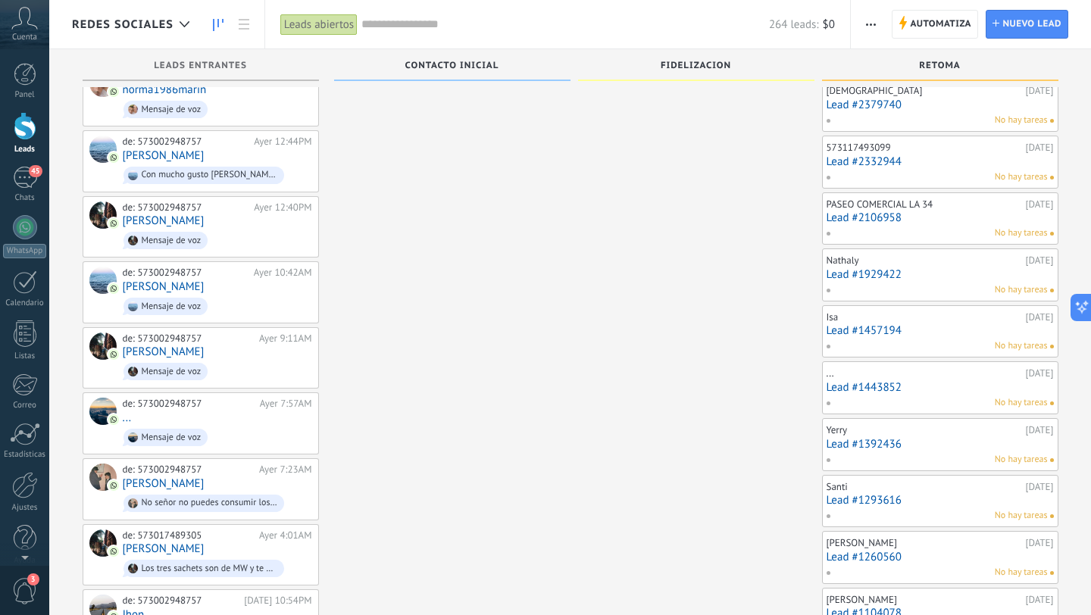
scroll to position [4119, 0]
